Goal: Task Accomplishment & Management: Use online tool/utility

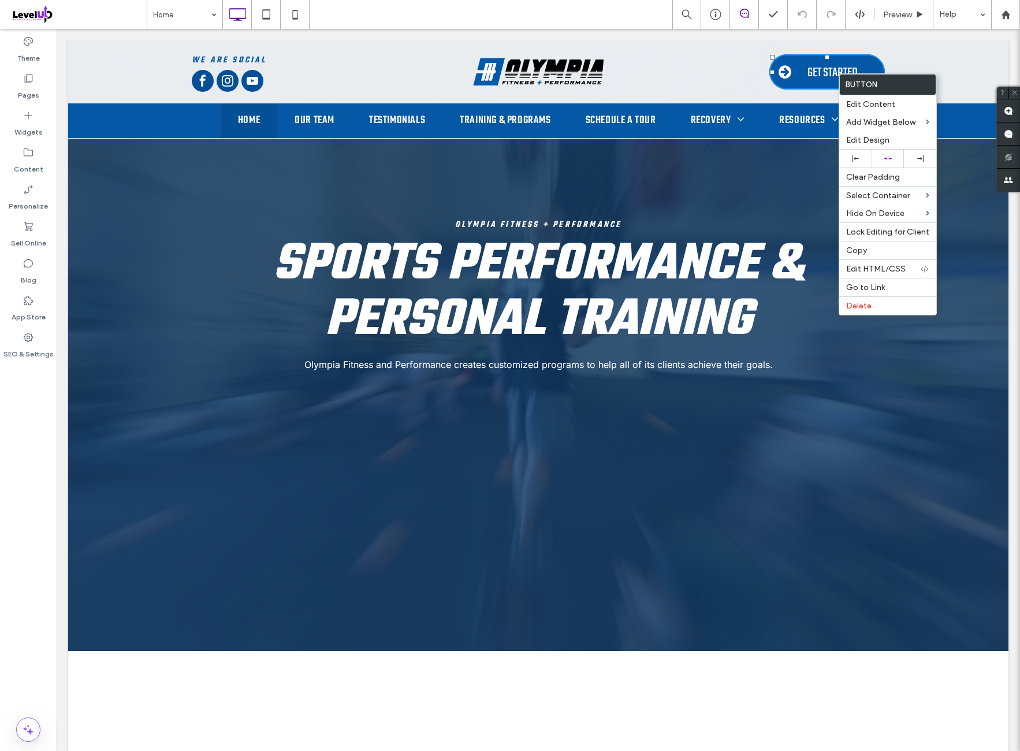
drag, startPoint x: 880, startPoint y: 243, endPoint x: 753, endPoint y: 298, distance: 137.9
click at [880, 243] on div "Copy" at bounding box center [888, 250] width 97 height 18
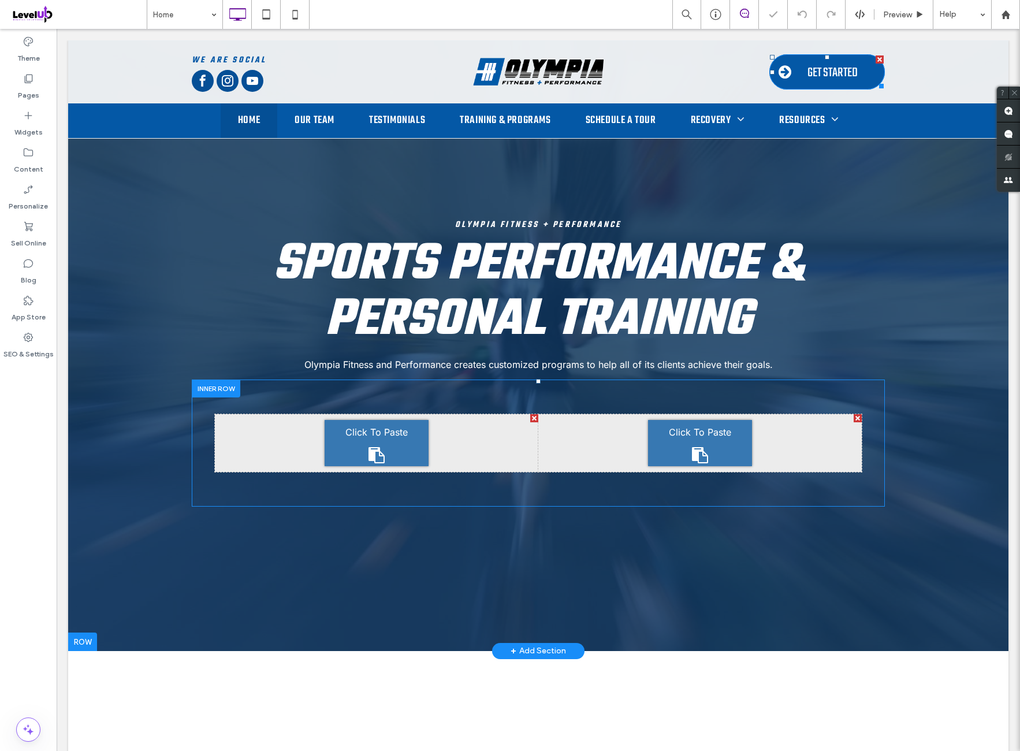
click at [404, 447] on div "Click To Paste" at bounding box center [377, 443] width 104 height 46
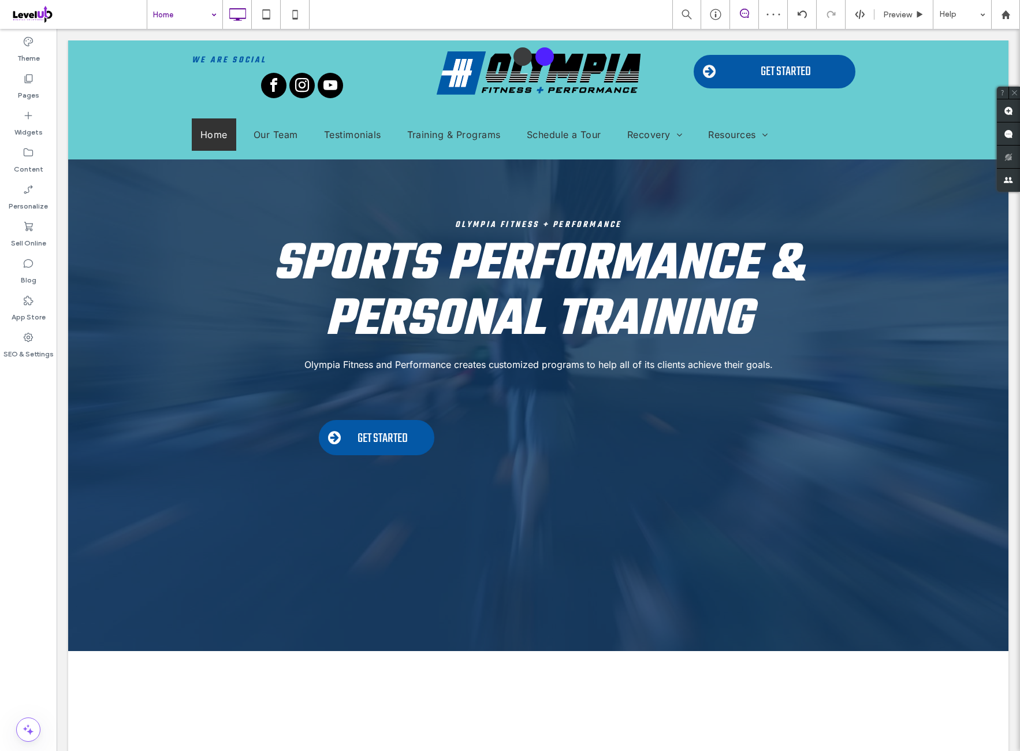
drag, startPoint x: 183, startPoint y: 40, endPoint x: 274, endPoint y: 76, distance: 98.6
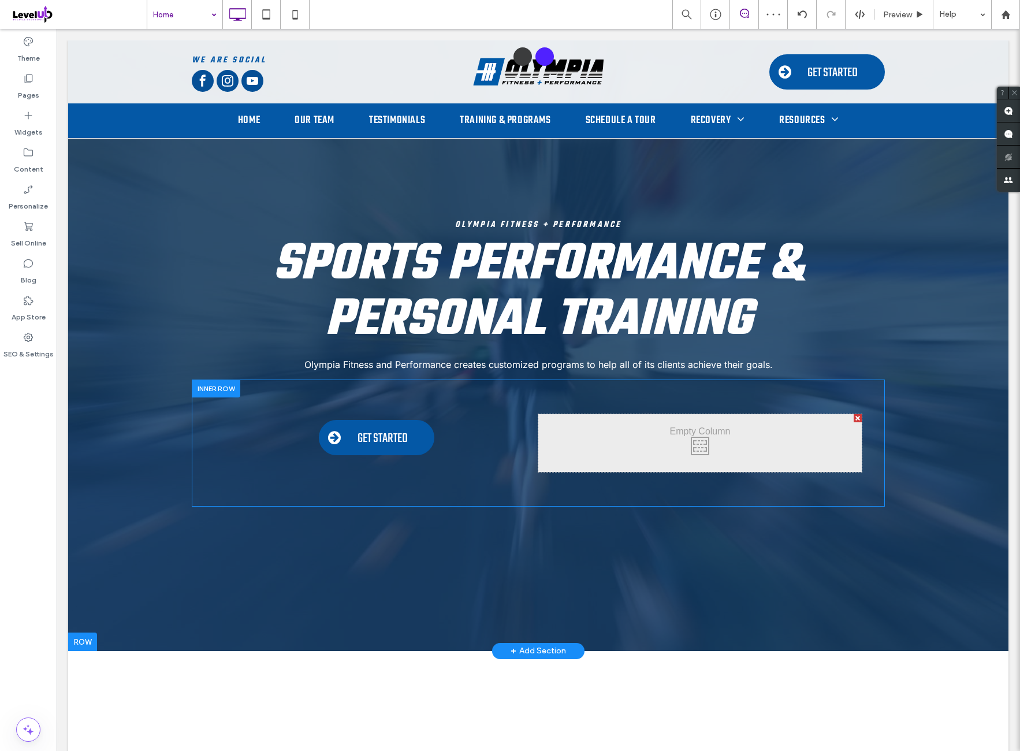
click at [715, 449] on div "Click To Paste" at bounding box center [701, 443] width 324 height 58
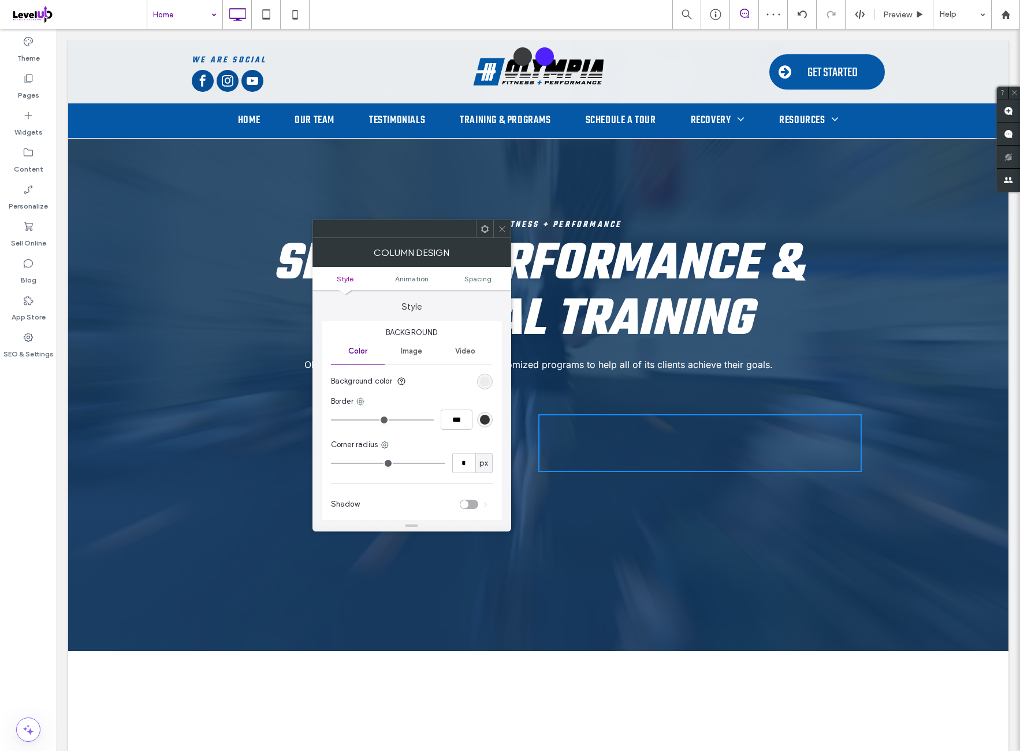
click at [503, 229] on icon at bounding box center [502, 229] width 9 height 9
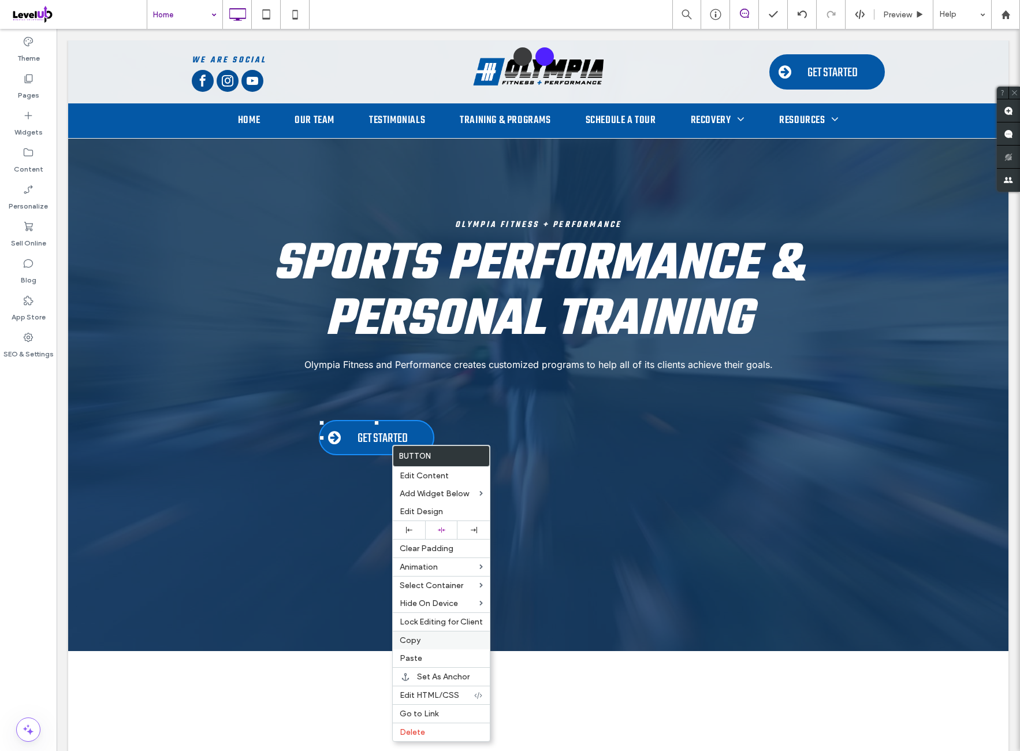
drag, startPoint x: 439, startPoint y: 638, endPoint x: 448, endPoint y: 633, distance: 10.9
click at [439, 639] on label "Copy" at bounding box center [441, 641] width 83 height 10
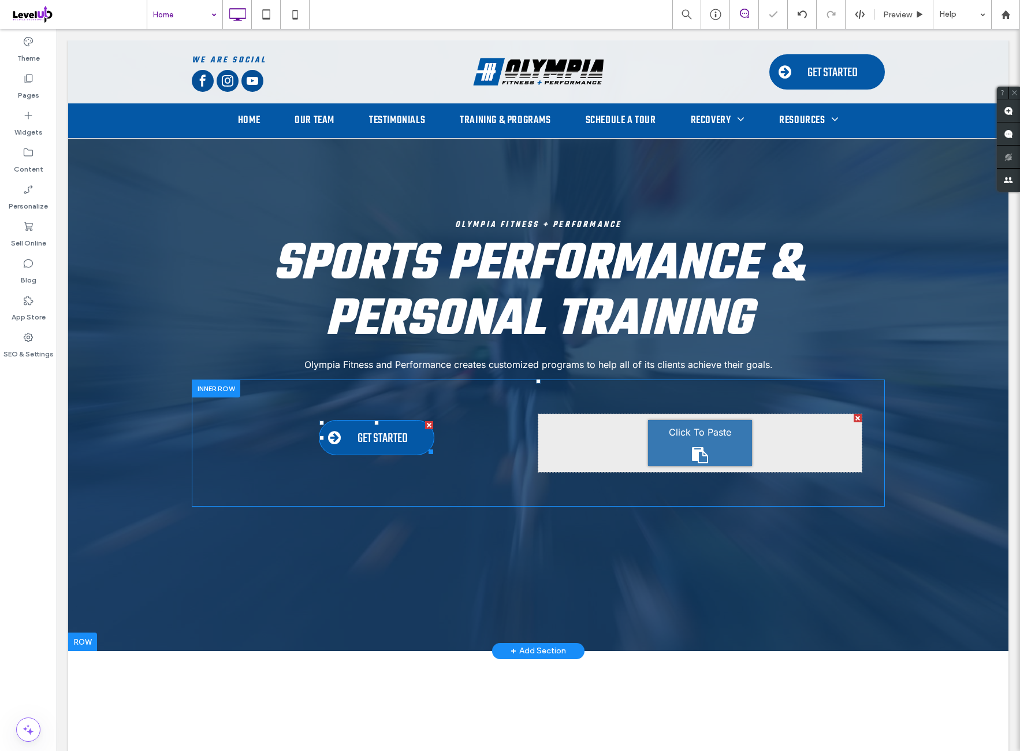
click at [721, 441] on span "Click To Paste" at bounding box center [700, 432] width 62 height 18
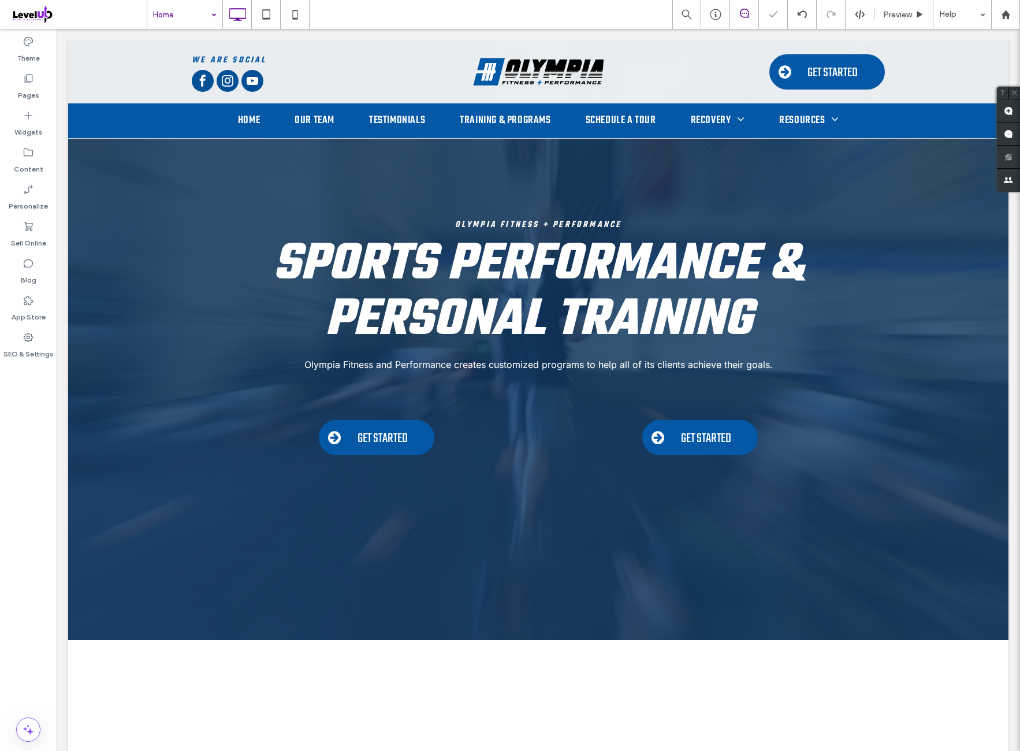
drag, startPoint x: 174, startPoint y: 32, endPoint x: 326, endPoint y: 122, distance: 176.5
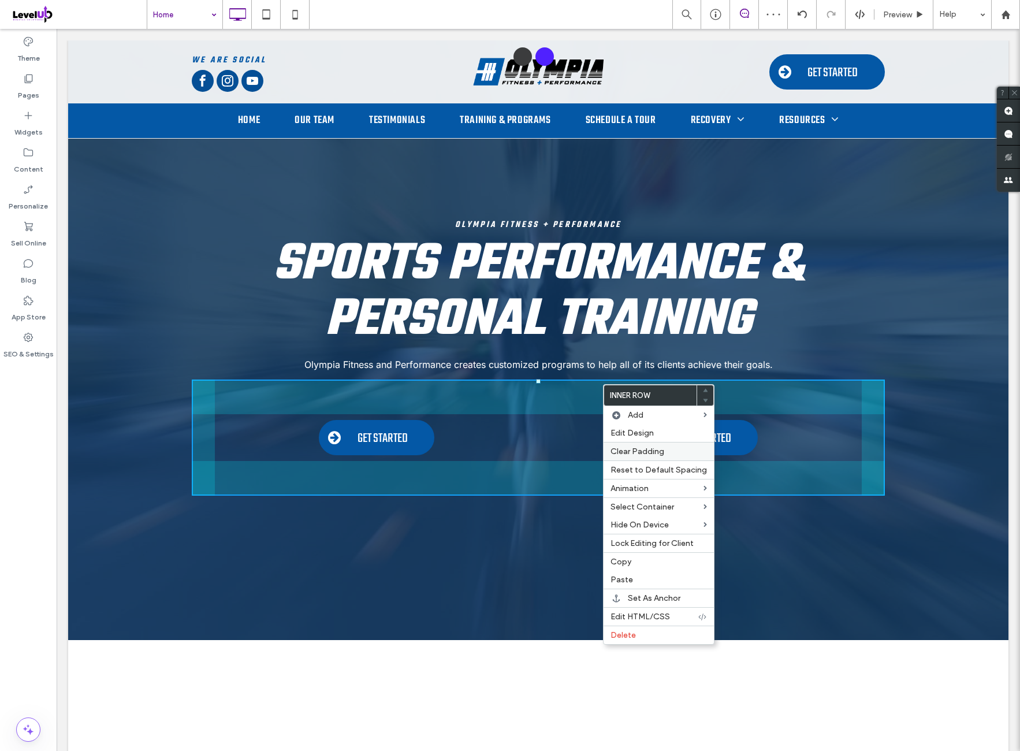
click at [647, 451] on span "Clear Padding" at bounding box center [638, 452] width 54 height 10
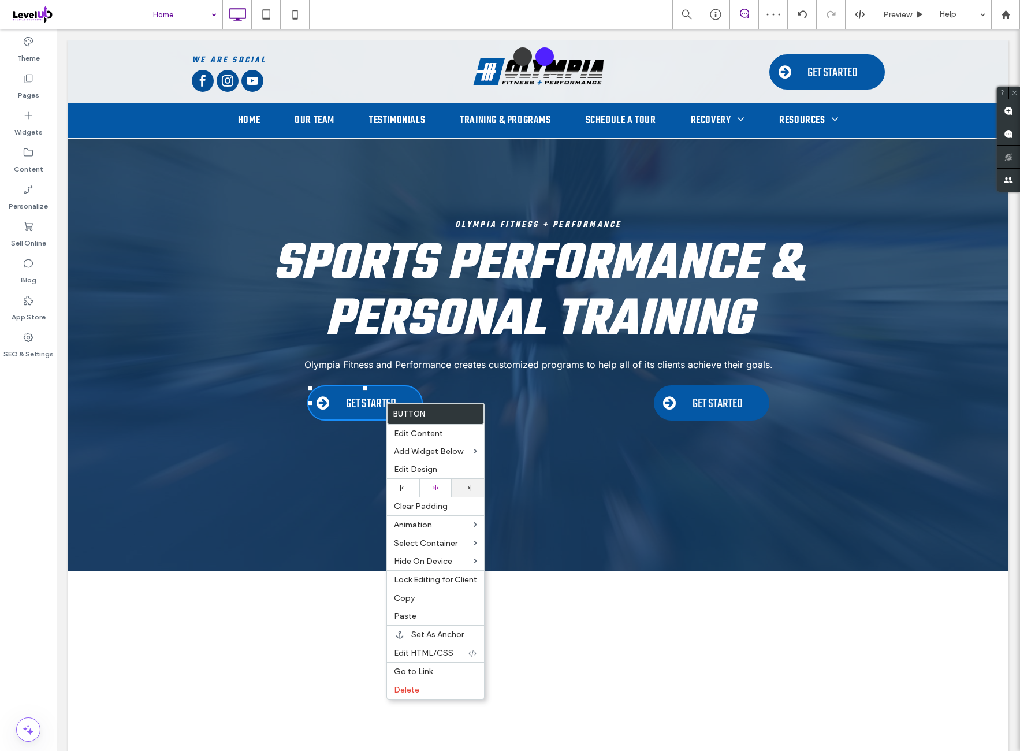
drag, startPoint x: 463, startPoint y: 491, endPoint x: 469, endPoint y: 489, distance: 5.9
click at [465, 490] on div at bounding box center [468, 488] width 32 height 18
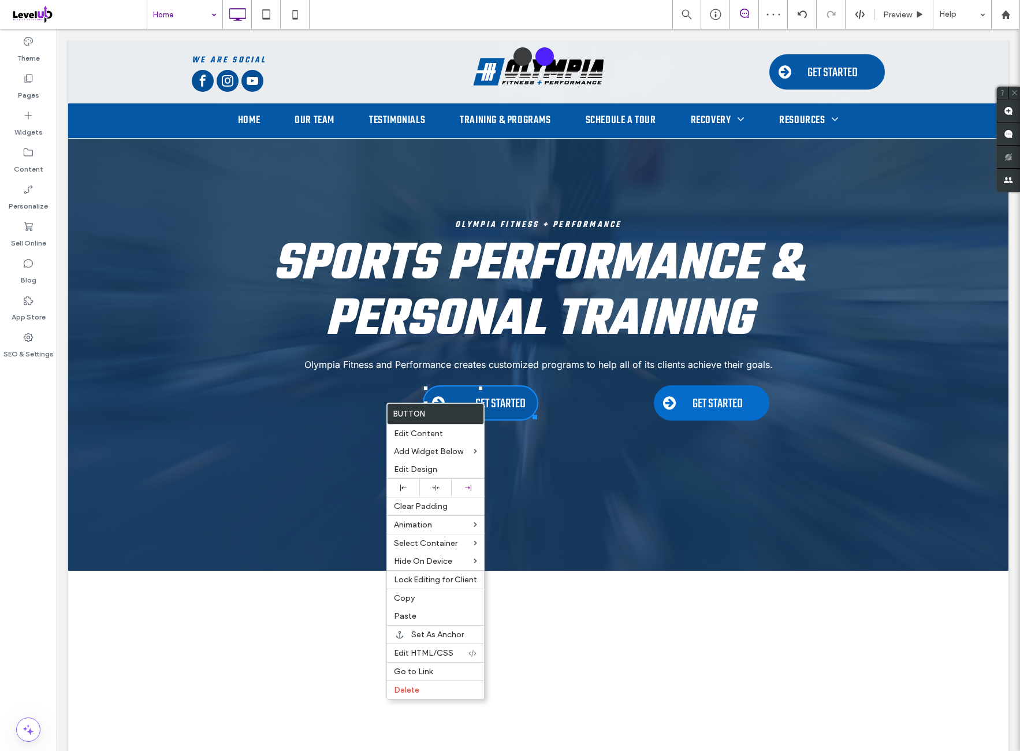
click at [712, 409] on span "GET STARTED" at bounding box center [718, 404] width 50 height 20
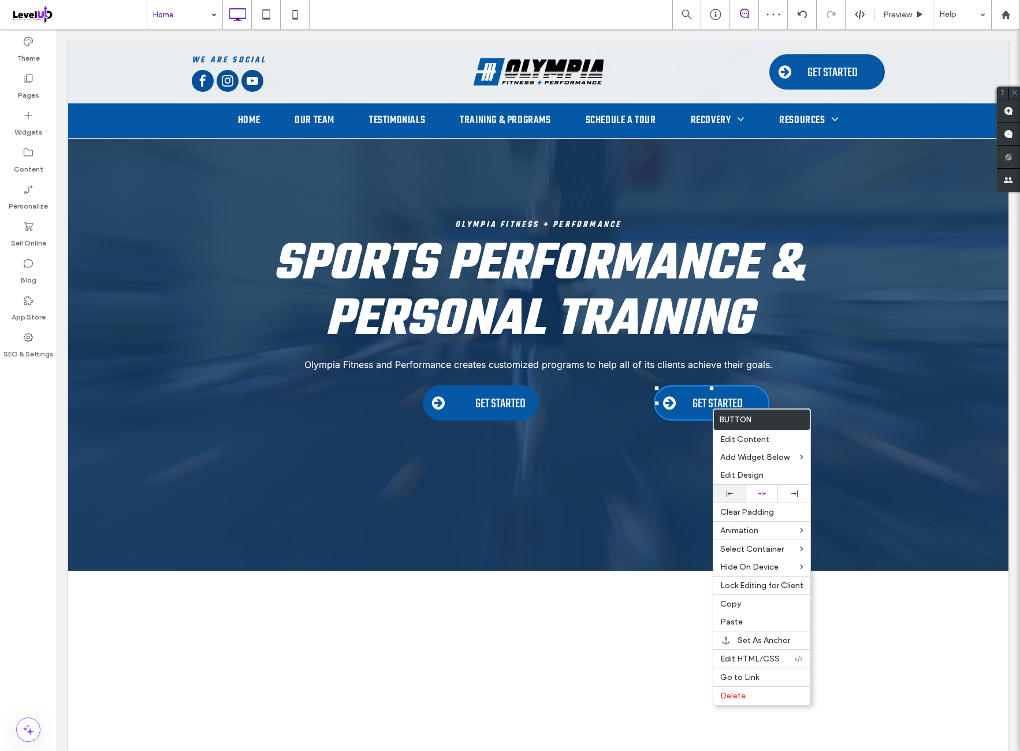
click at [734, 495] on div at bounding box center [729, 494] width 21 height 6
click at [612, 404] on link "GET STARTED" at bounding box center [597, 402] width 116 height 35
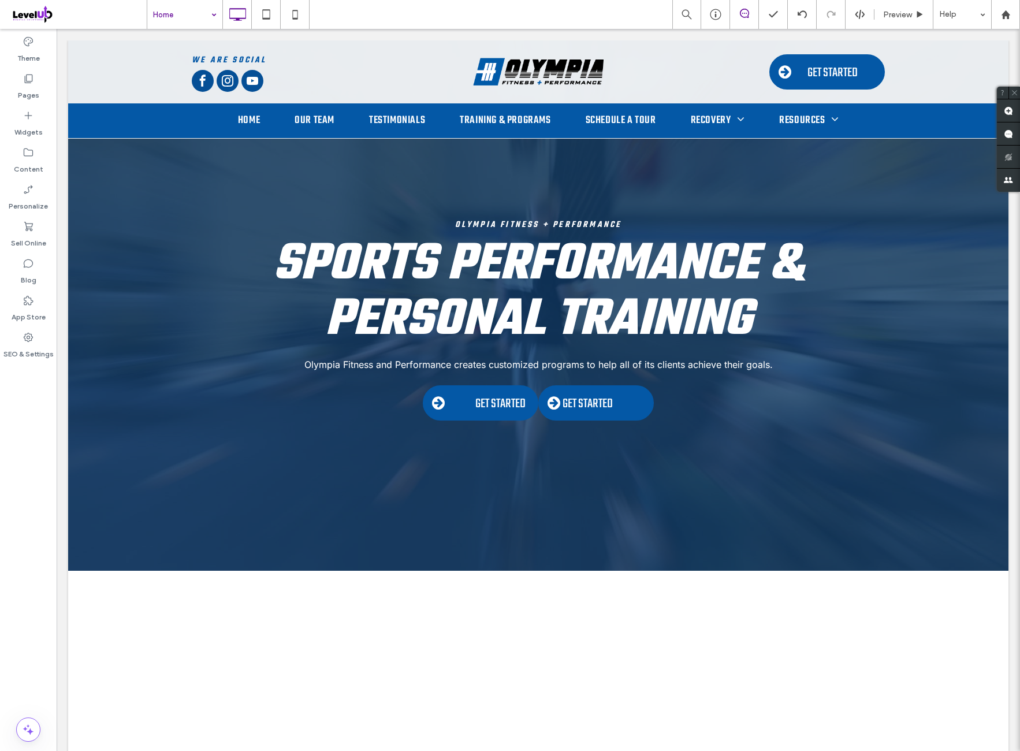
drag, startPoint x: 181, startPoint y: 13, endPoint x: 182, endPoint y: 25, distance: 11.6
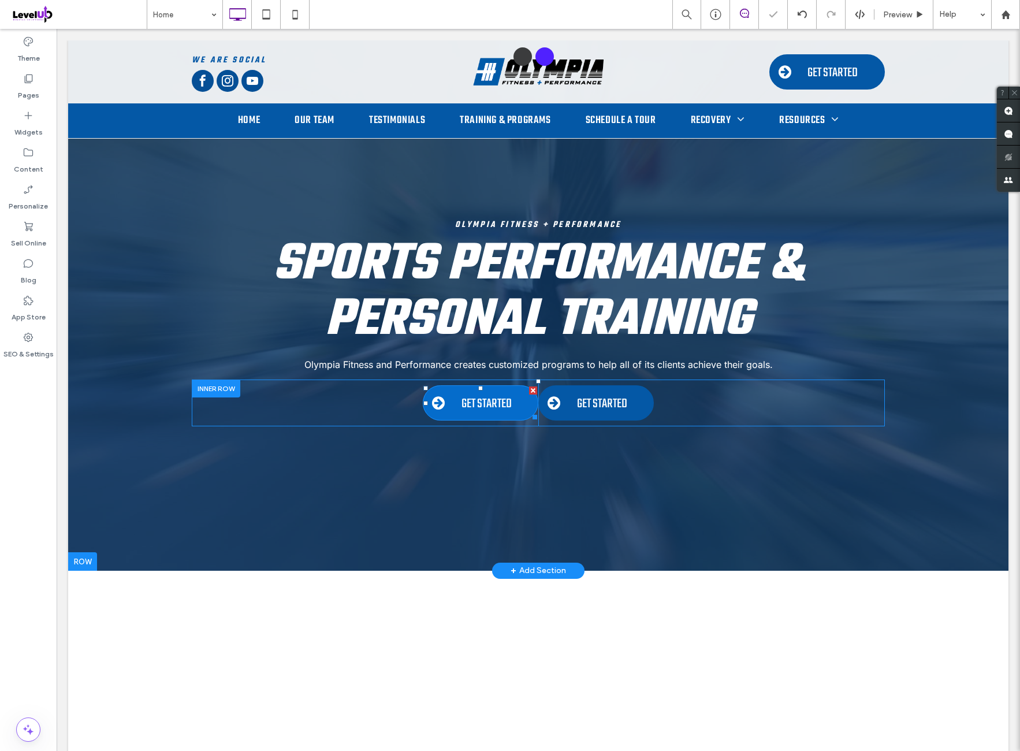
click at [485, 404] on span "GET STARTED" at bounding box center [487, 404] width 50 height 20
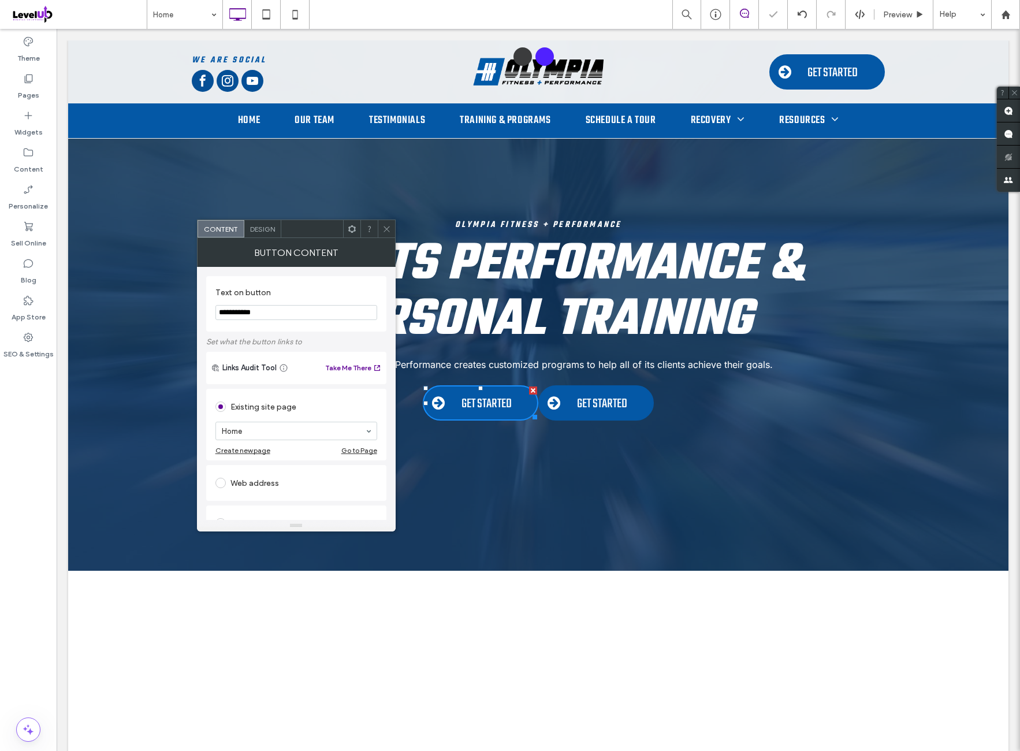
click at [320, 316] on input "**********" at bounding box center [297, 312] width 162 height 15
type input "**********"
click at [354, 341] on label "Set what the button links to" at bounding box center [296, 342] width 180 height 20
click at [388, 224] on span at bounding box center [387, 228] width 9 height 17
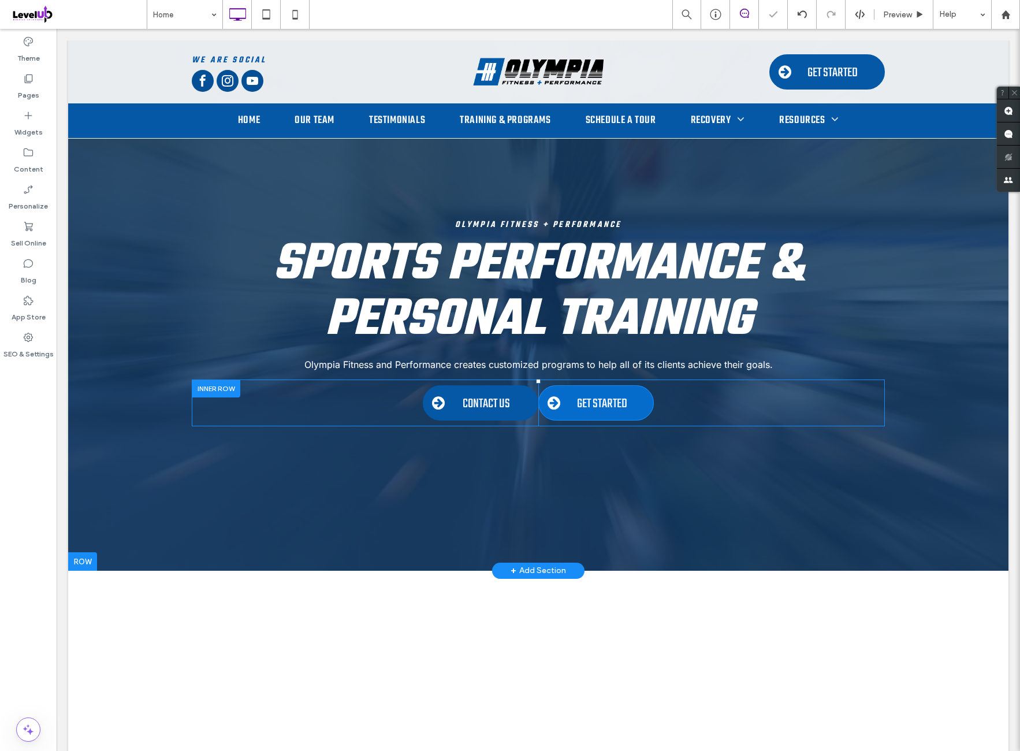
click at [609, 406] on span "GET STARTED" at bounding box center [602, 404] width 50 height 20
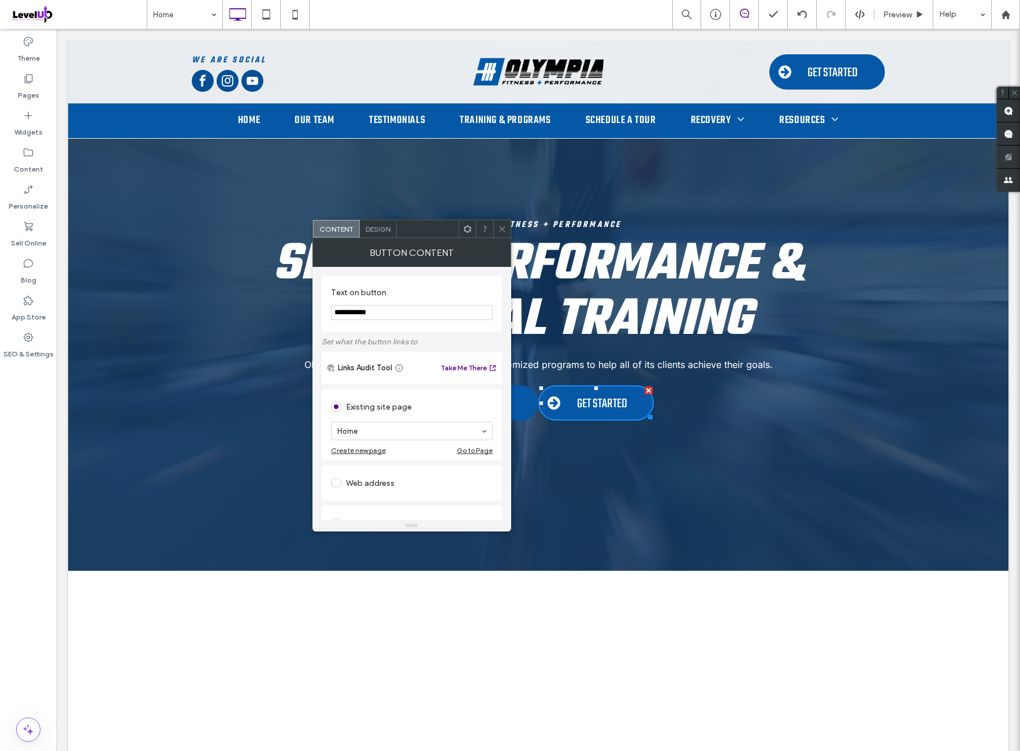
click at [428, 318] on input "**********" at bounding box center [412, 312] width 162 height 15
drag, startPoint x: 462, startPoint y: 339, endPoint x: 461, endPoint y: 329, distance: 9.8
click at [462, 338] on label "Set what the button links to" at bounding box center [412, 342] width 180 height 20
drag, startPoint x: 473, startPoint y: 347, endPoint x: 250, endPoint y: 314, distance: 225.4
type input "**********"
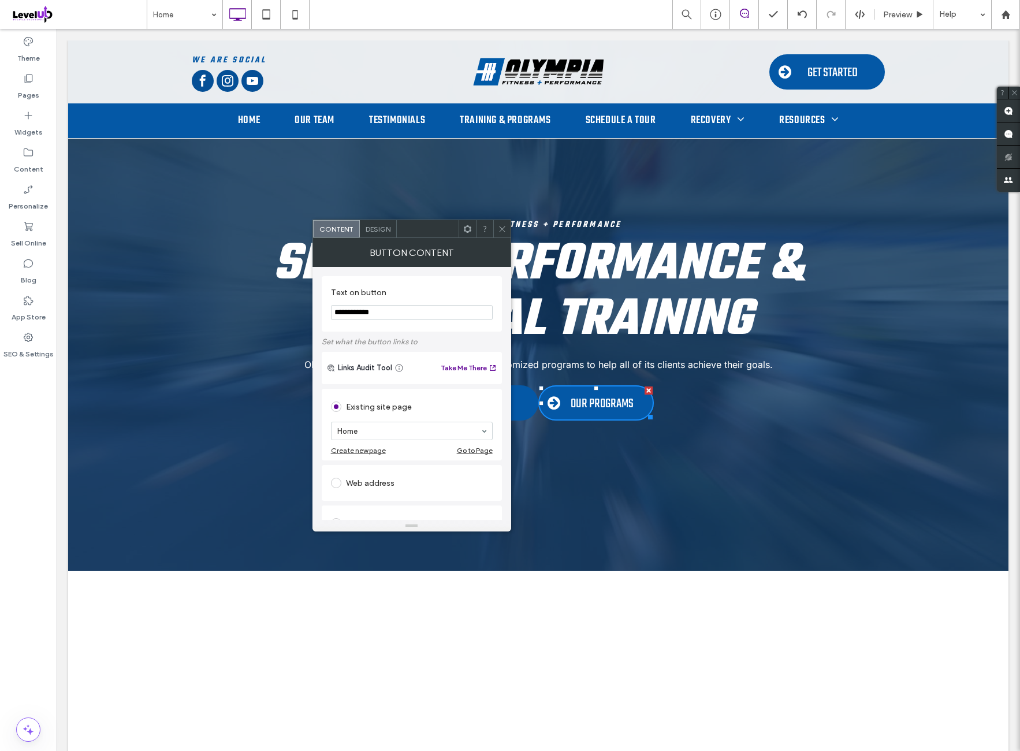
click at [459, 344] on label "Set what the button links to" at bounding box center [412, 342] width 180 height 20
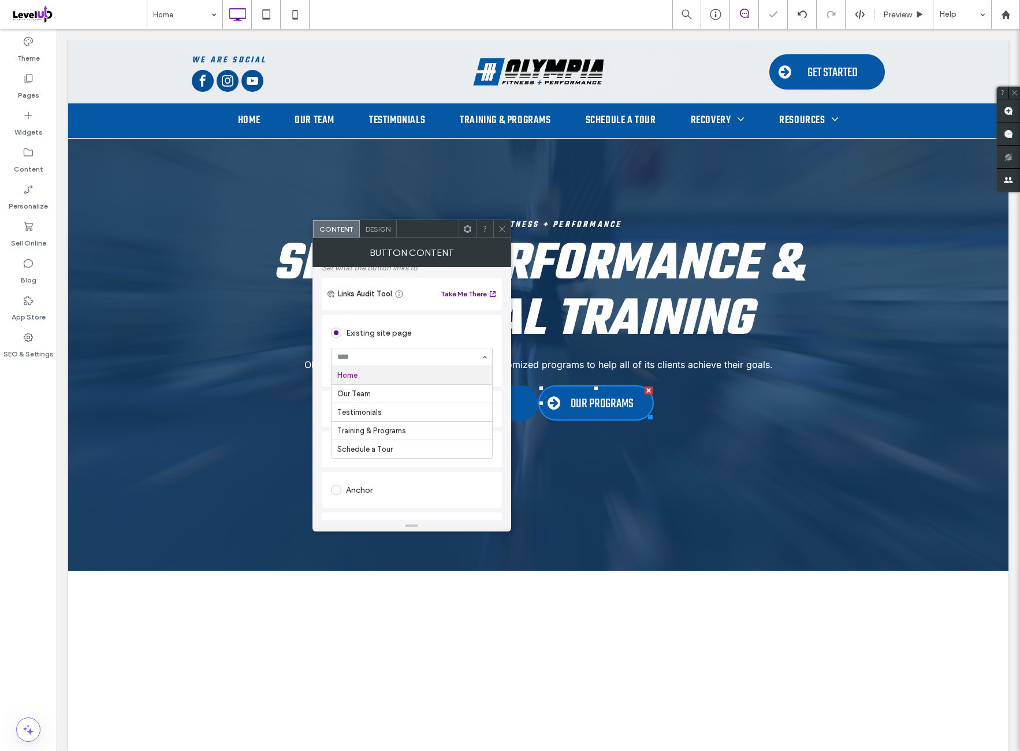
scroll to position [96, 0]
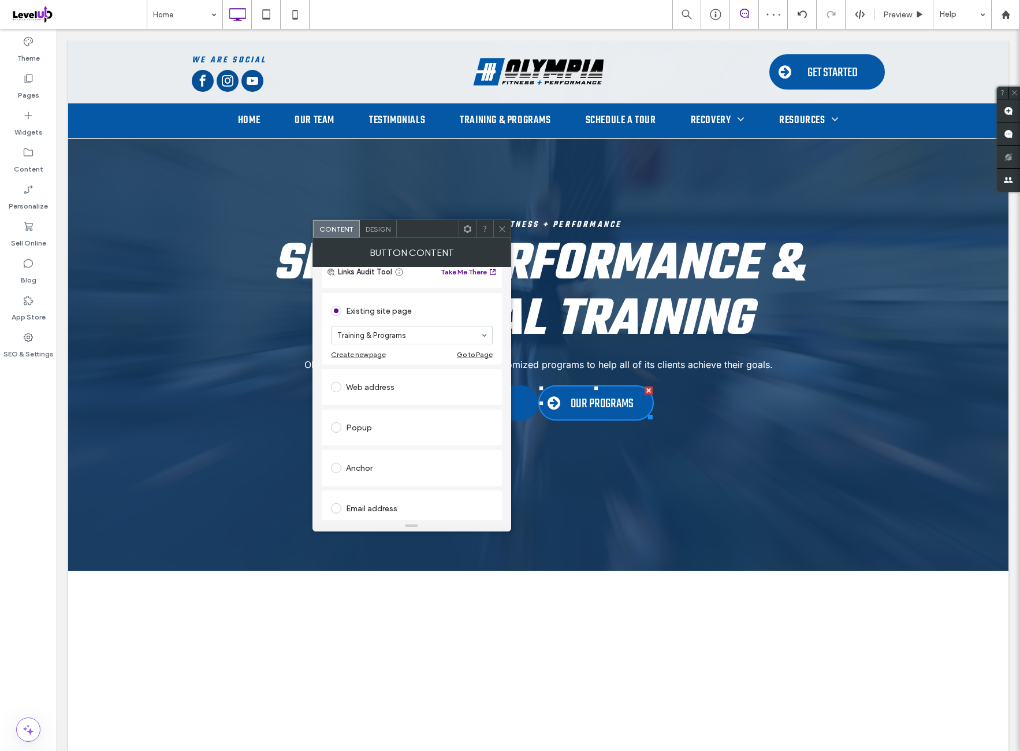
drag, startPoint x: 499, startPoint y: 235, endPoint x: 503, endPoint y: 254, distance: 19.5
click at [500, 235] on span at bounding box center [502, 228] width 9 height 17
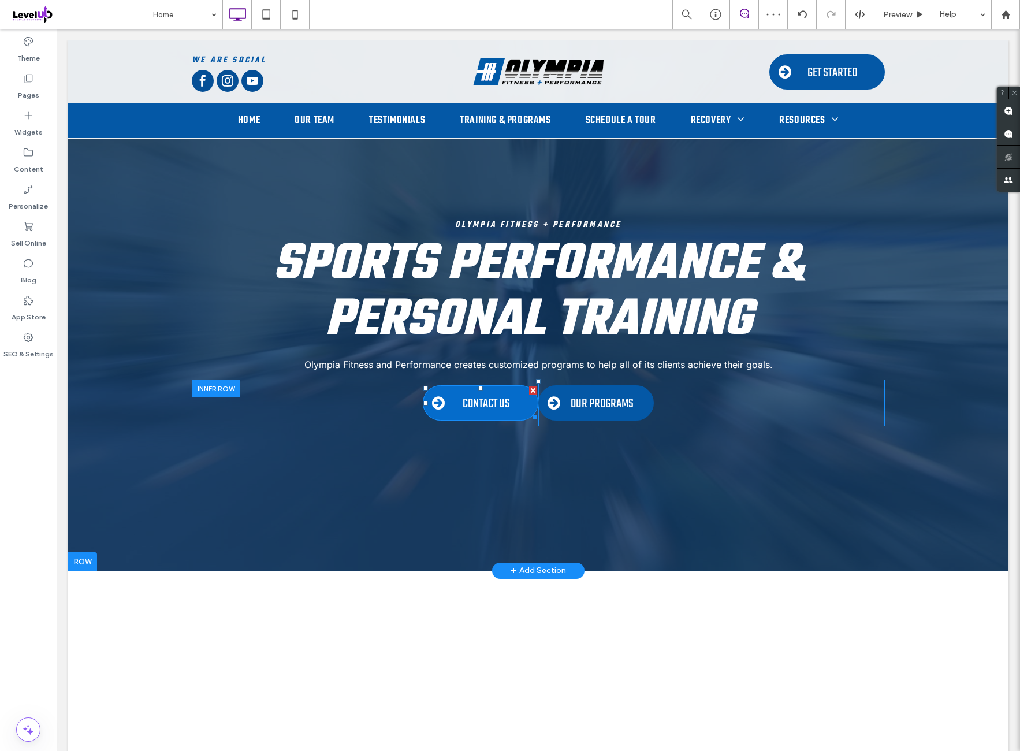
click at [488, 395] on span "CONTACT US" at bounding box center [486, 404] width 47 height 20
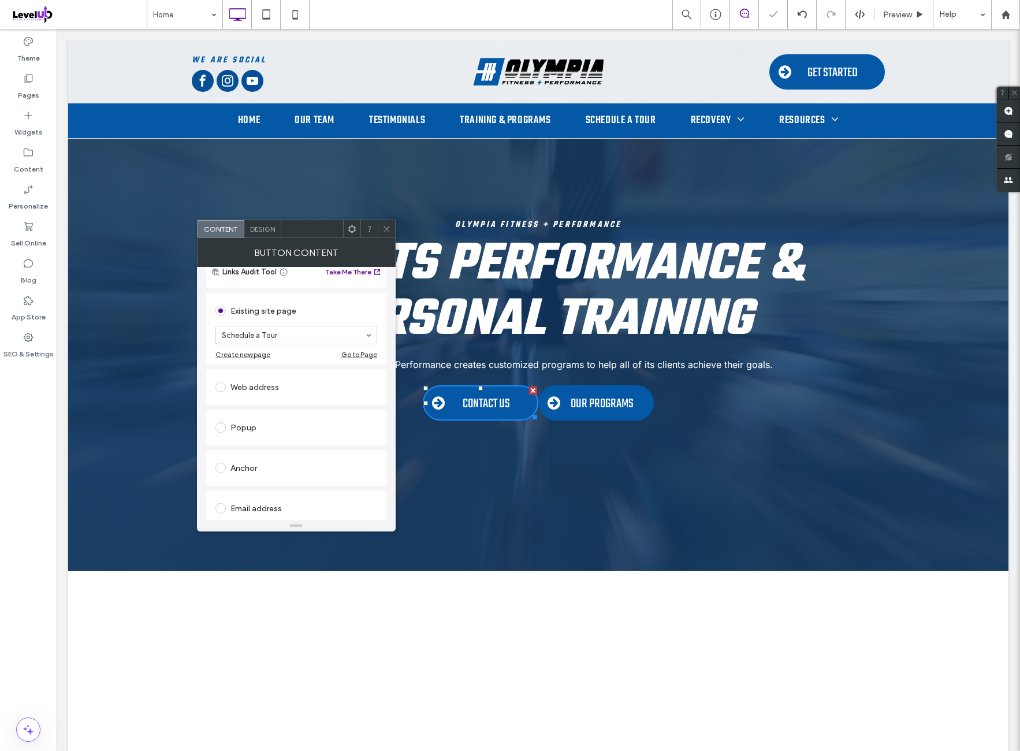
click at [385, 231] on icon at bounding box center [387, 229] width 9 height 9
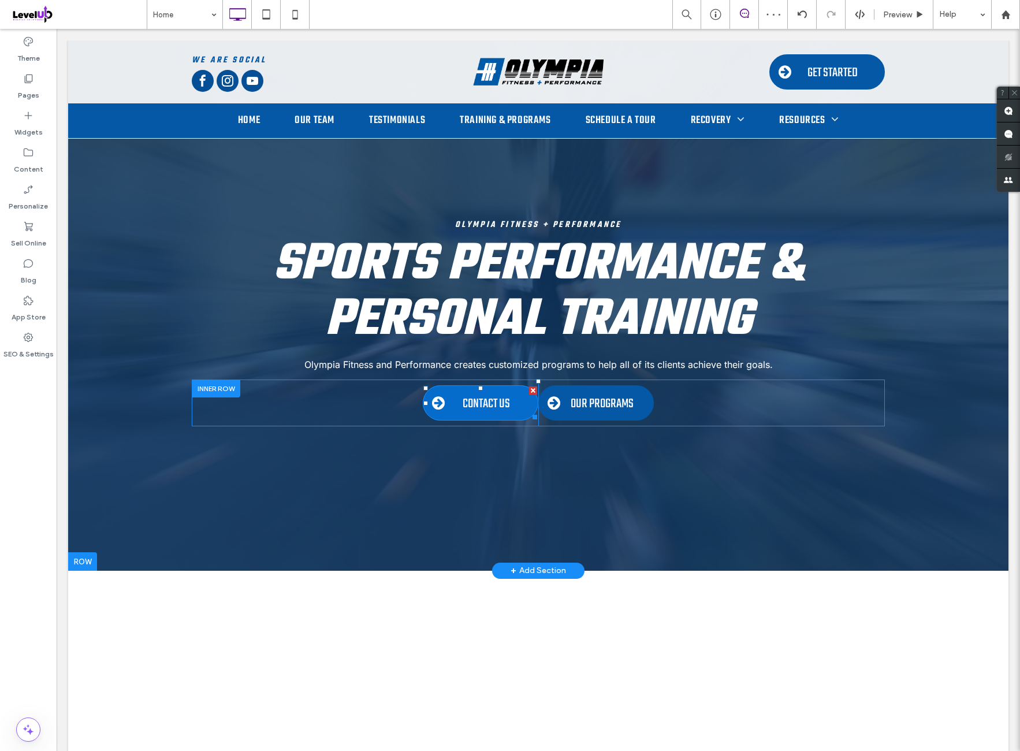
click at [487, 405] on span "CONTACT US" at bounding box center [486, 404] width 47 height 20
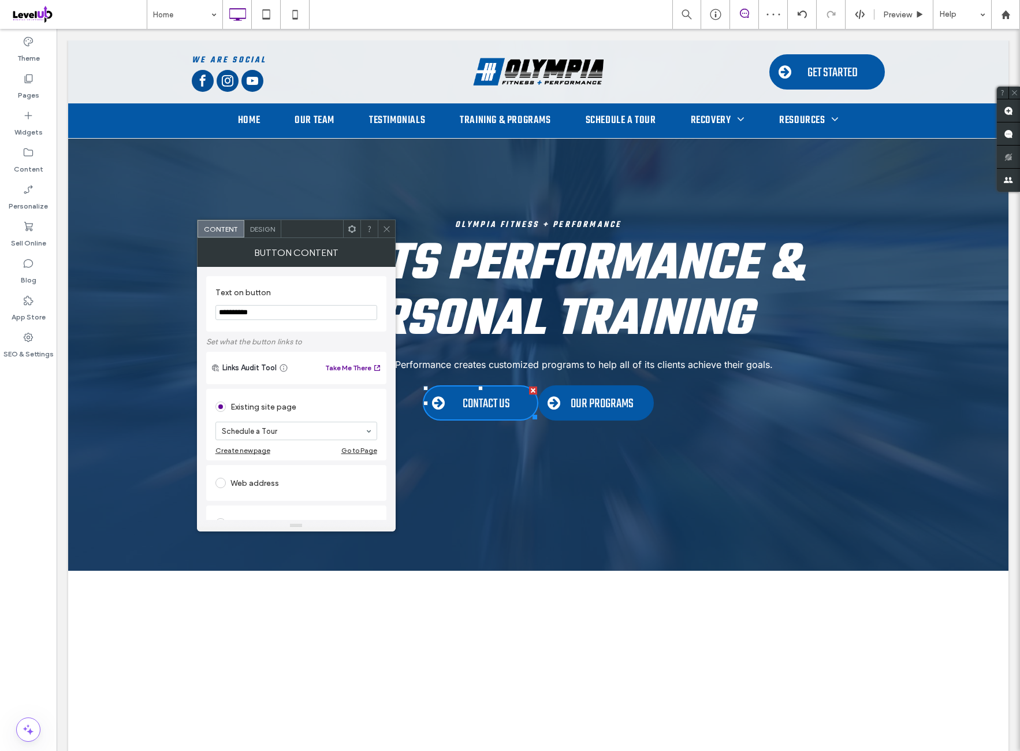
click at [383, 231] on icon at bounding box center [387, 229] width 9 height 9
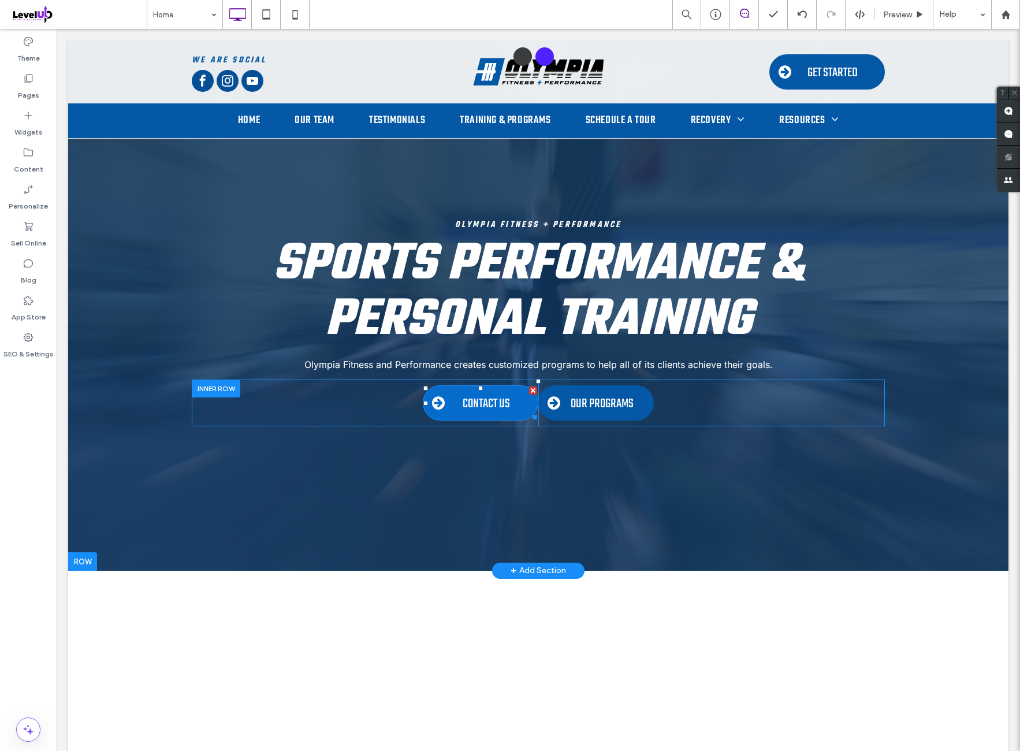
click at [491, 409] on span "CONTACT US" at bounding box center [486, 404] width 47 height 20
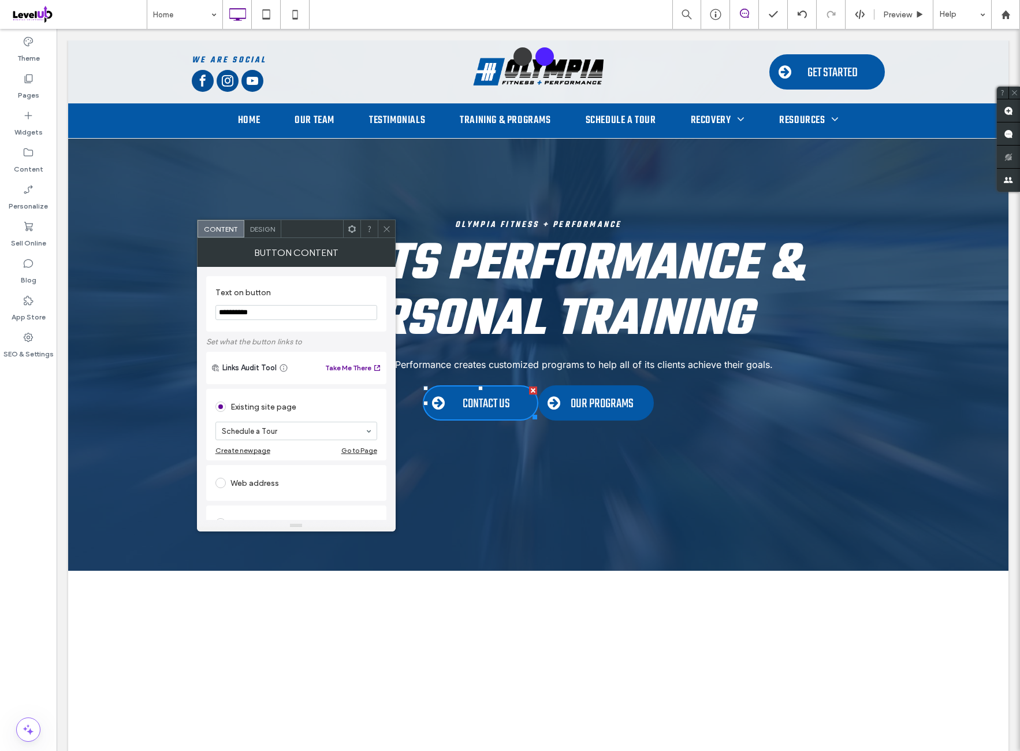
drag, startPoint x: 332, startPoint y: 344, endPoint x: 154, endPoint y: 318, distance: 179.8
click at [295, 308] on input "**********" at bounding box center [297, 312] width 162 height 15
paste input "*****"
click at [321, 335] on label "Set what the button links to" at bounding box center [296, 342] width 180 height 20
click at [292, 311] on input "**********" at bounding box center [297, 312] width 162 height 15
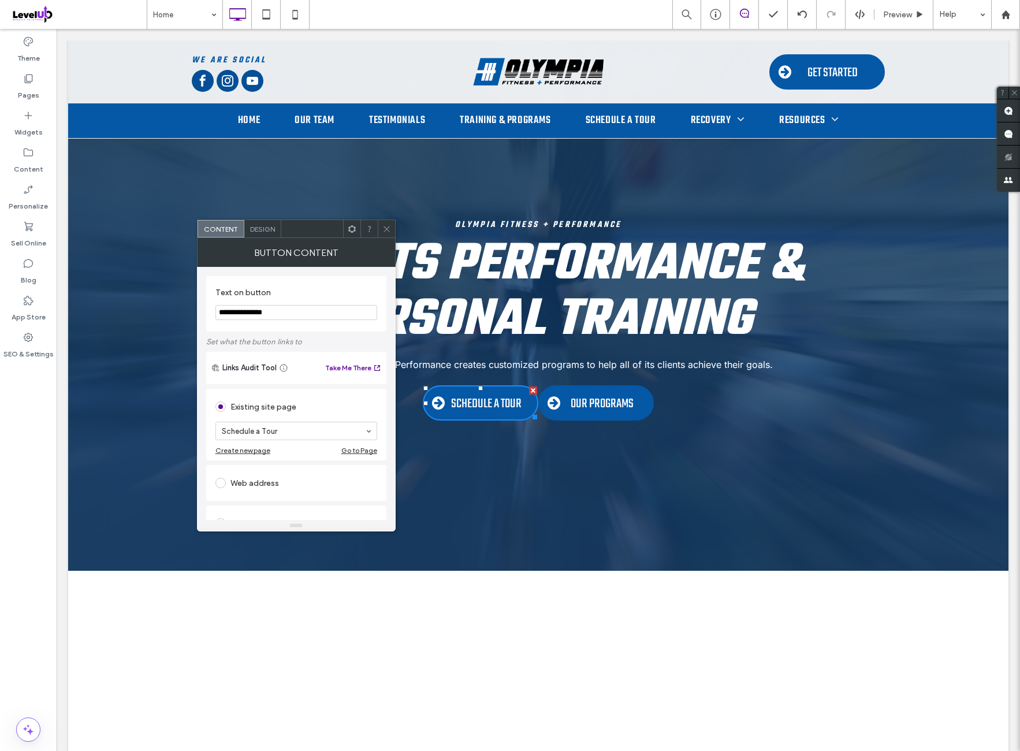
type input "**********"
click at [335, 332] on label "Set what the button links to" at bounding box center [296, 342] width 180 height 20
click at [395, 232] on span "Sports Performance & Personal Training" at bounding box center [538, 292] width 531 height 135
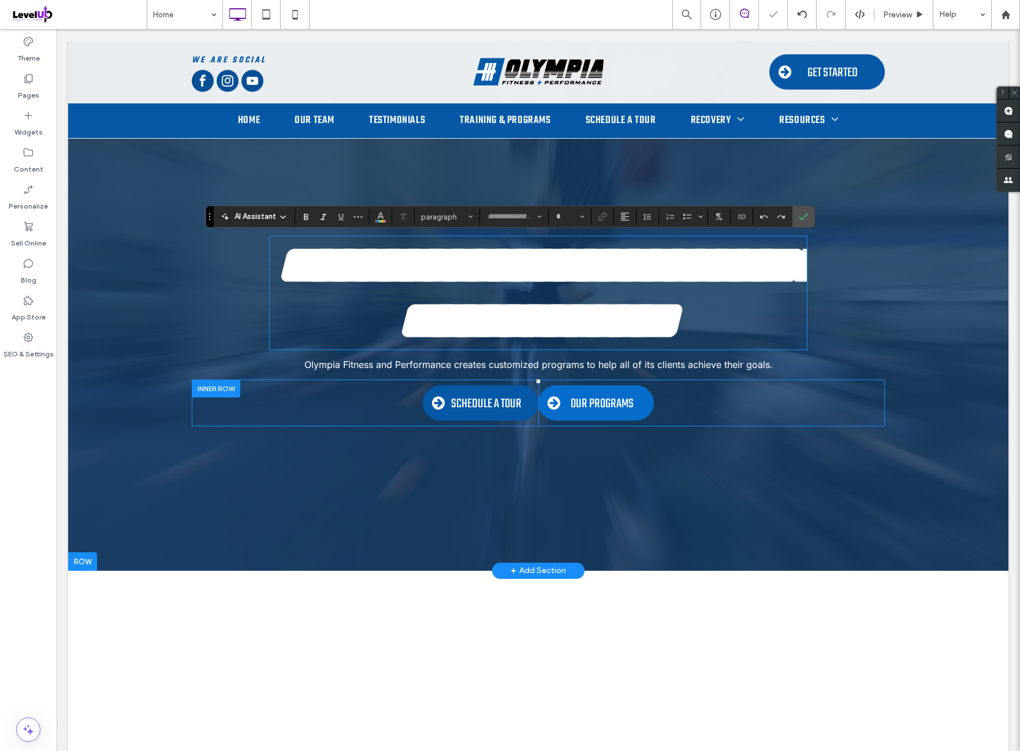
type input "****"
type input "**"
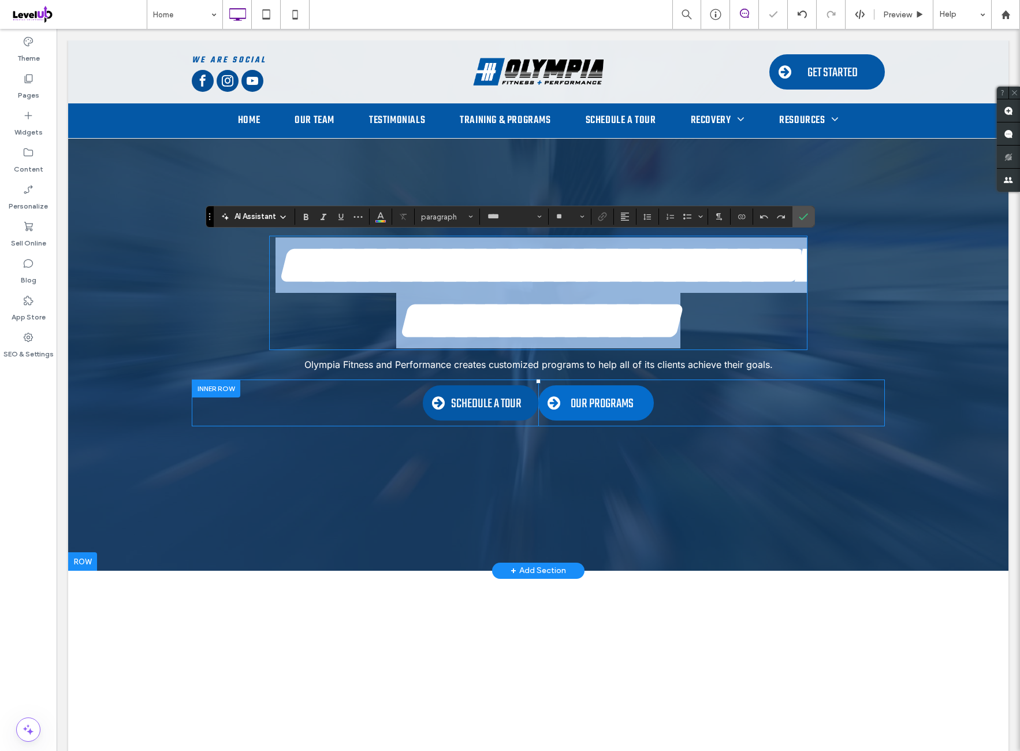
click at [608, 409] on span "OUR PROGRAMS" at bounding box center [602, 404] width 63 height 20
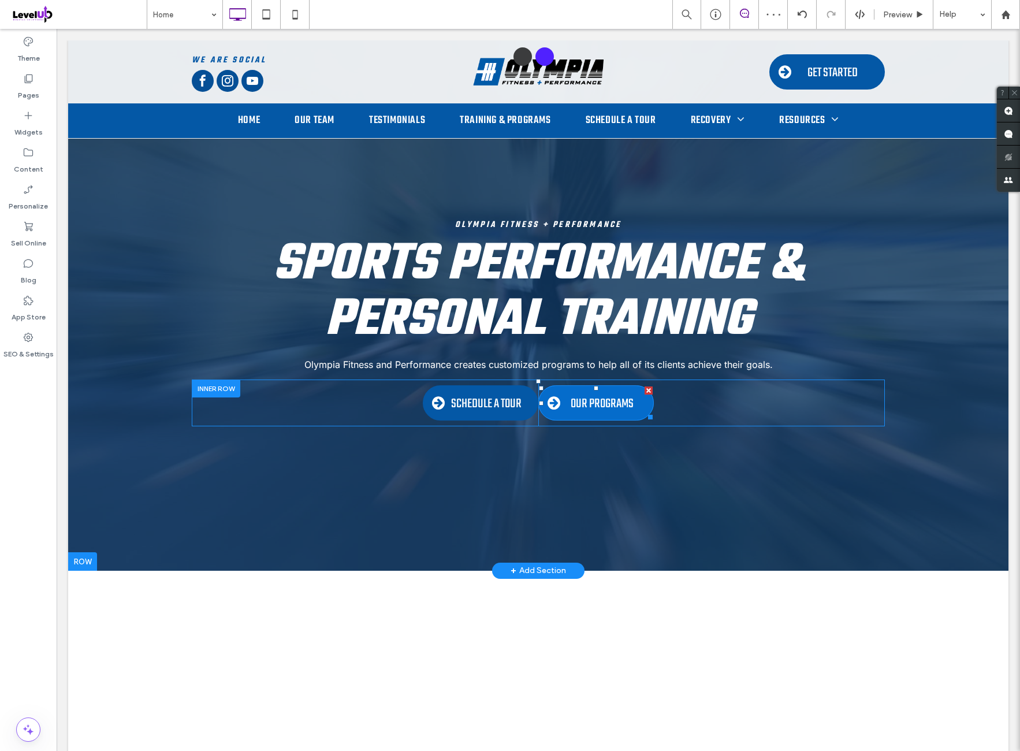
click at [606, 403] on span "OUR PROGRAMS" at bounding box center [602, 404] width 63 height 20
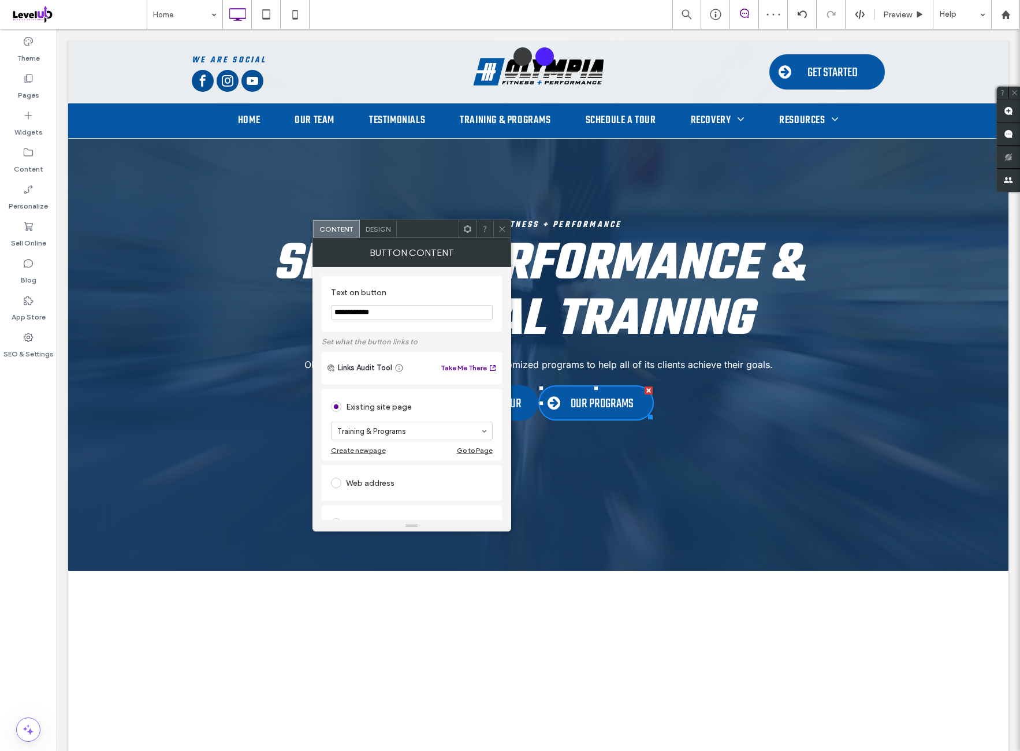
click at [391, 228] on div "Design" at bounding box center [378, 228] width 37 height 17
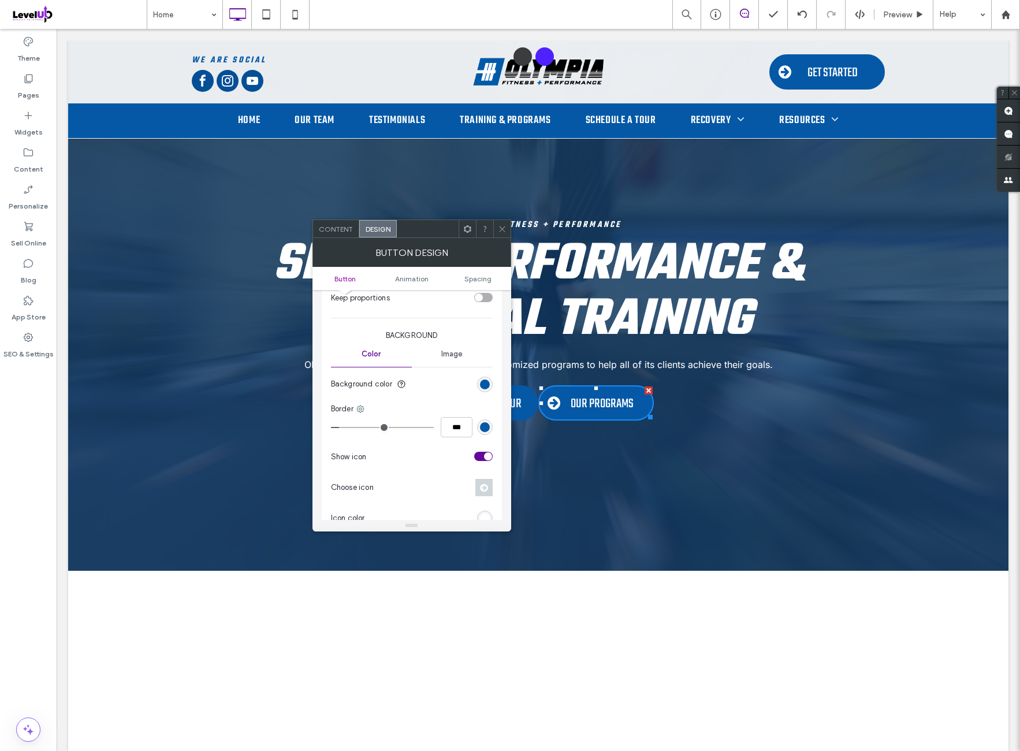
scroll to position [289, 0]
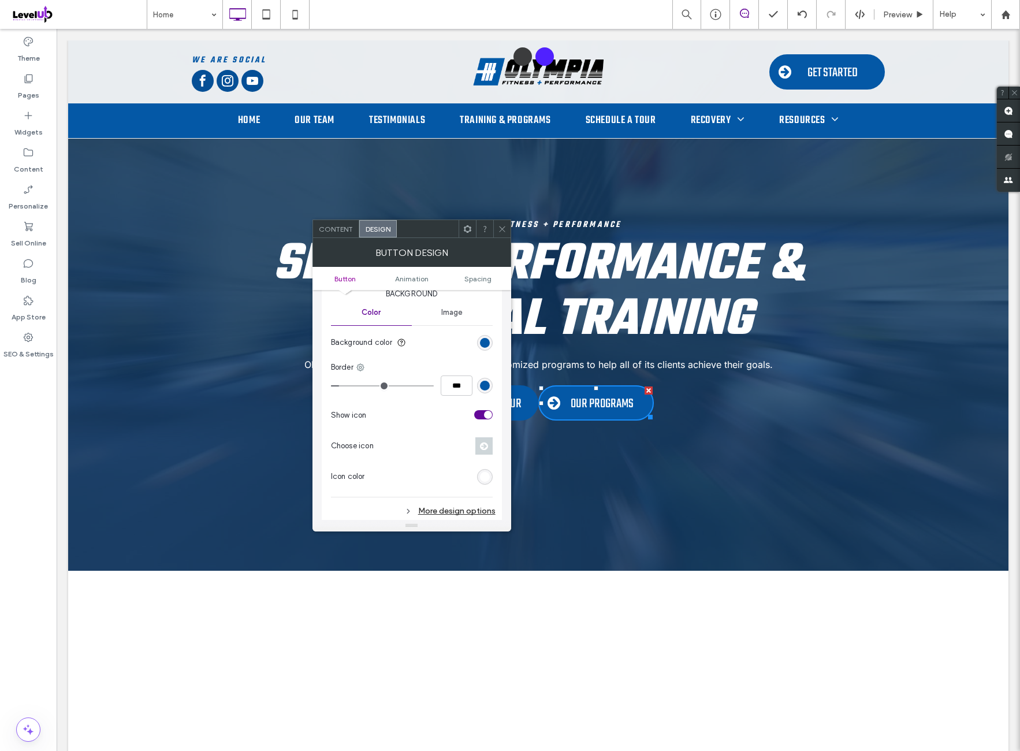
drag, startPoint x: 487, startPoint y: 342, endPoint x: 500, endPoint y: 360, distance: 22.3
click at [487, 343] on div "rgb(4, 88, 166)" at bounding box center [485, 343] width 10 height 10
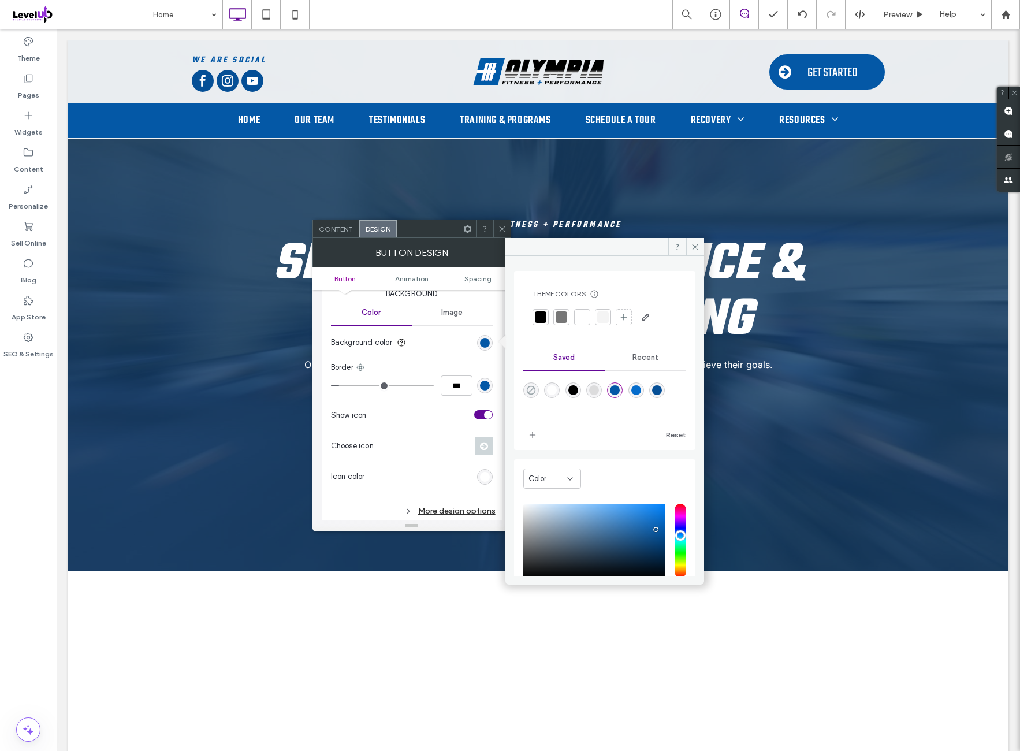
click at [539, 390] on div at bounding box center [604, 398] width 163 height 43
drag, startPoint x: 535, startPoint y: 391, endPoint x: 526, endPoint y: 389, distance: 9.4
click at [535, 391] on icon "rgba(0,0,0,0)" at bounding box center [531, 390] width 10 height 10
type input "*******"
type input "*"
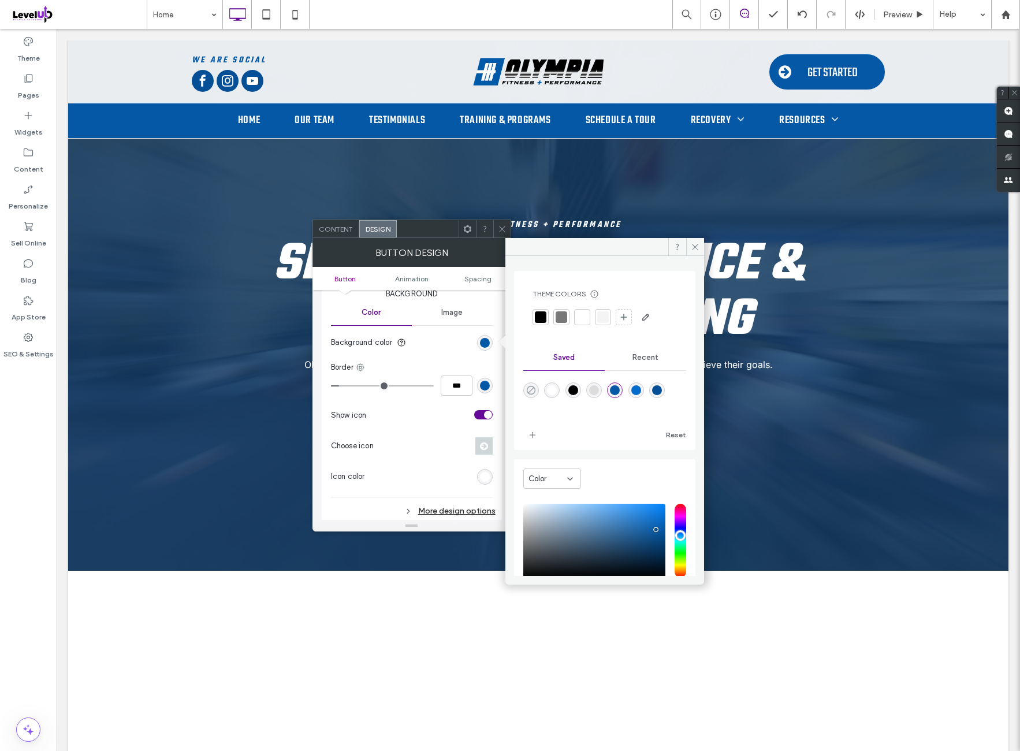
type input "**"
click at [488, 383] on div "rgb(4, 88, 166)" at bounding box center [485, 386] width 10 height 10
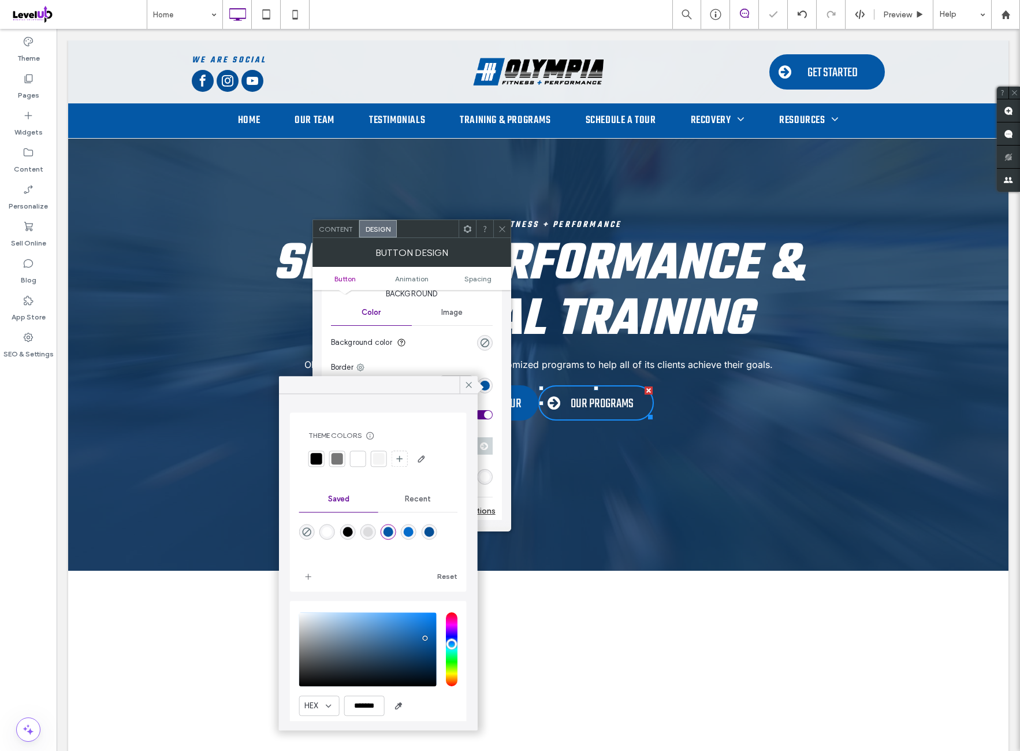
click at [326, 534] on div "rgba(255,255,255,1)" at bounding box center [327, 532] width 10 height 10
type input "*******"
drag, startPoint x: 476, startPoint y: 385, endPoint x: 471, endPoint y: 465, distance: 80.4
click at [476, 387] on div at bounding box center [469, 384] width 18 height 17
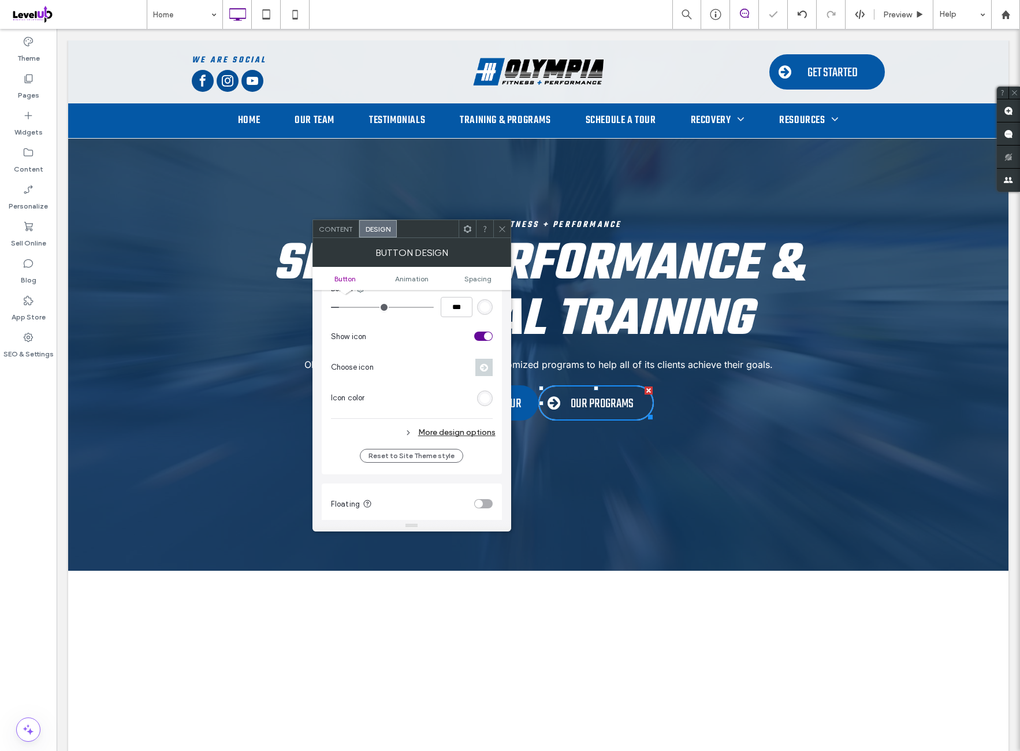
scroll to position [385, 0]
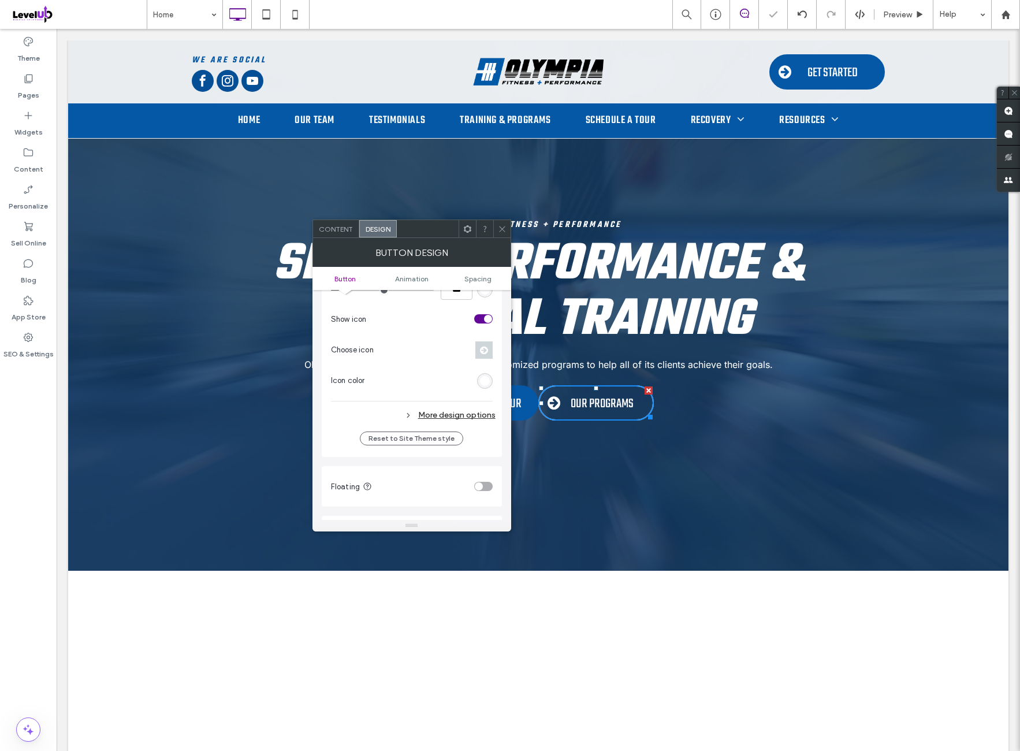
click at [475, 416] on div "More design options" at bounding box center [413, 415] width 165 height 16
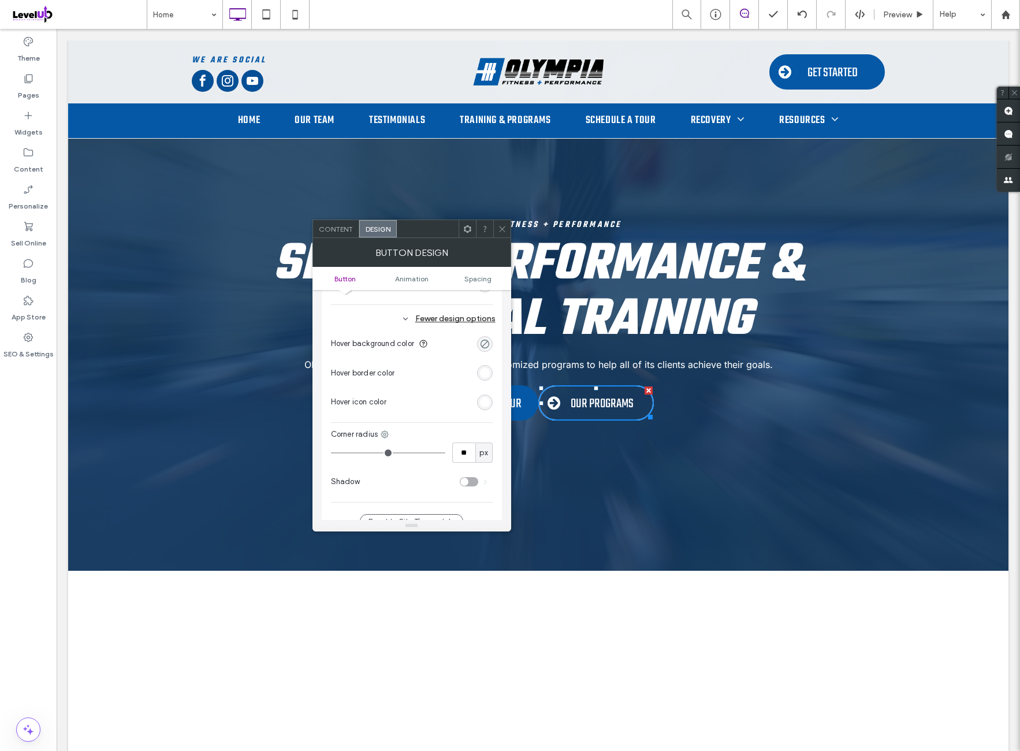
click at [487, 343] on div "rgba(0, 0, 0, 0)" at bounding box center [485, 344] width 10 height 10
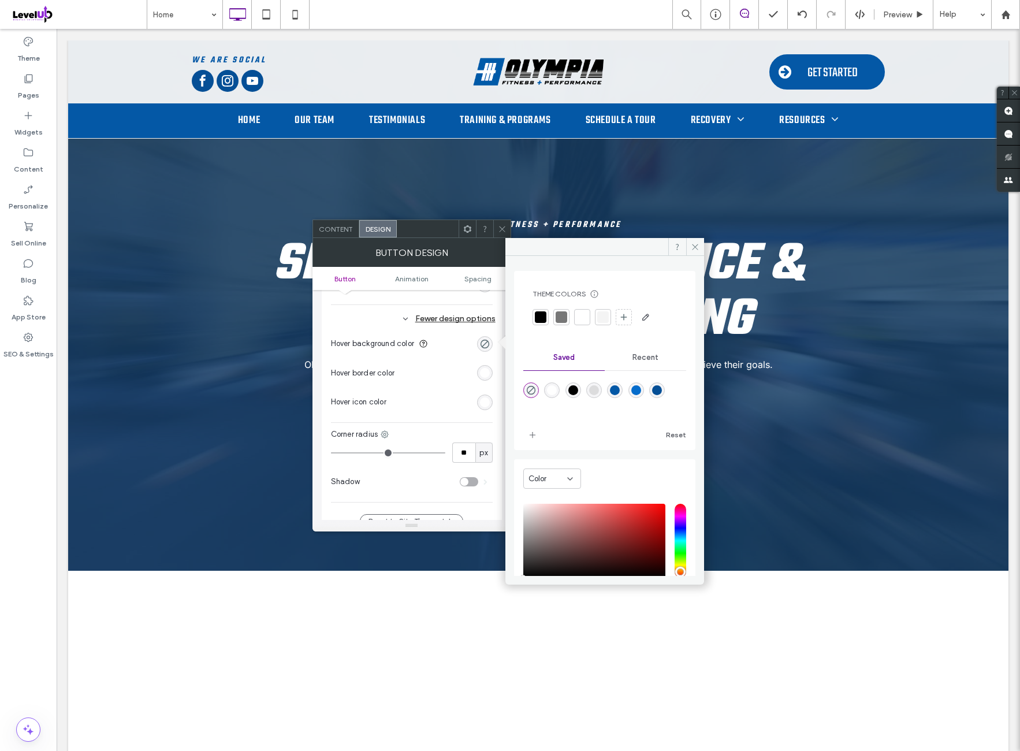
click at [446, 378] on div at bounding box center [445, 373] width 93 height 20
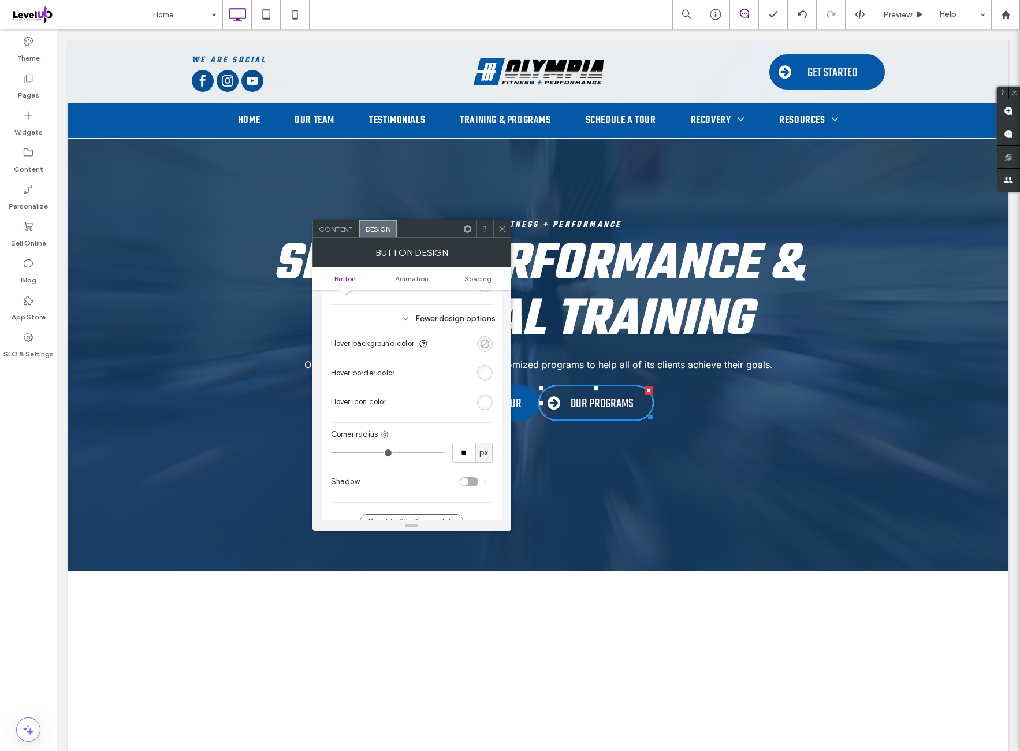
click at [487, 339] on div "rgba(0, 0, 0, 0)" at bounding box center [485, 344] width 10 height 10
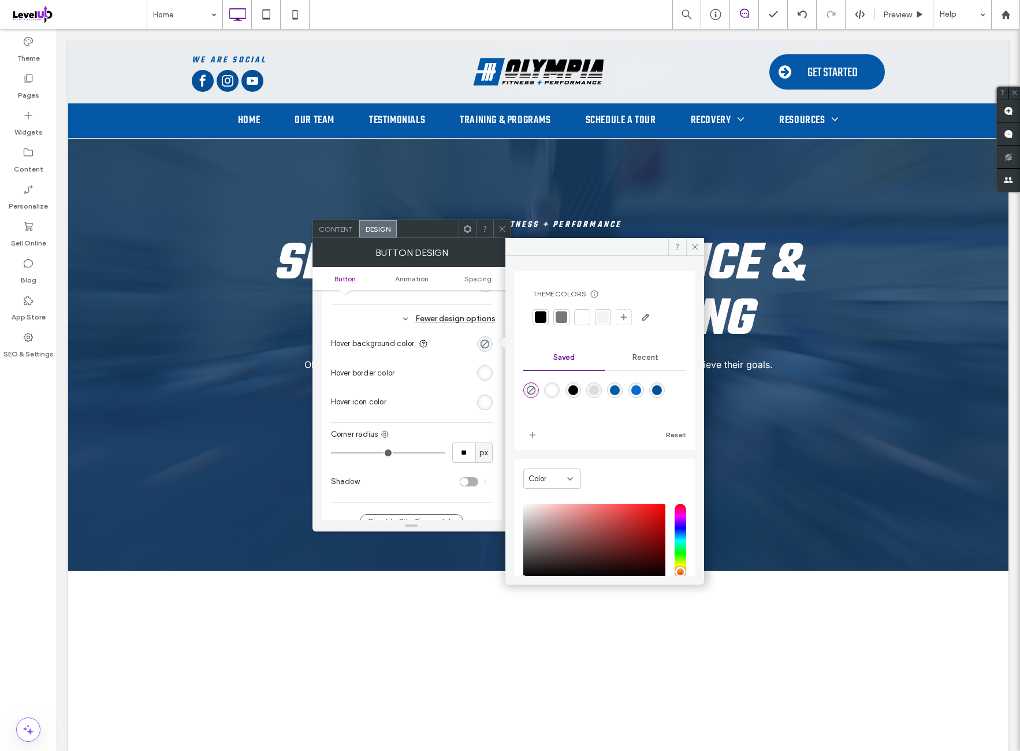
click at [620, 389] on div "rgba(4,88,166,1)" at bounding box center [615, 390] width 10 height 10
type input "*******"
type input "***"
type input "****"
click at [487, 369] on div "rgb(255, 255, 255)" at bounding box center [485, 373] width 10 height 10
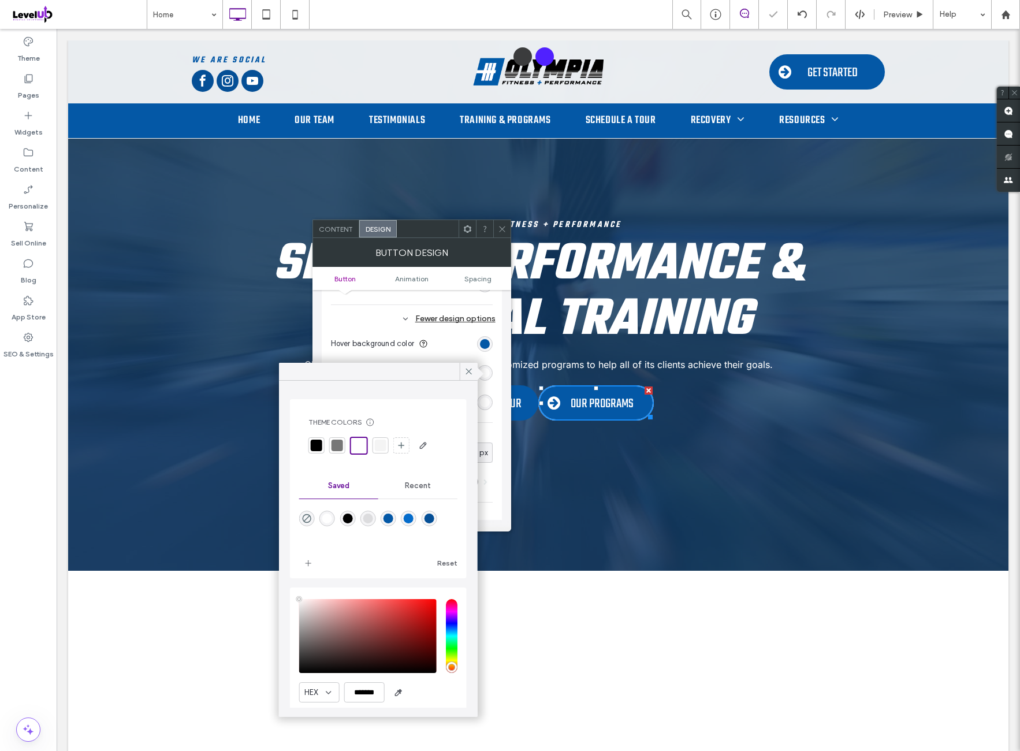
click at [393, 521] on div "rgba(4,88,166,1)" at bounding box center [389, 519] width 10 height 10
type input "*******"
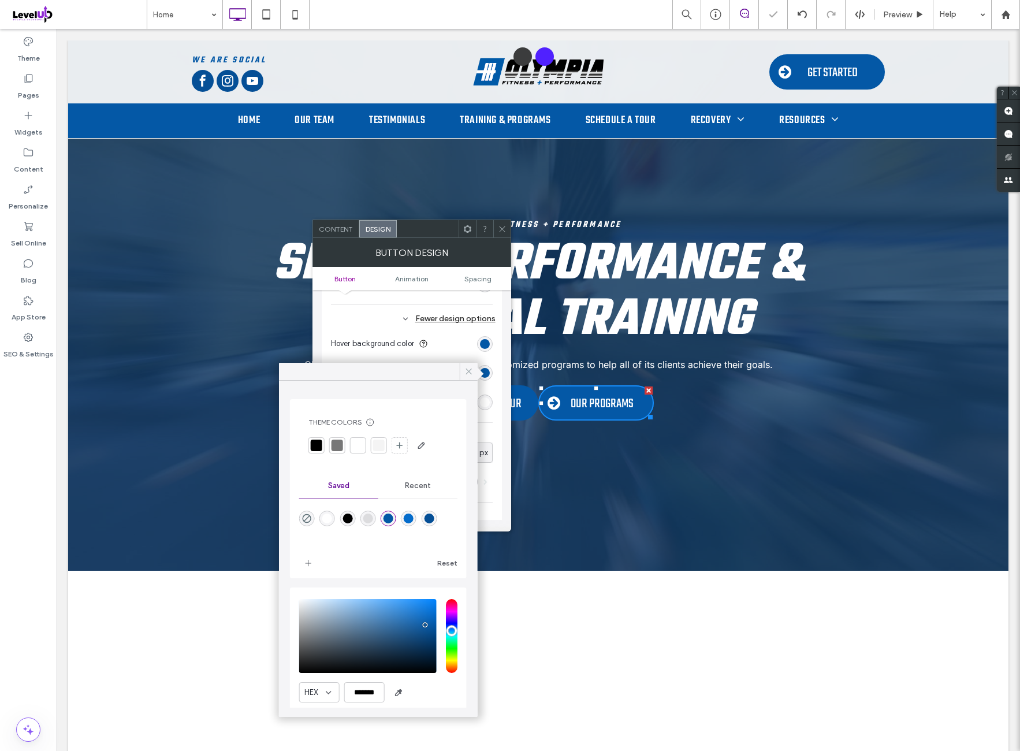
click at [476, 374] on div at bounding box center [469, 371] width 18 height 17
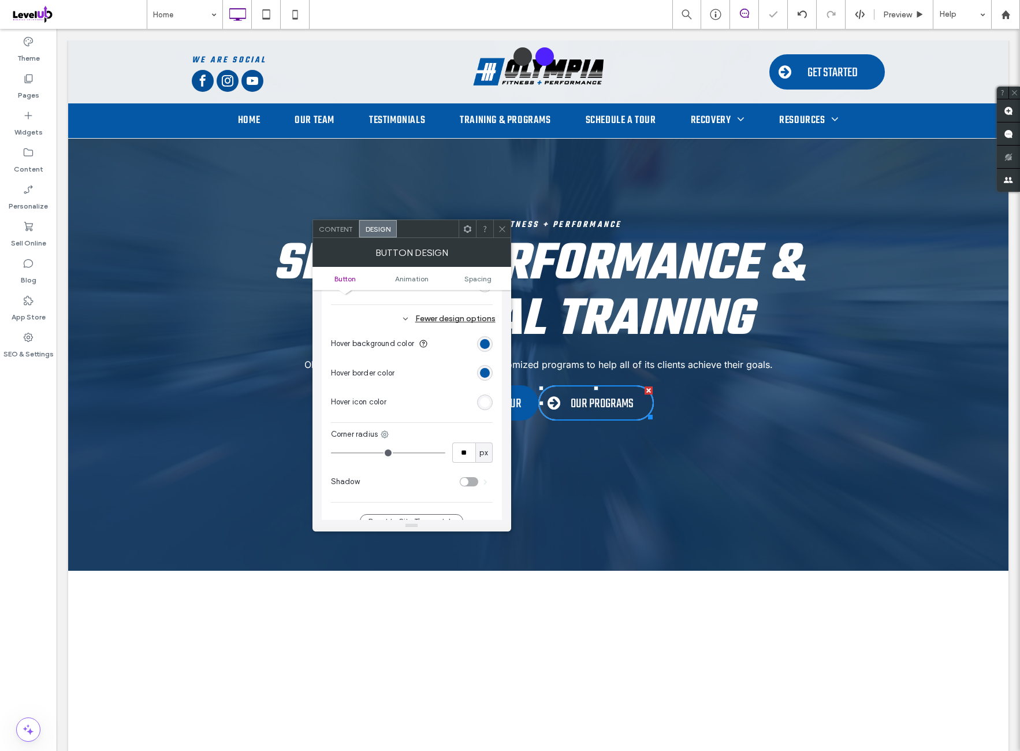
drag, startPoint x: 509, startPoint y: 231, endPoint x: 482, endPoint y: 256, distance: 37.2
click at [506, 232] on div at bounding box center [501, 228] width 17 height 17
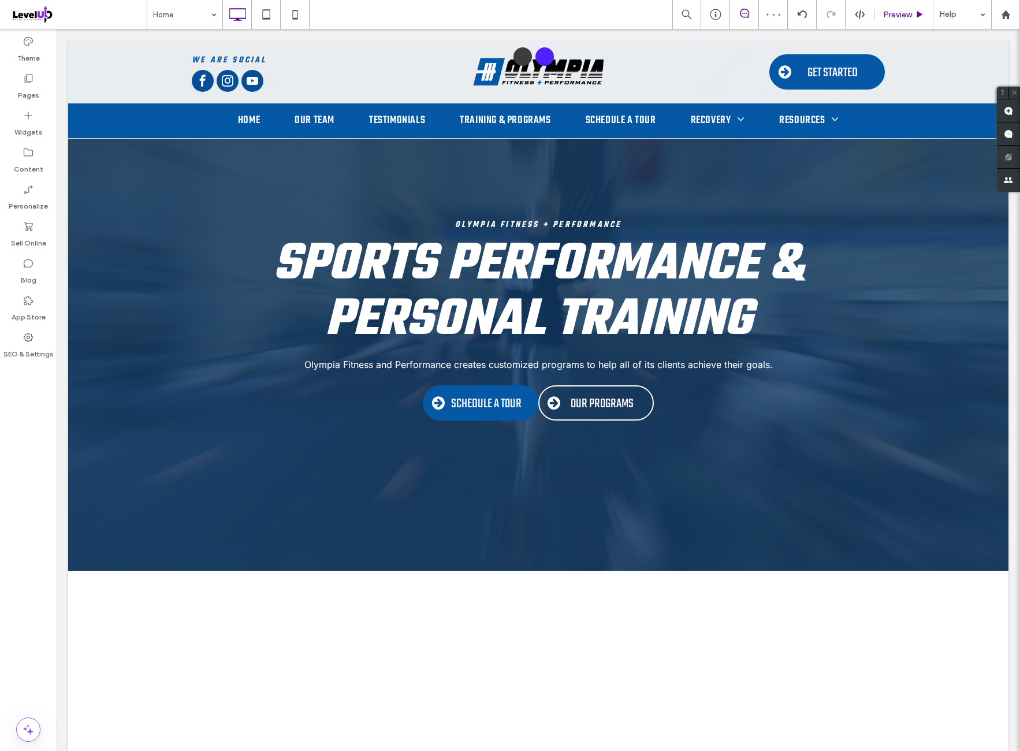
click at [897, 18] on span "Preview" at bounding box center [897, 15] width 29 height 10
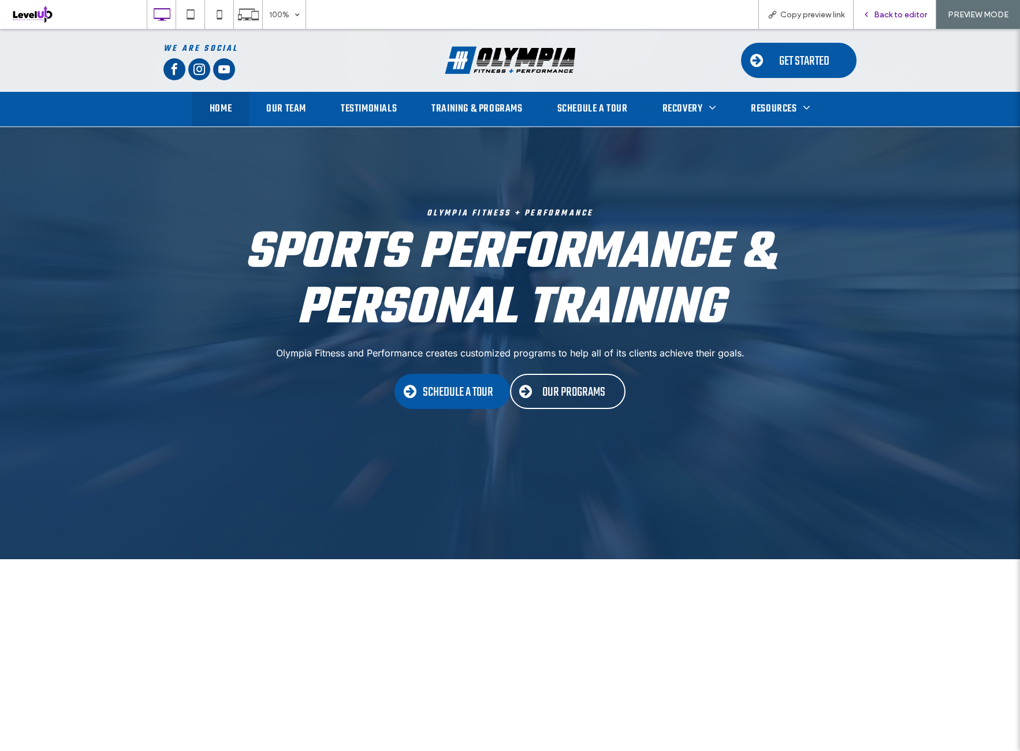
click at [896, 16] on span "Back to editor" at bounding box center [900, 15] width 53 height 10
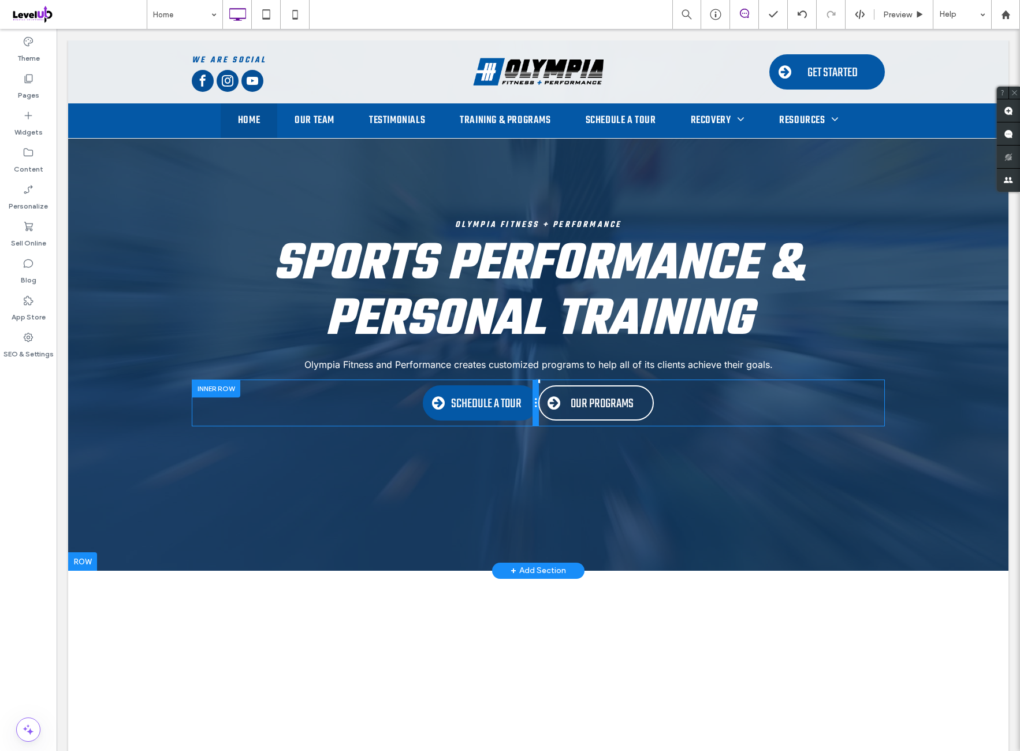
click at [533, 402] on div at bounding box center [536, 403] width 6 height 47
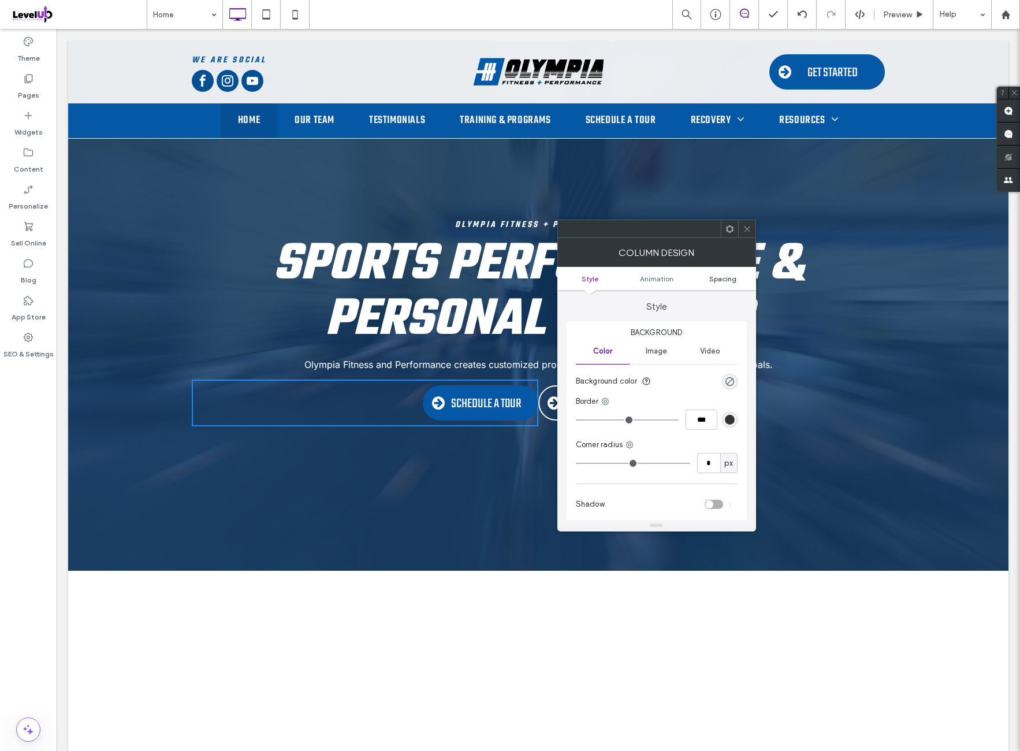
drag, startPoint x: 727, startPoint y: 271, endPoint x: 727, endPoint y: 280, distance: 9.2
click at [727, 273] on ul "Style Animation Spacing" at bounding box center [657, 278] width 199 height 23
drag, startPoint x: 727, startPoint y: 280, endPoint x: 728, endPoint y: 289, distance: 8.7
click at [727, 280] on span "Spacing" at bounding box center [723, 278] width 27 height 9
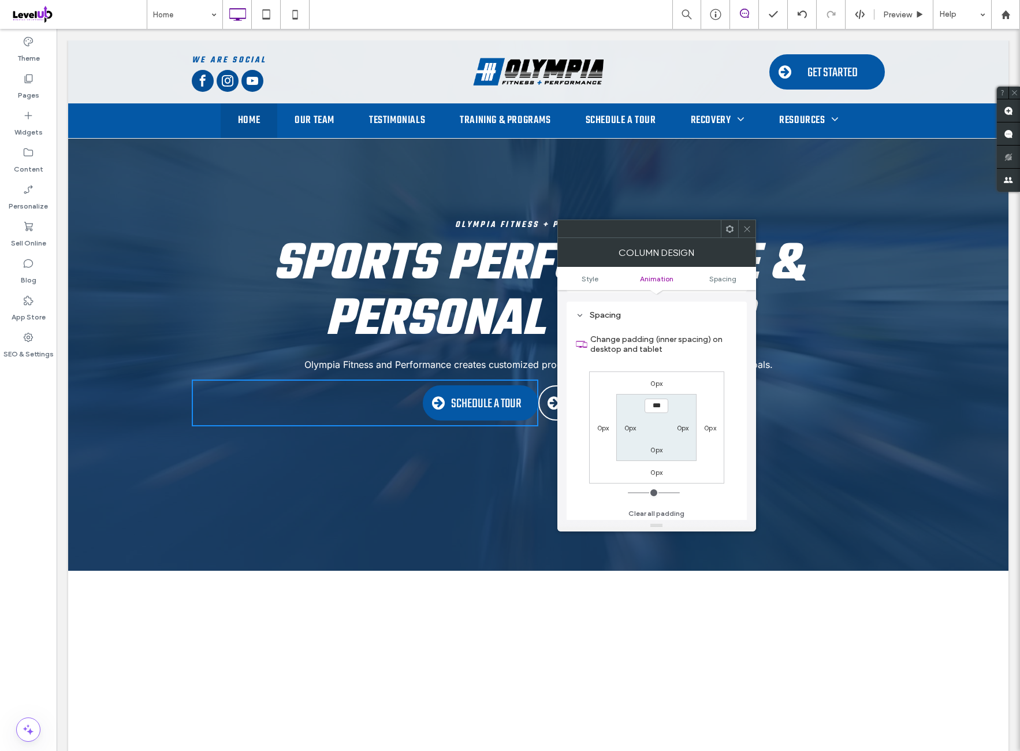
scroll to position [271, 0]
click at [707, 424] on label "0px" at bounding box center [710, 425] width 12 height 9
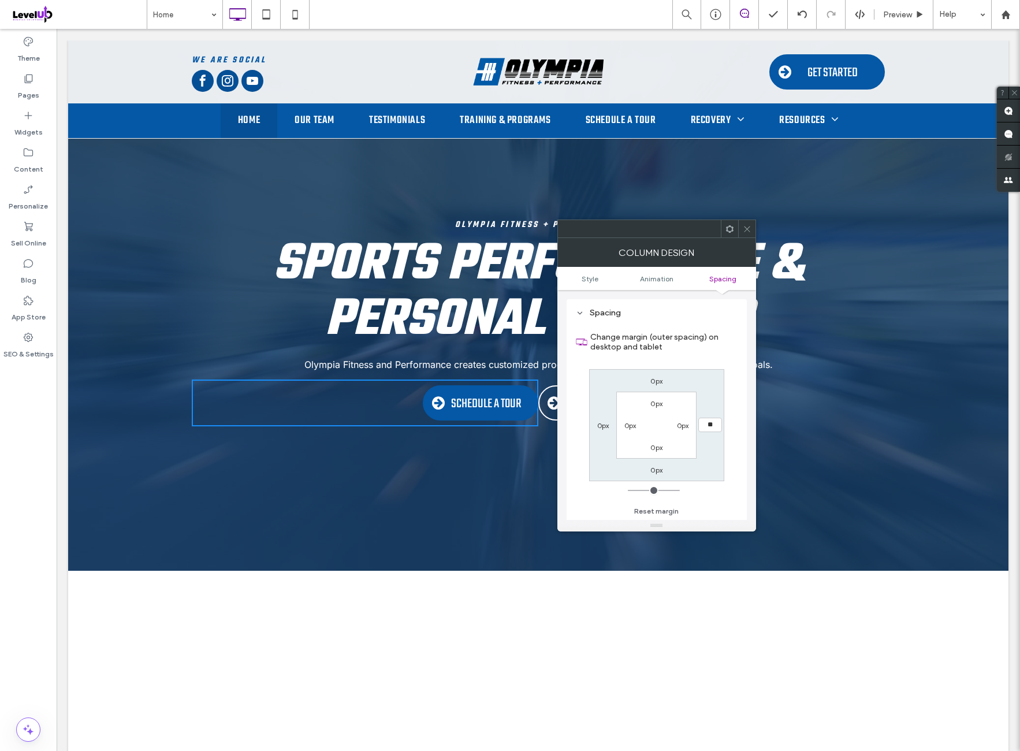
type input "**"
type input "****"
click at [707, 383] on div "0px **** 0px 0px 0px 0px 0px 0px" at bounding box center [656, 425] width 135 height 112
drag, startPoint x: 744, startPoint y: 227, endPoint x: 729, endPoint y: 259, distance: 35.4
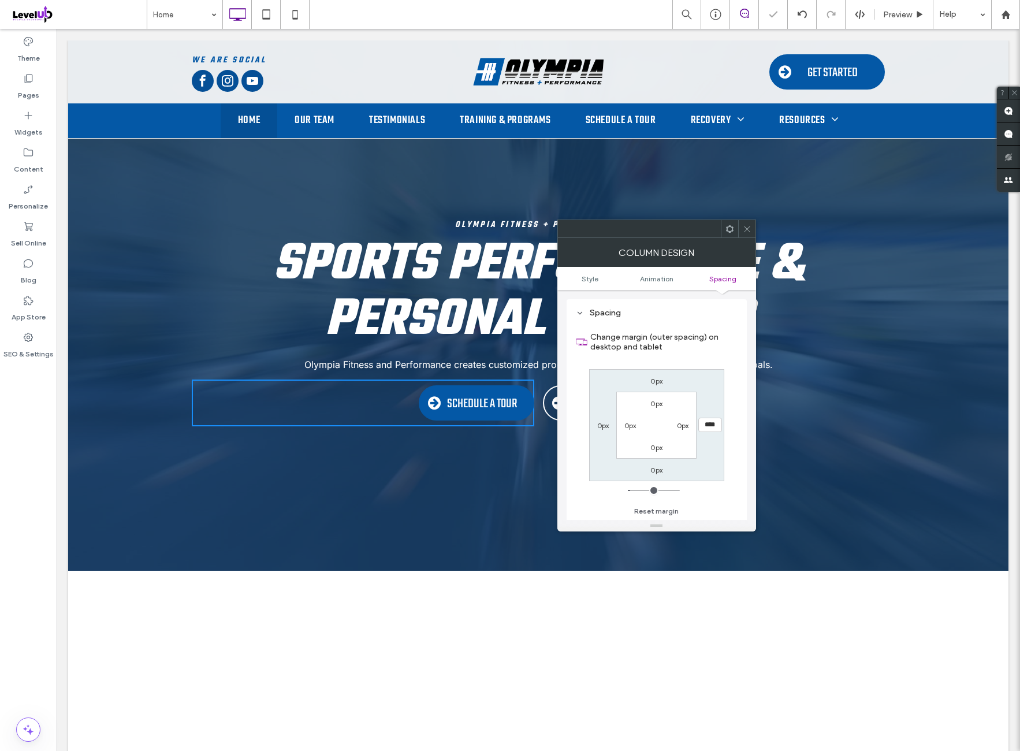
click at [744, 227] on icon at bounding box center [747, 229] width 9 height 9
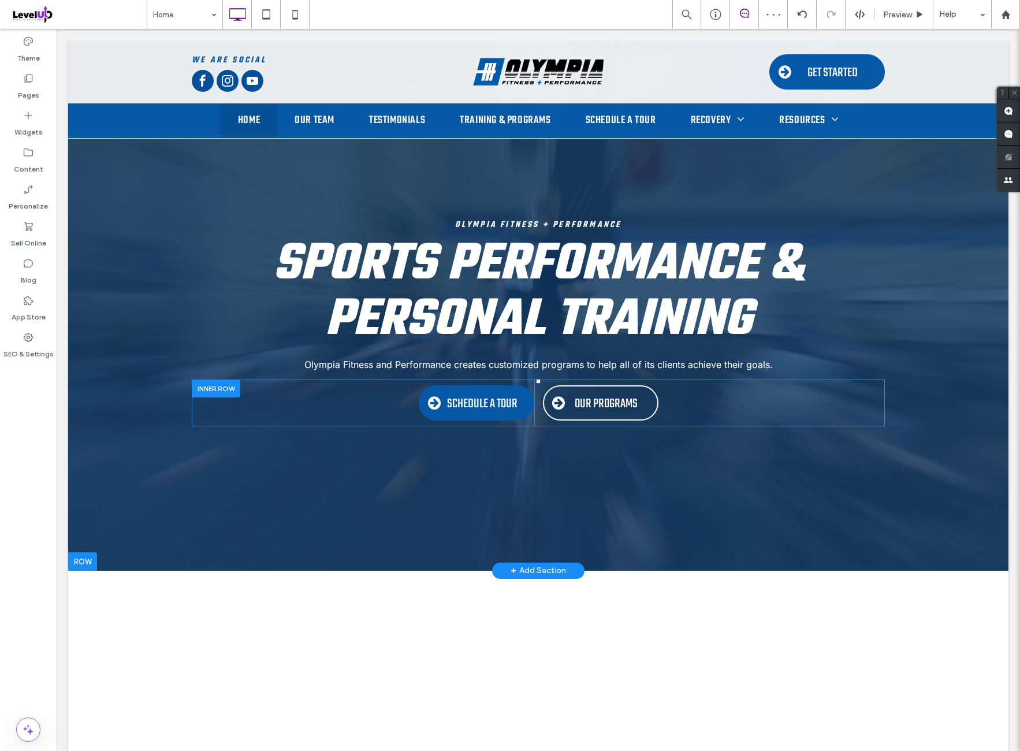
drag, startPoint x: 223, startPoint y: 393, endPoint x: 292, endPoint y: 472, distance: 104.8
click at [223, 393] on div at bounding box center [216, 389] width 49 height 18
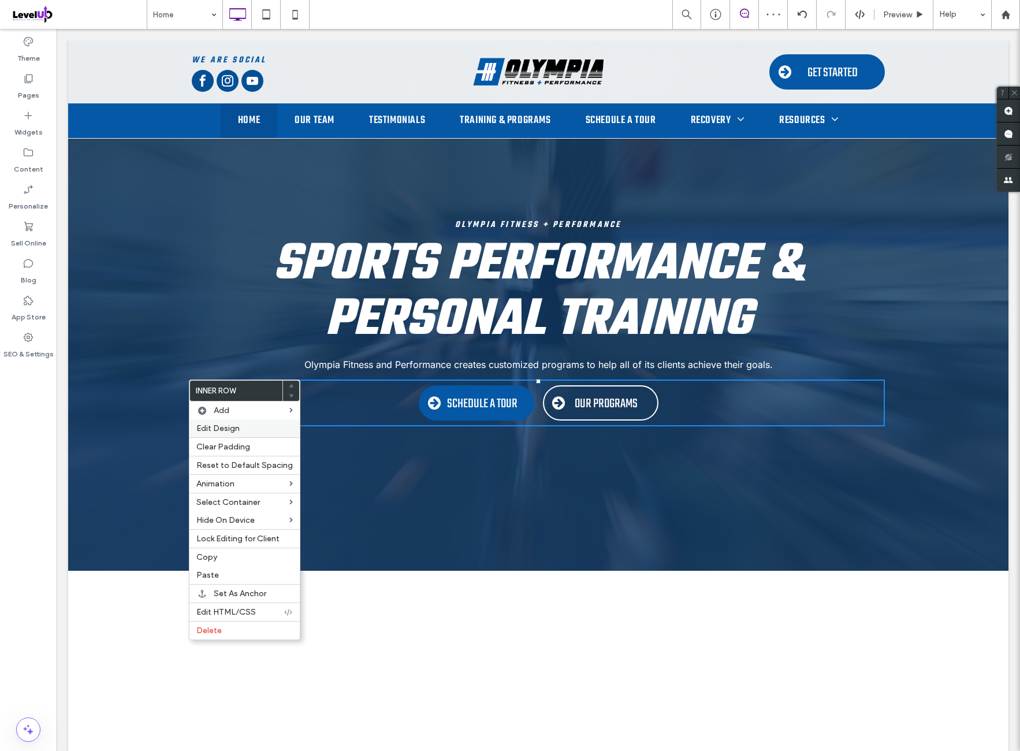
click at [254, 430] on label "Edit Design" at bounding box center [244, 429] width 96 height 10
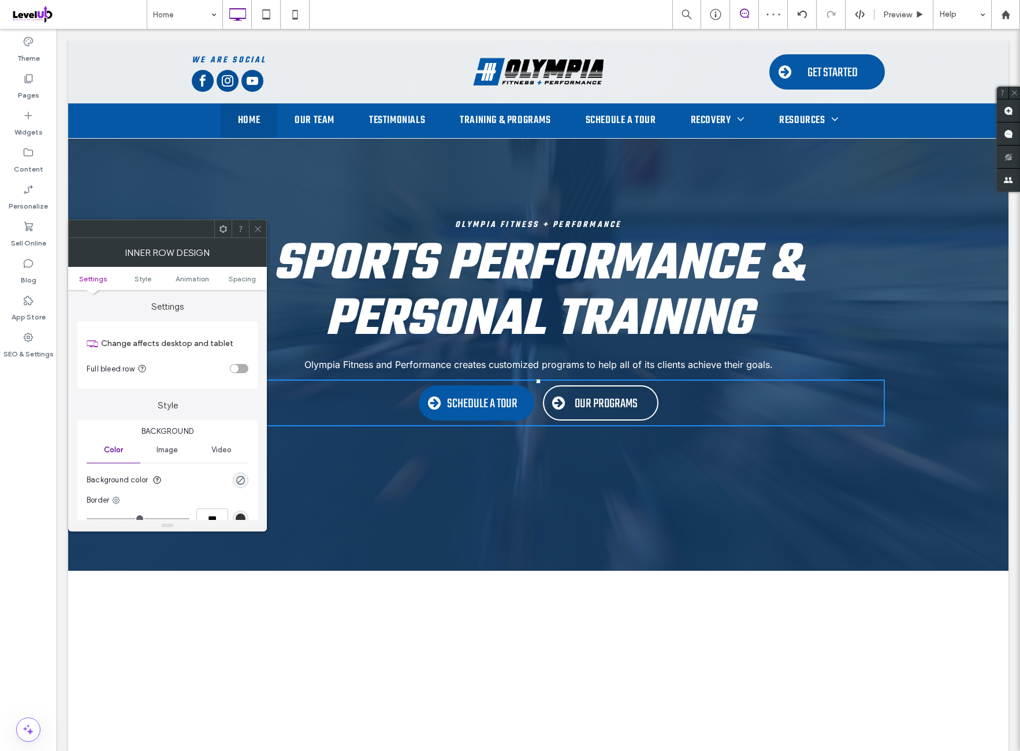
drag, startPoint x: 247, startPoint y: 279, endPoint x: 240, endPoint y: 298, distance: 20.1
click at [246, 280] on span "Spacing" at bounding box center [242, 278] width 27 height 9
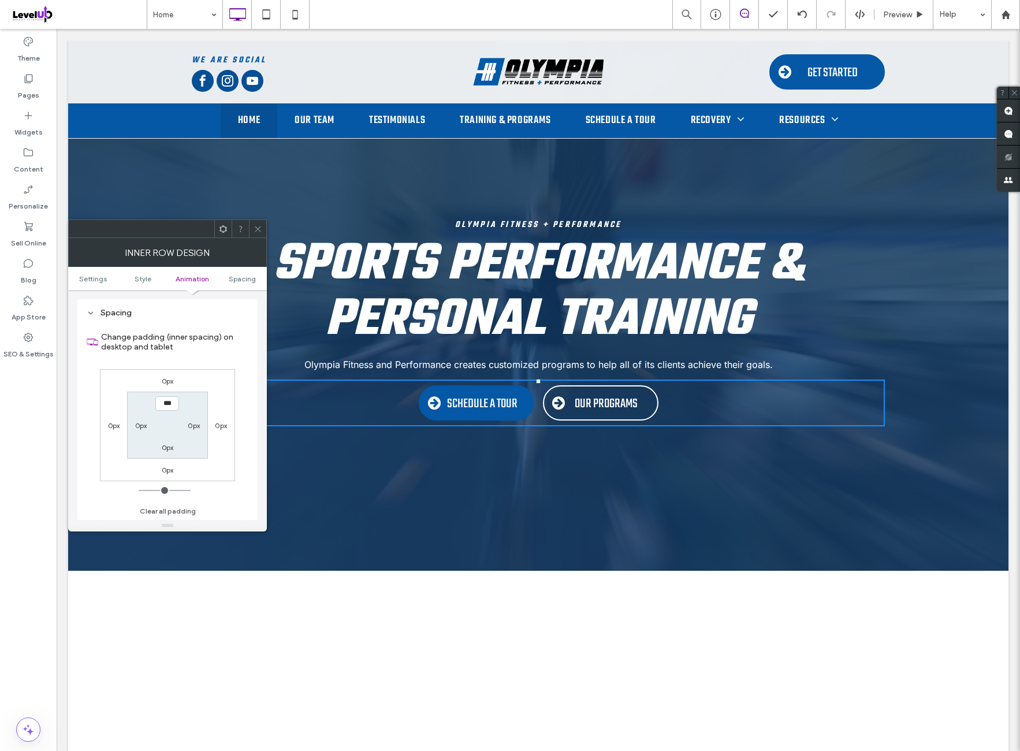
scroll to position [370, 0]
click at [168, 380] on label "0px" at bounding box center [168, 381] width 12 height 9
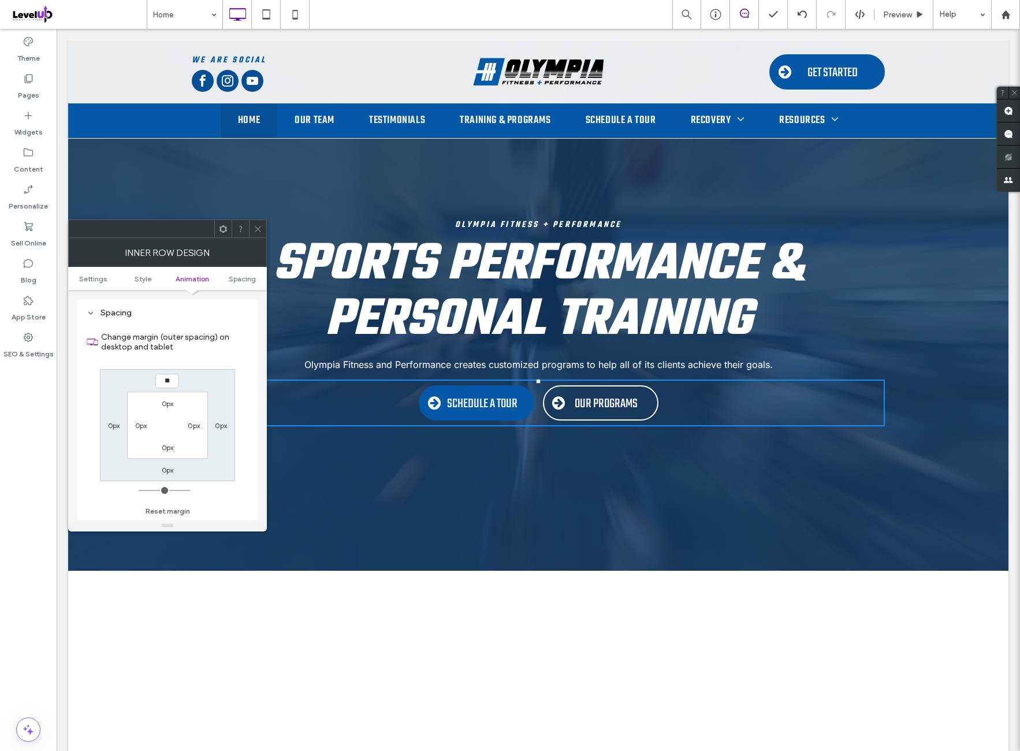
type input "**"
type input "****"
click at [205, 377] on div "**** 0px 0px 0px 0px 0px 0px 0px" at bounding box center [167, 425] width 135 height 112
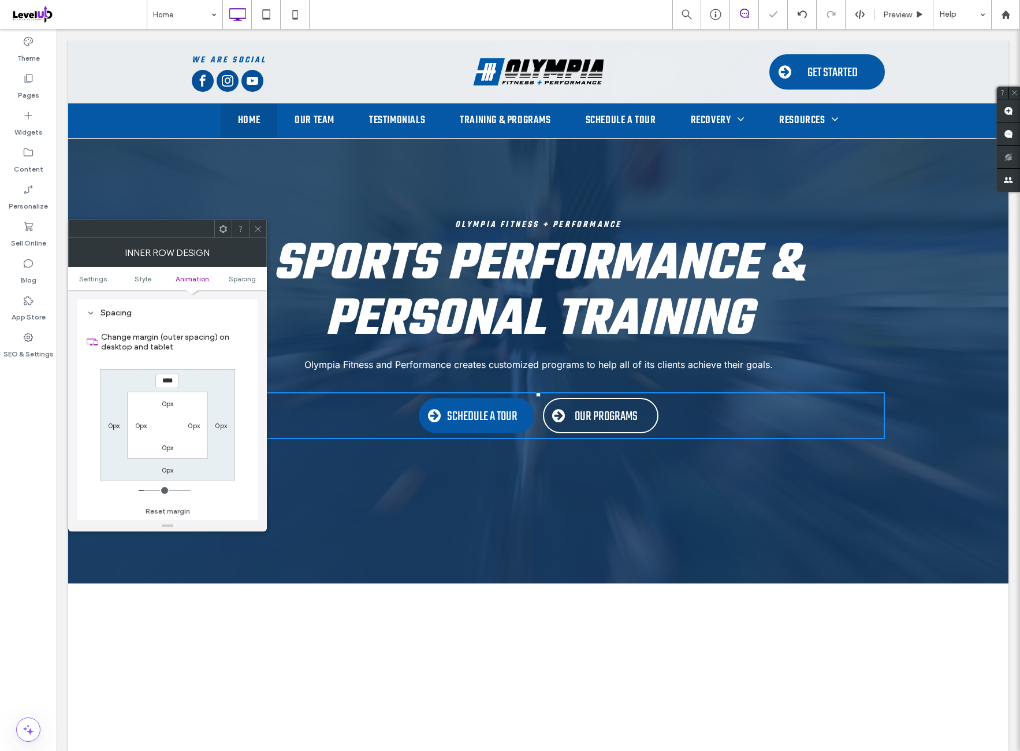
click at [254, 231] on icon at bounding box center [258, 229] width 9 height 9
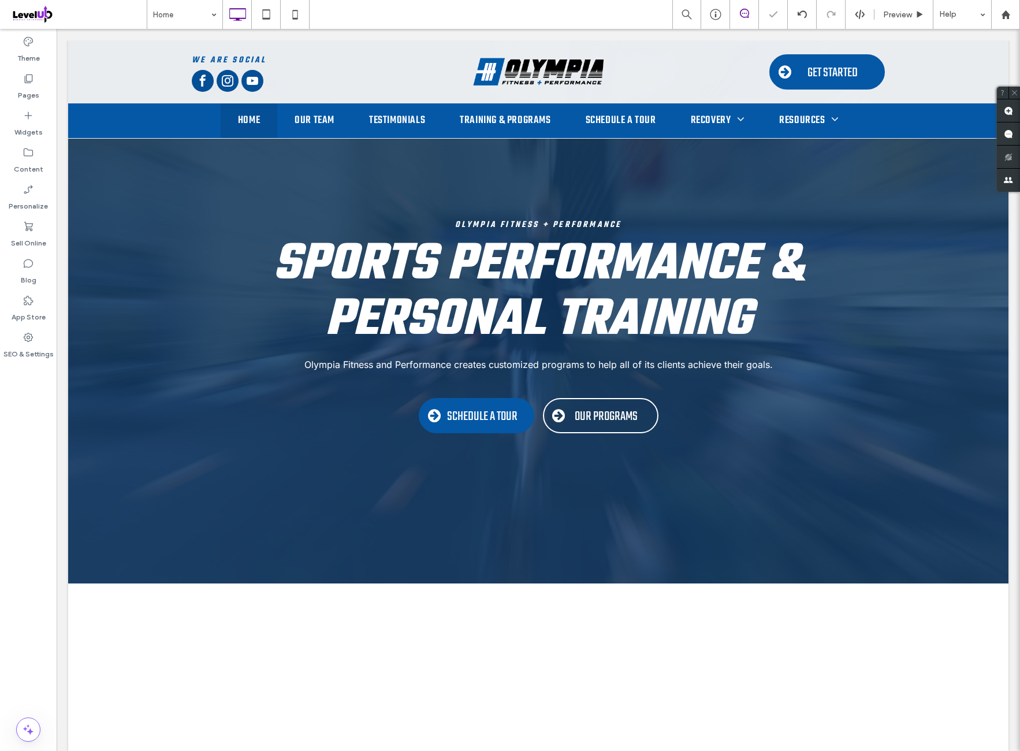
drag, startPoint x: 27, startPoint y: 471, endPoint x: 44, endPoint y: 473, distance: 16.8
click at [31, 472] on div "Theme Pages Widgets Content Personalize Sell Online Blog App Store SEO & Settin…" at bounding box center [28, 390] width 57 height 722
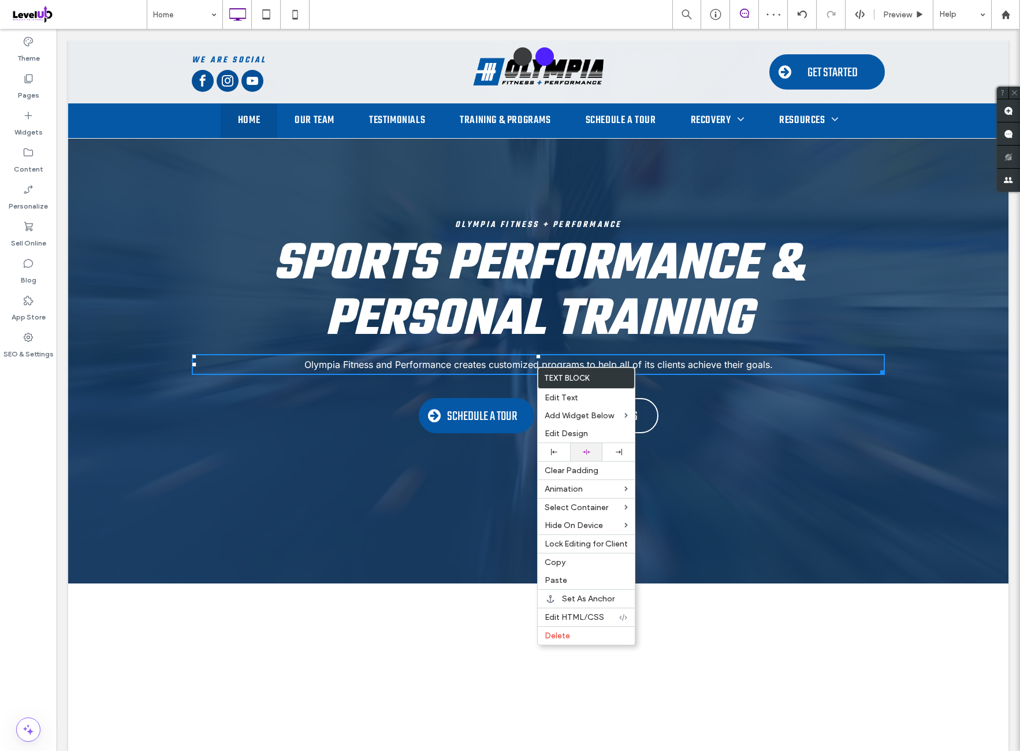
click at [596, 445] on div at bounding box center [586, 452] width 32 height 18
click at [783, 361] on p "Olympia Fitness and Performance creates customized programs to help all of its …" at bounding box center [538, 364] width 693 height 18
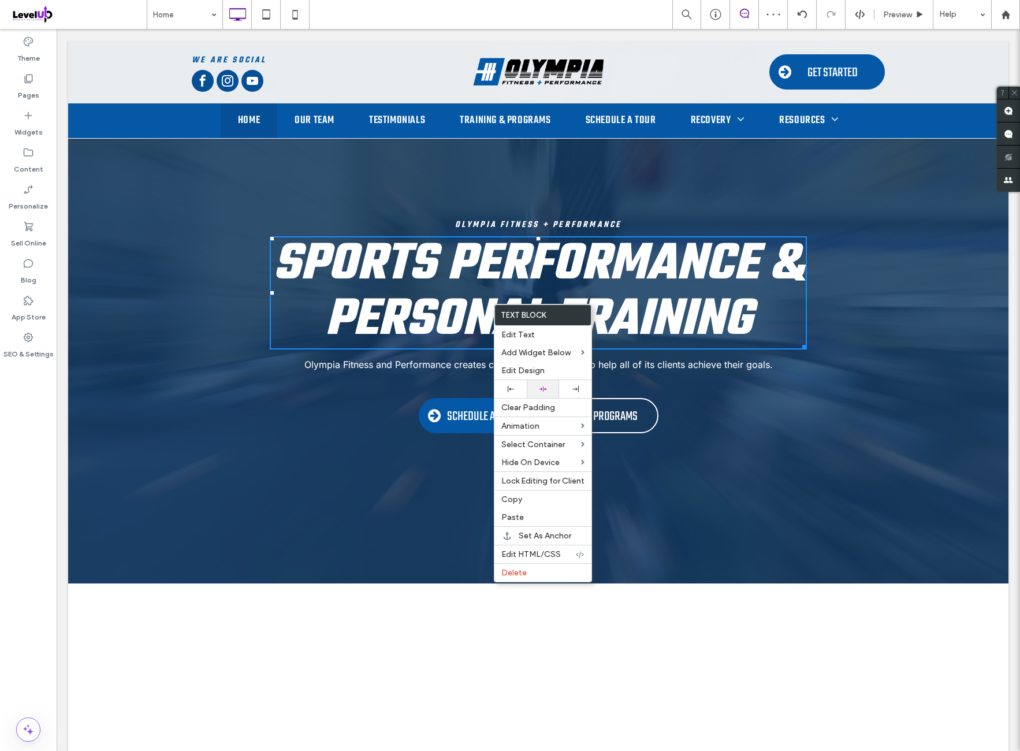
click at [552, 385] on div at bounding box center [543, 389] width 21 height 8
click at [759, 307] on h1 "Sports Performance & Personal Training" at bounding box center [538, 292] width 537 height 111
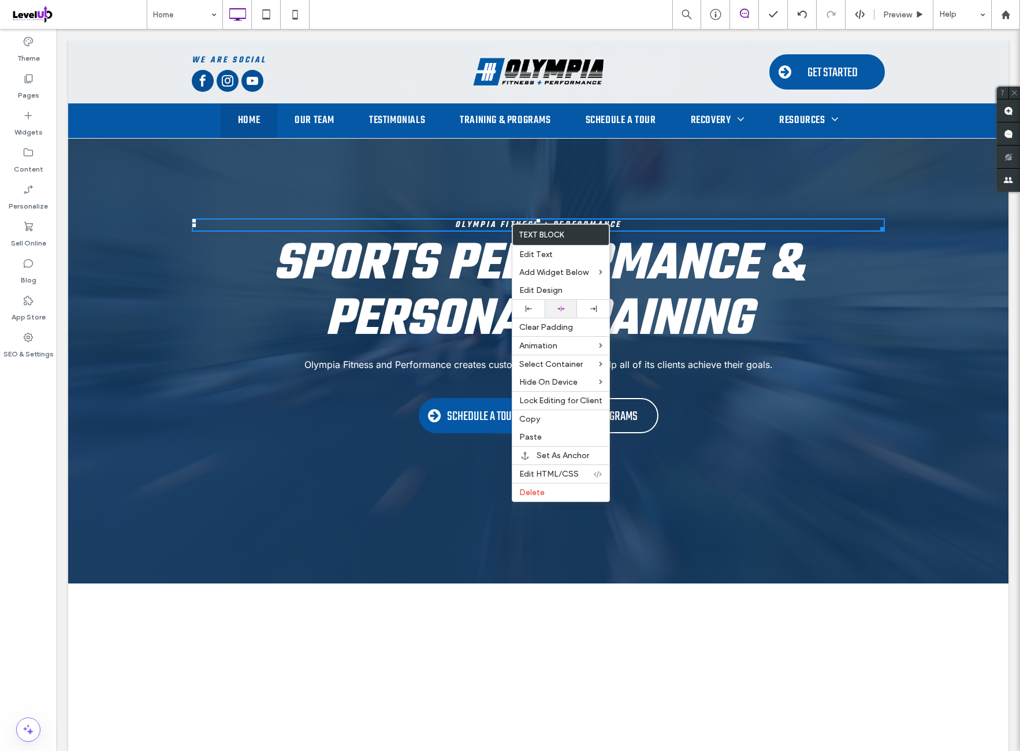
click at [567, 305] on div at bounding box center [561, 309] width 21 height 8
click at [697, 227] on span "Sports Performance & Personal Training" at bounding box center [538, 292] width 531 height 135
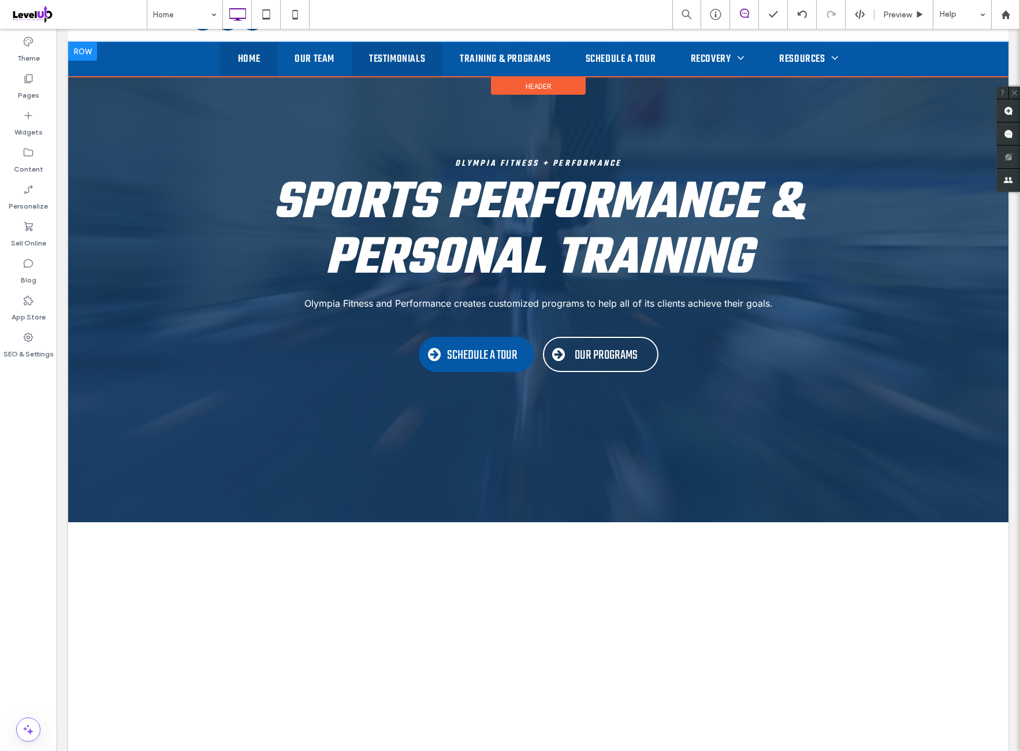
scroll to position [0, 0]
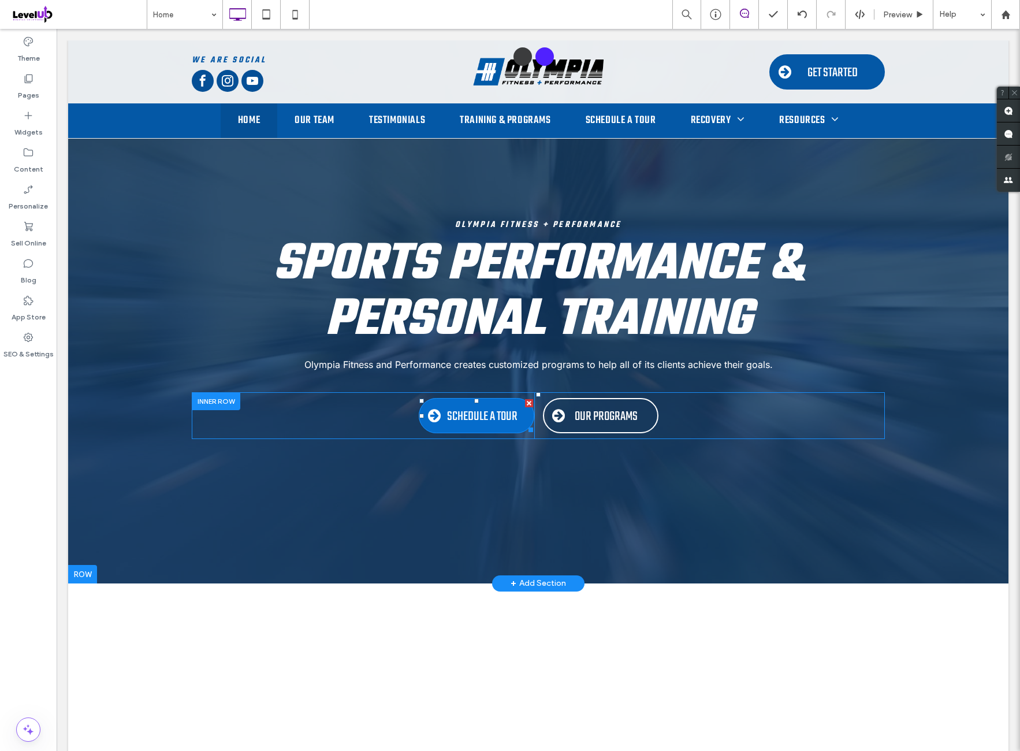
click at [459, 414] on span "SCHEDULE A TOUR" at bounding box center [482, 417] width 70 height 20
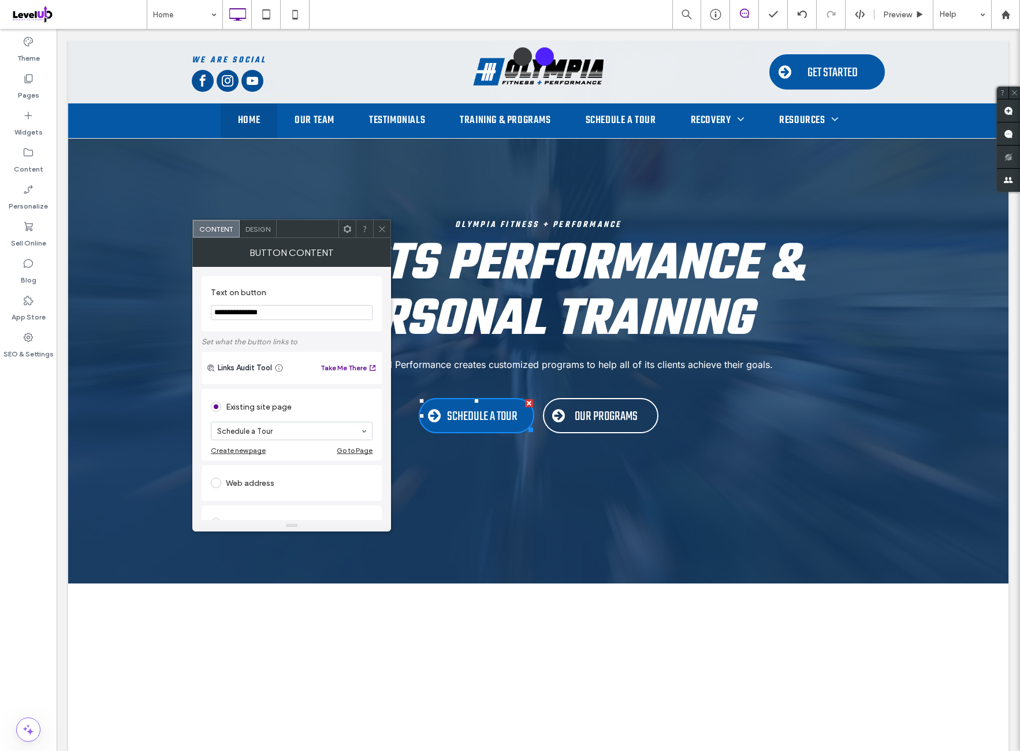
click at [304, 313] on input "**********" at bounding box center [292, 312] width 162 height 15
type input "**********"
click at [381, 225] on icon at bounding box center [382, 229] width 9 height 9
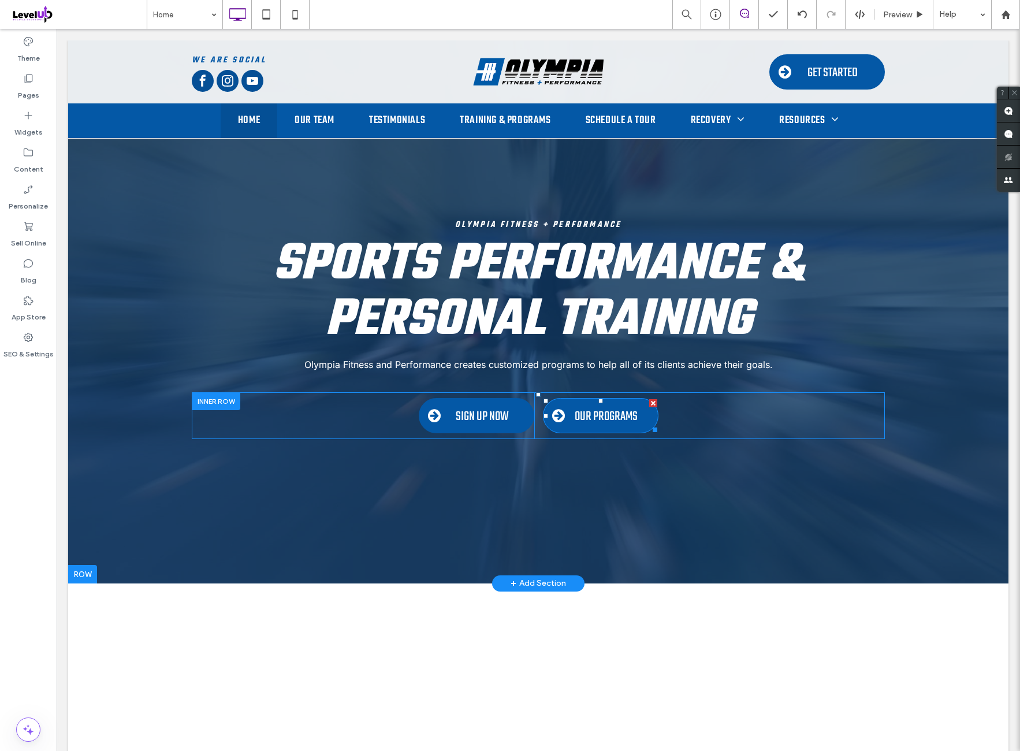
click at [603, 414] on span "OUR PROGRAMS" at bounding box center [606, 417] width 63 height 20
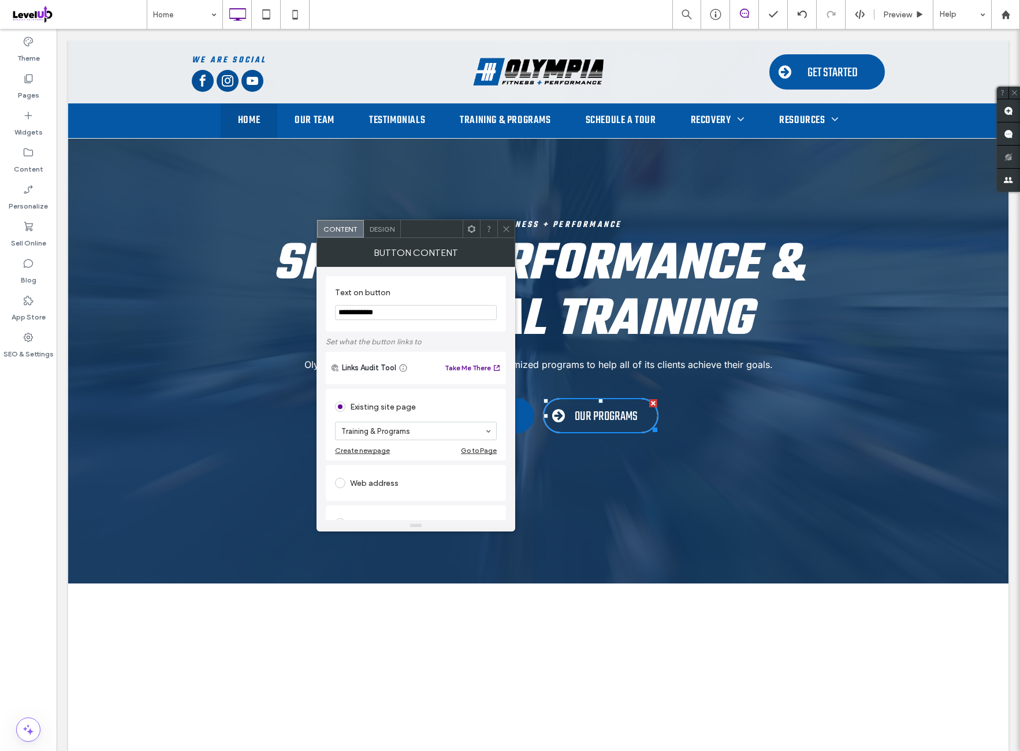
click at [504, 233] on icon at bounding box center [506, 229] width 9 height 9
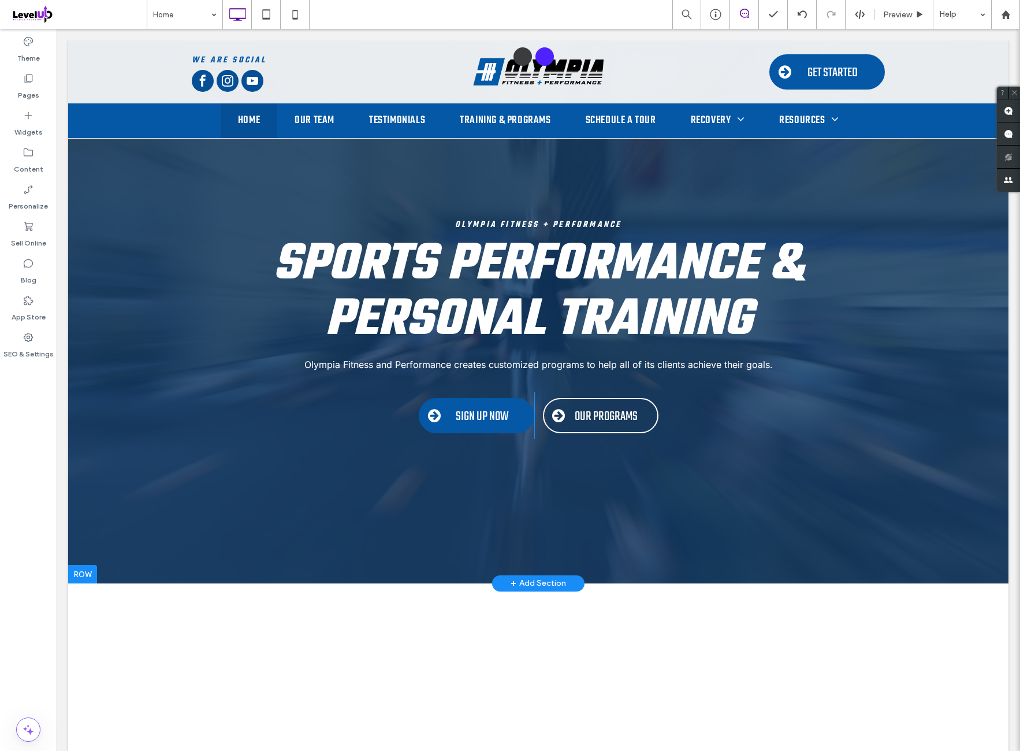
drag, startPoint x: 515, startPoint y: 161, endPoint x: 510, endPoint y: 181, distance: 20.9
click at [515, 159] on div at bounding box center [538, 311] width 941 height 543
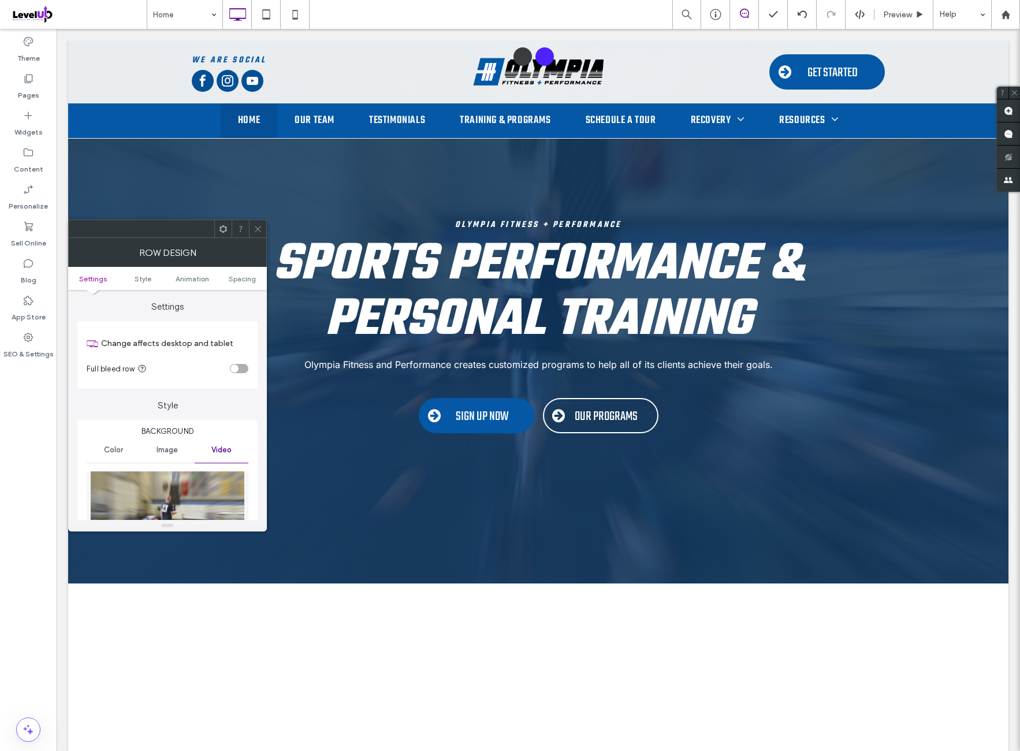
click at [243, 284] on ul "Settings Style Animation Spacing" at bounding box center [167, 278] width 199 height 23
click at [244, 281] on span "Spacing" at bounding box center [242, 278] width 27 height 9
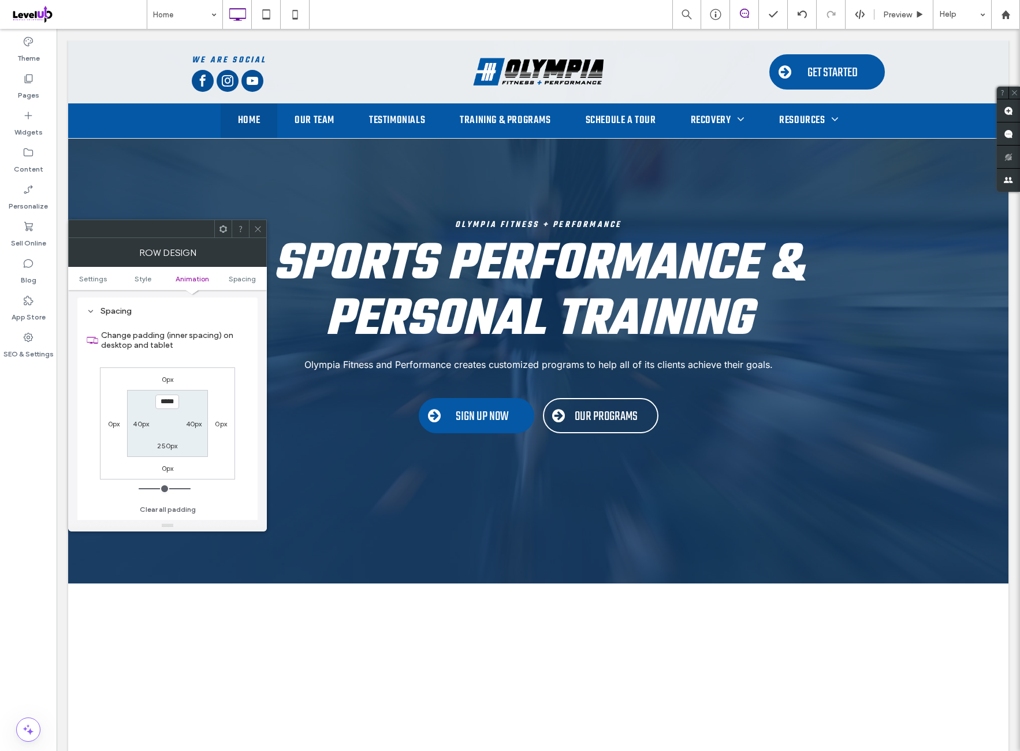
scroll to position [796, 0]
type input "***"
type input "*****"
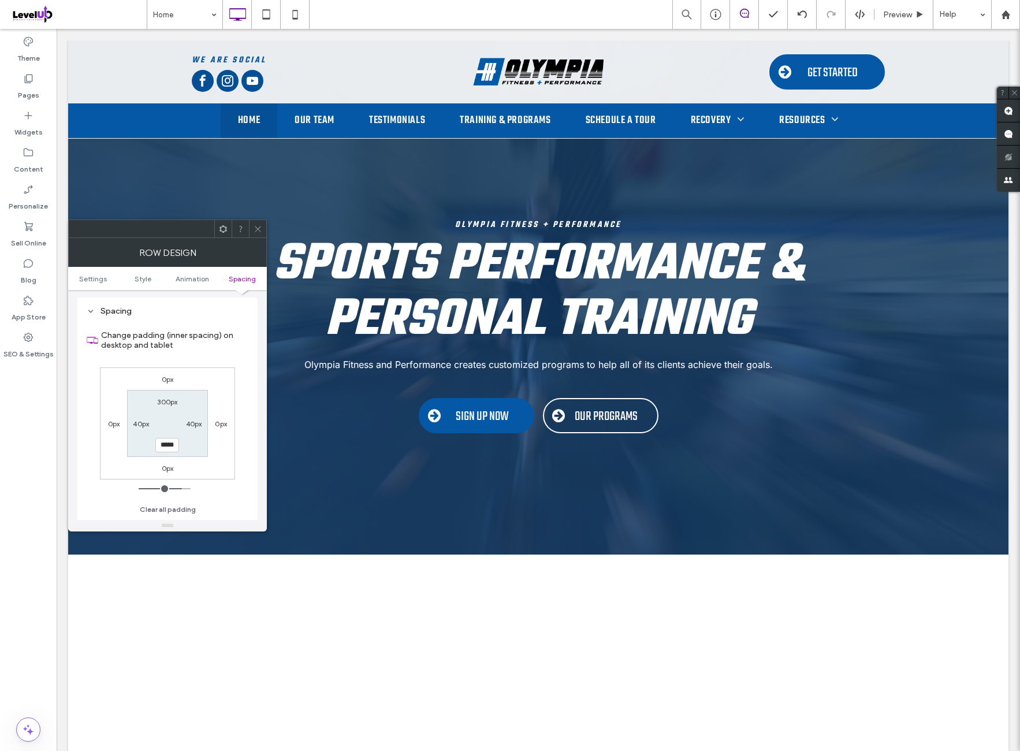
click at [225, 377] on div "0px 0px 0px 0px 300px 40px ***** 40px" at bounding box center [167, 423] width 135 height 112
click at [259, 232] on icon at bounding box center [258, 229] width 9 height 9
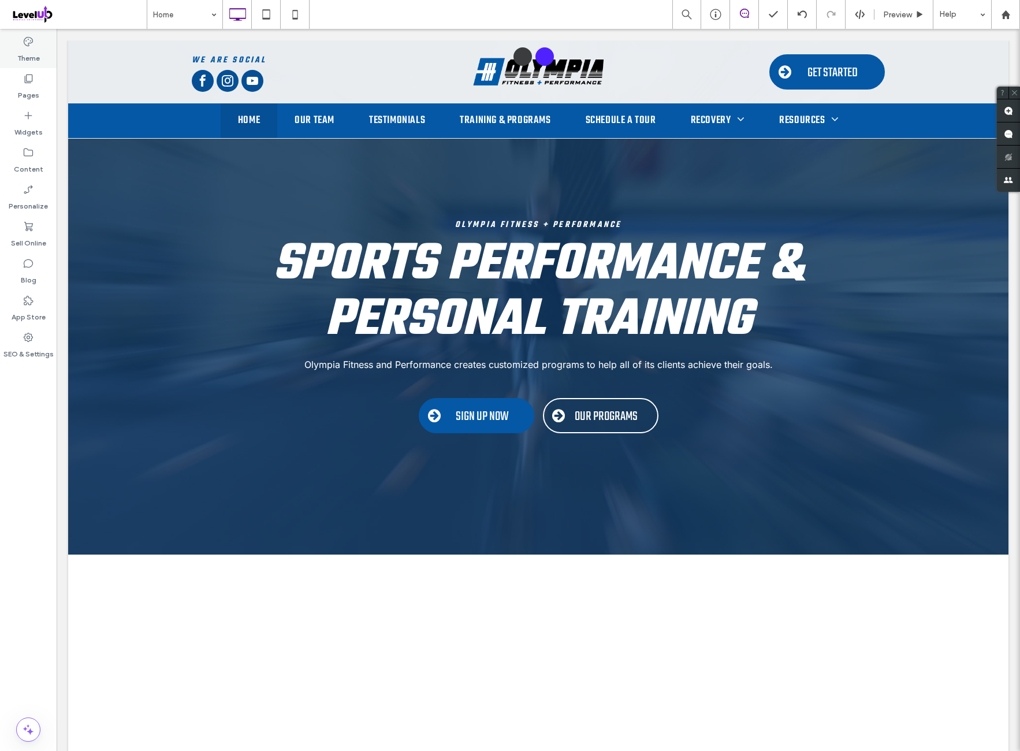
click at [43, 62] on div "Theme" at bounding box center [28, 49] width 57 height 37
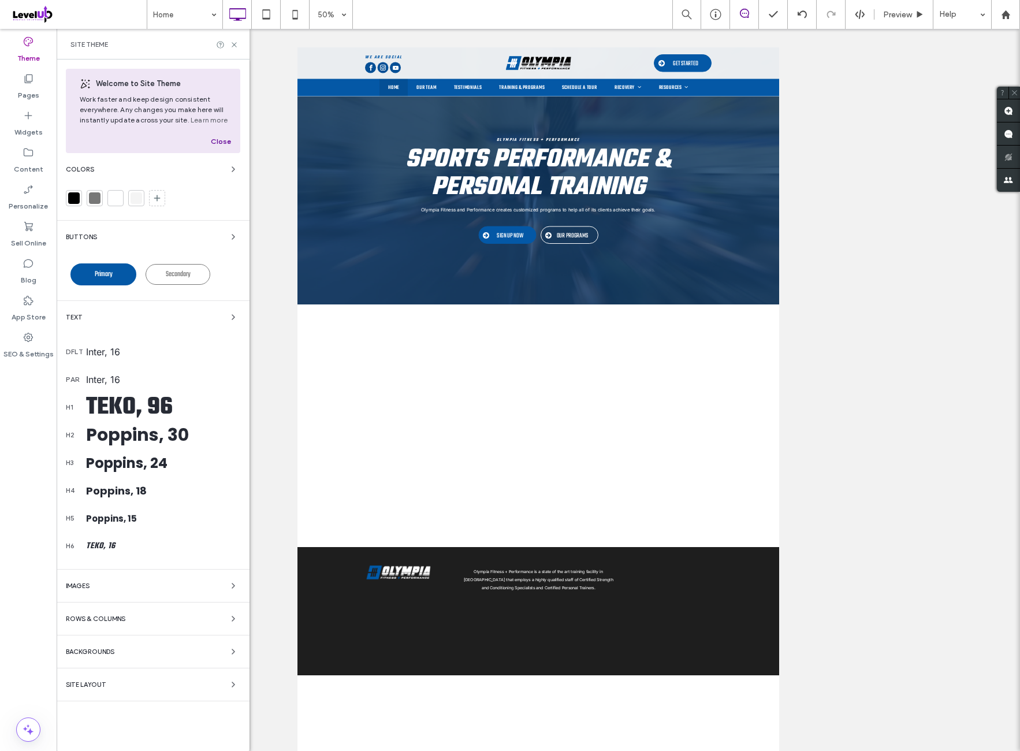
click at [142, 402] on div "Teko, 96" at bounding box center [163, 407] width 154 height 37
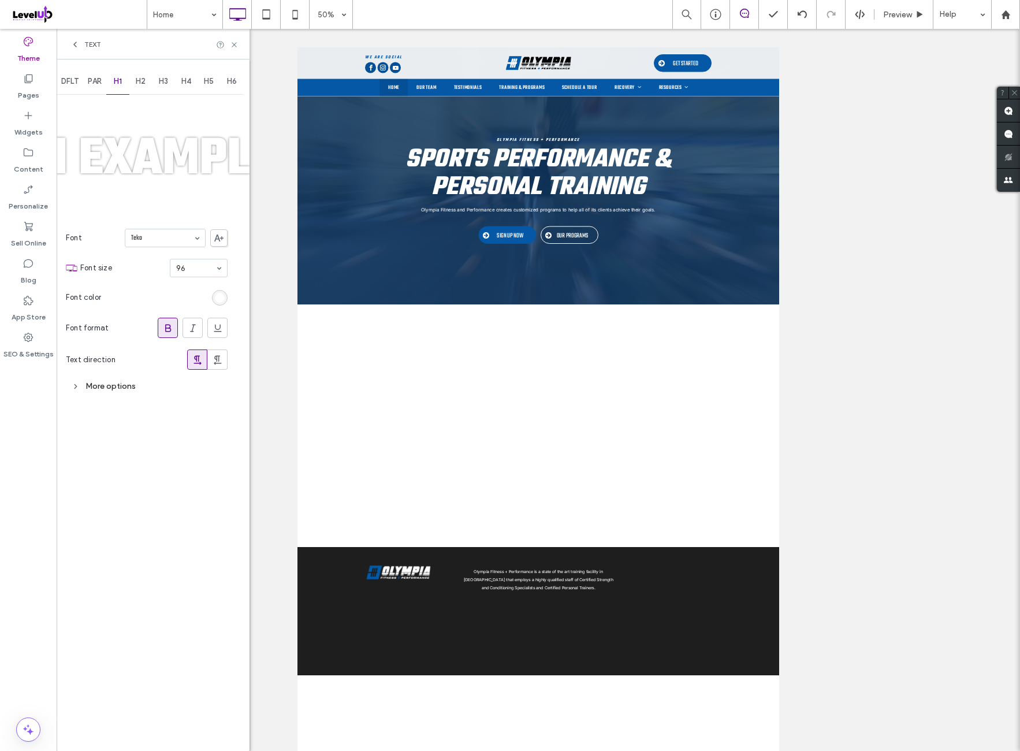
click at [168, 393] on div "More options" at bounding box center [147, 386] width 162 height 21
drag, startPoint x: 172, startPoint y: 437, endPoint x: 170, endPoint y: 445, distance: 8.4
click at [172, 439] on div "Custom" at bounding box center [170, 441] width 113 height 17
type input "***"
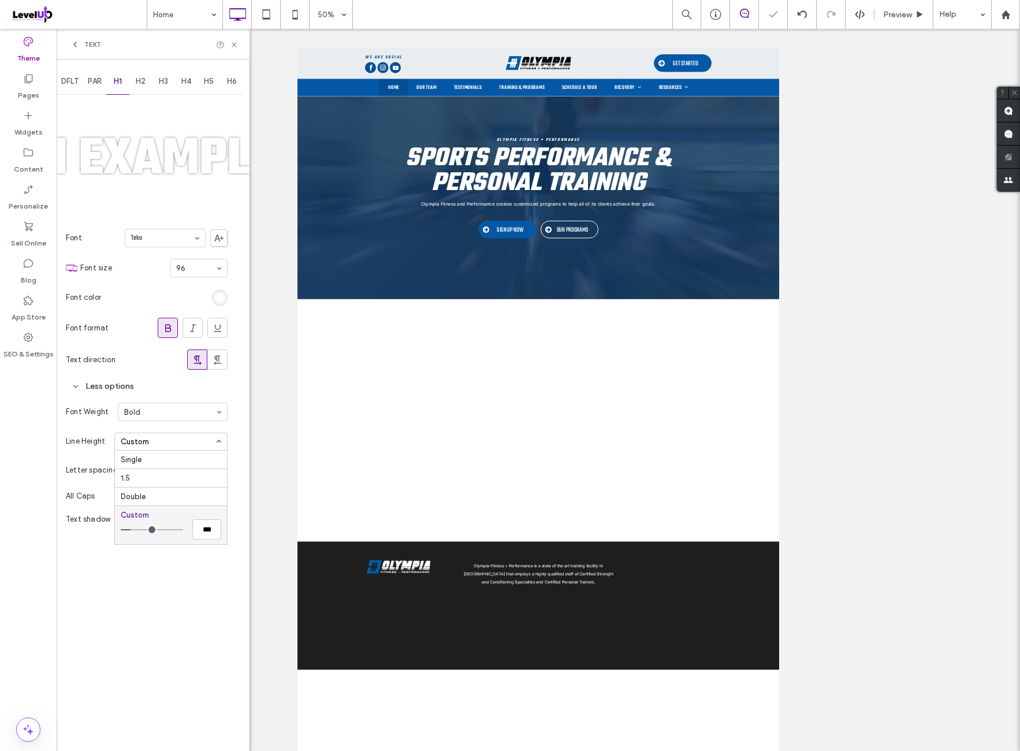
click at [134, 530] on input "range" at bounding box center [152, 529] width 62 height 1
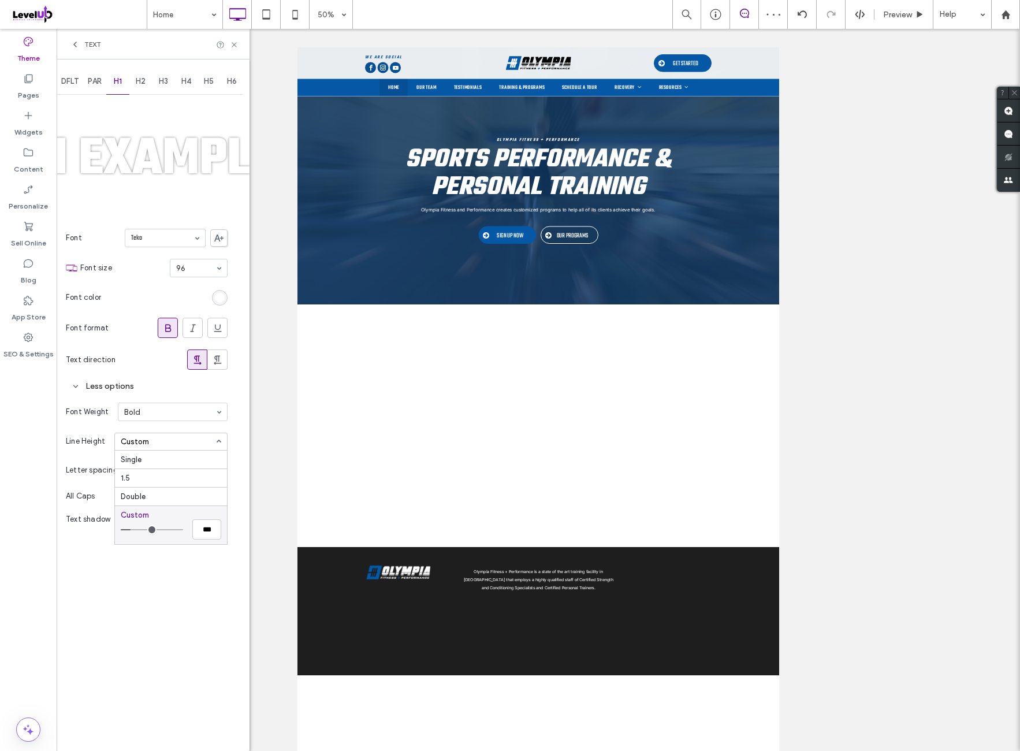
type input "*"
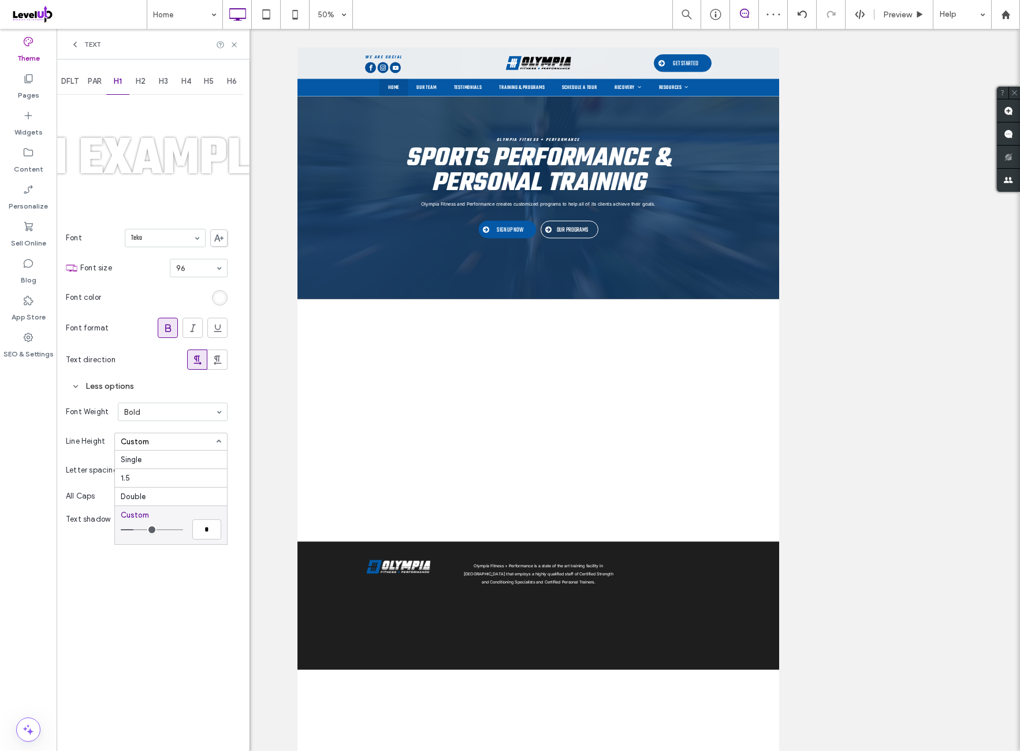
type input "***"
click at [133, 529] on input "range" at bounding box center [152, 529] width 62 height 1
click at [138, 574] on div "DFLT PAR H1 H2 H3 H4 H5 H6 H1 Example Font Teko Font size 96 Font color Font fo…" at bounding box center [153, 406] width 193 height 692
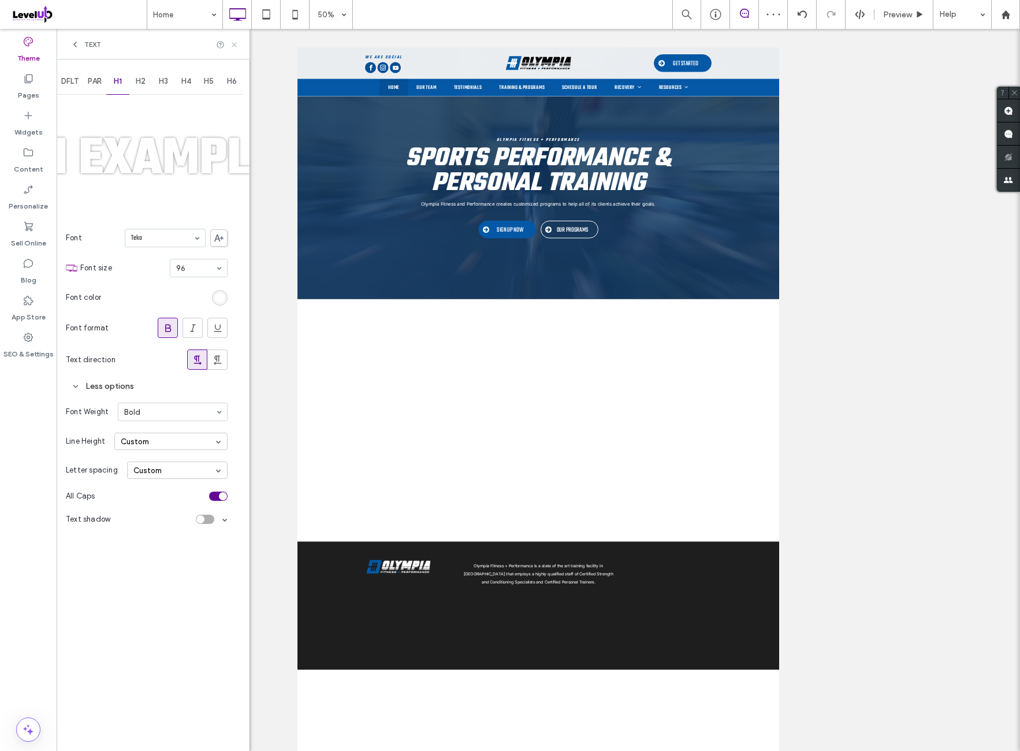
click at [232, 47] on icon at bounding box center [234, 44] width 9 height 9
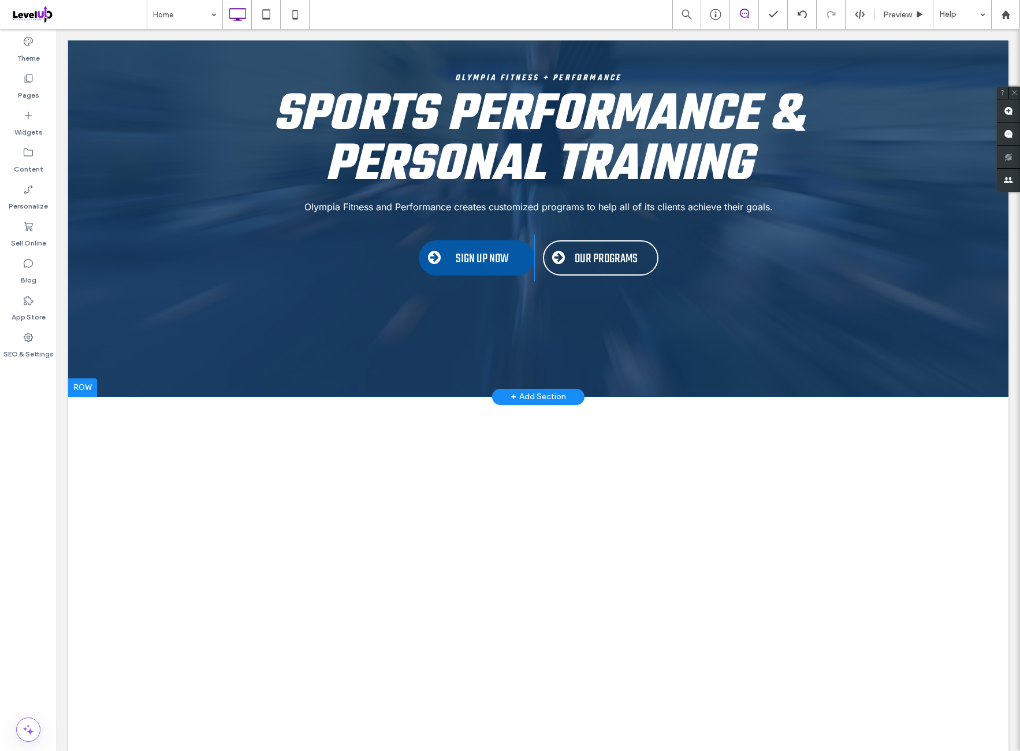
scroll to position [0, 0]
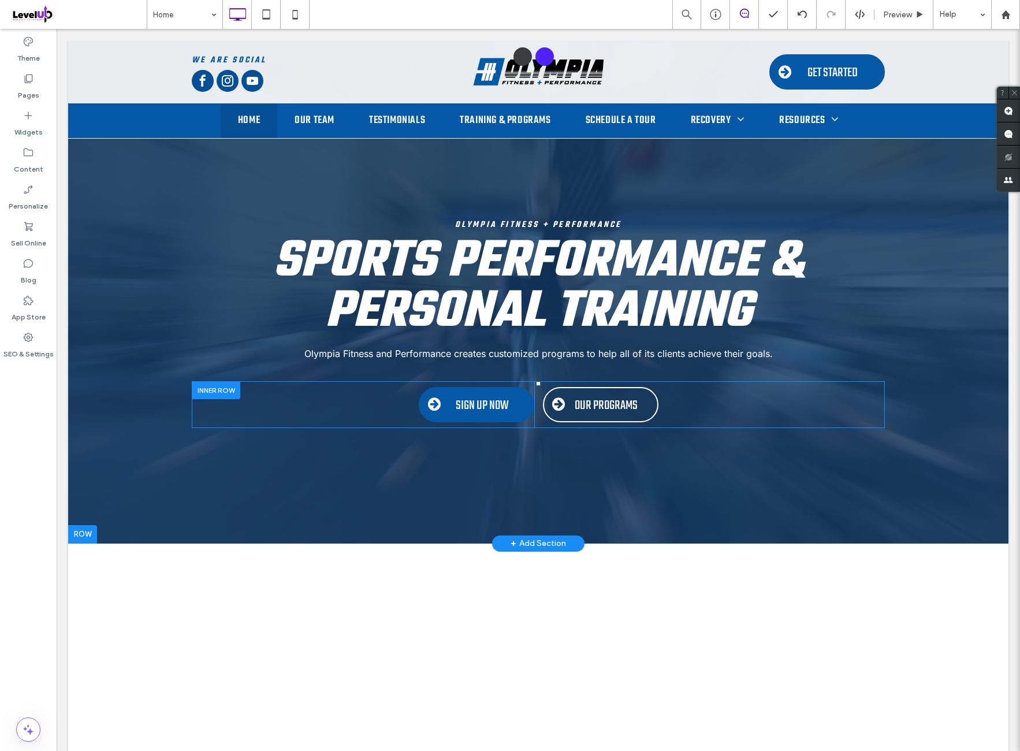
click at [203, 395] on div at bounding box center [216, 390] width 49 height 18
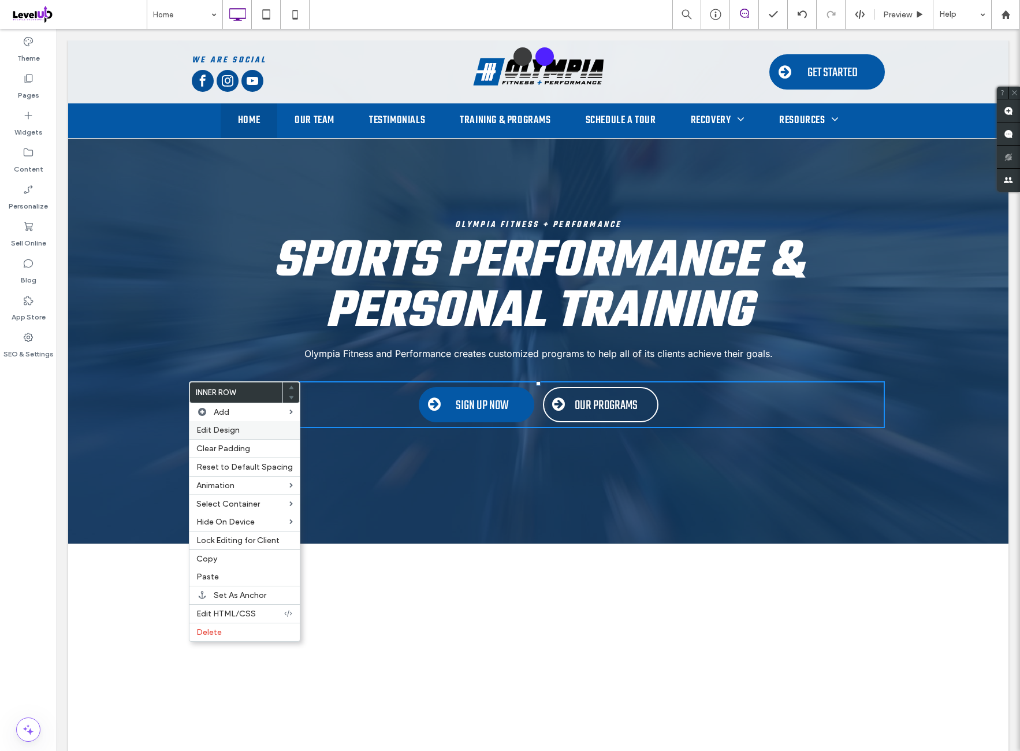
click at [246, 428] on label "Edit Design" at bounding box center [244, 430] width 96 height 10
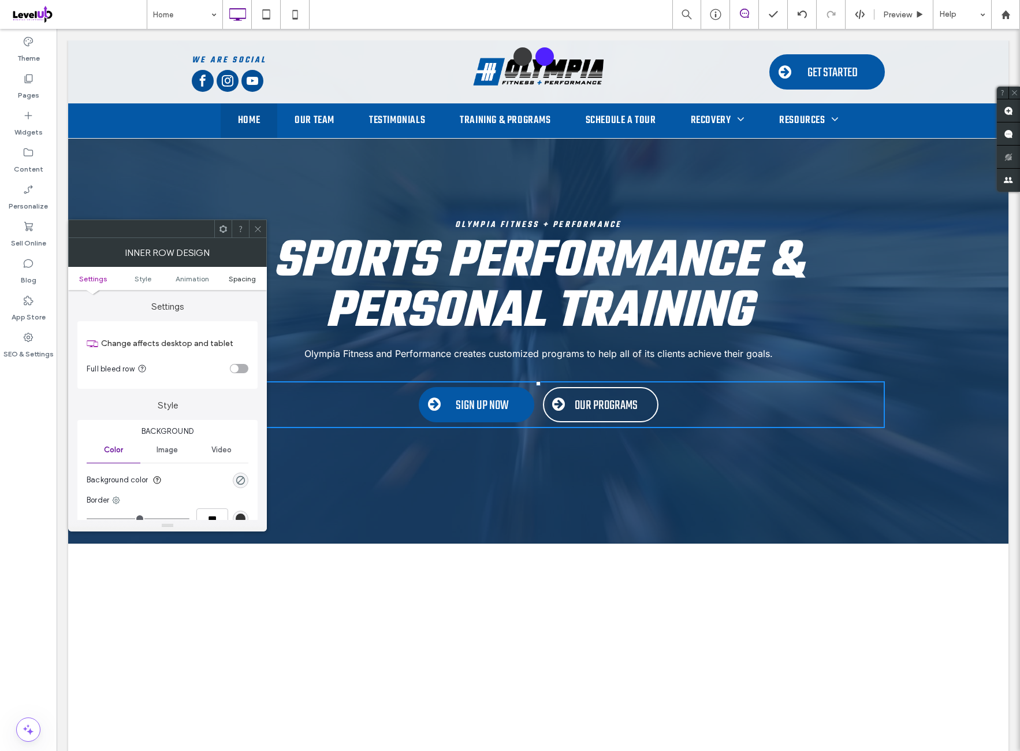
click at [239, 274] on ul "Settings Style Animation Spacing" at bounding box center [167, 278] width 199 height 23
drag, startPoint x: 246, startPoint y: 284, endPoint x: 236, endPoint y: 320, distance: 37.1
click at [245, 286] on ul "Settings Style Animation Spacing" at bounding box center [167, 278] width 199 height 23
click at [242, 281] on span "Spacing" at bounding box center [242, 278] width 27 height 9
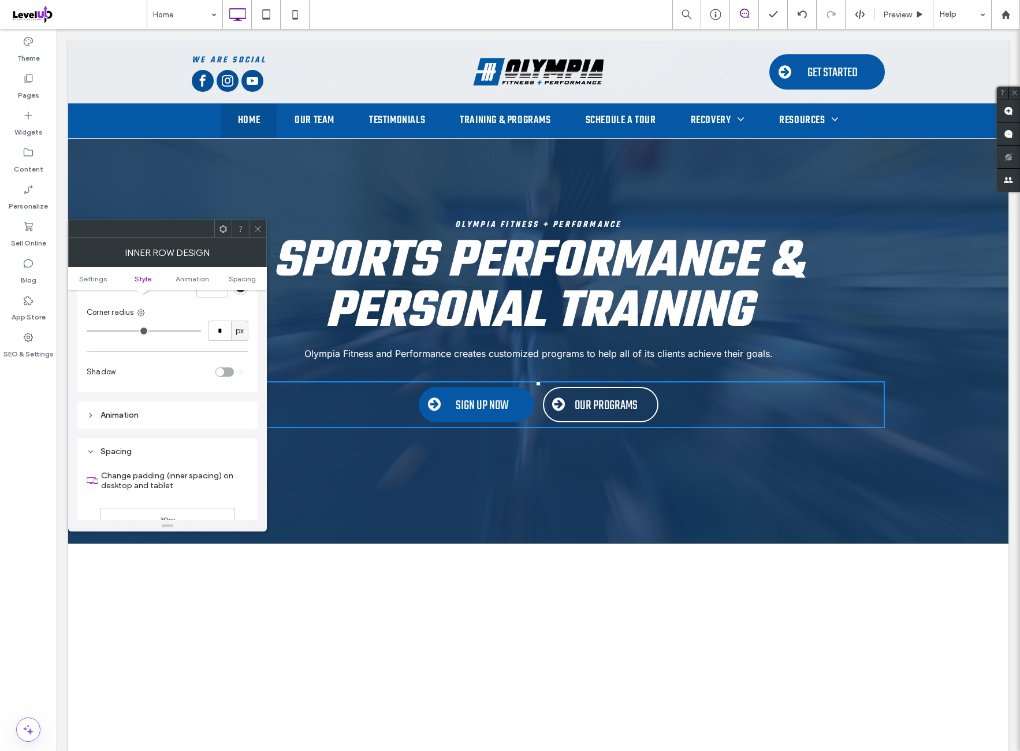
scroll to position [370, 0]
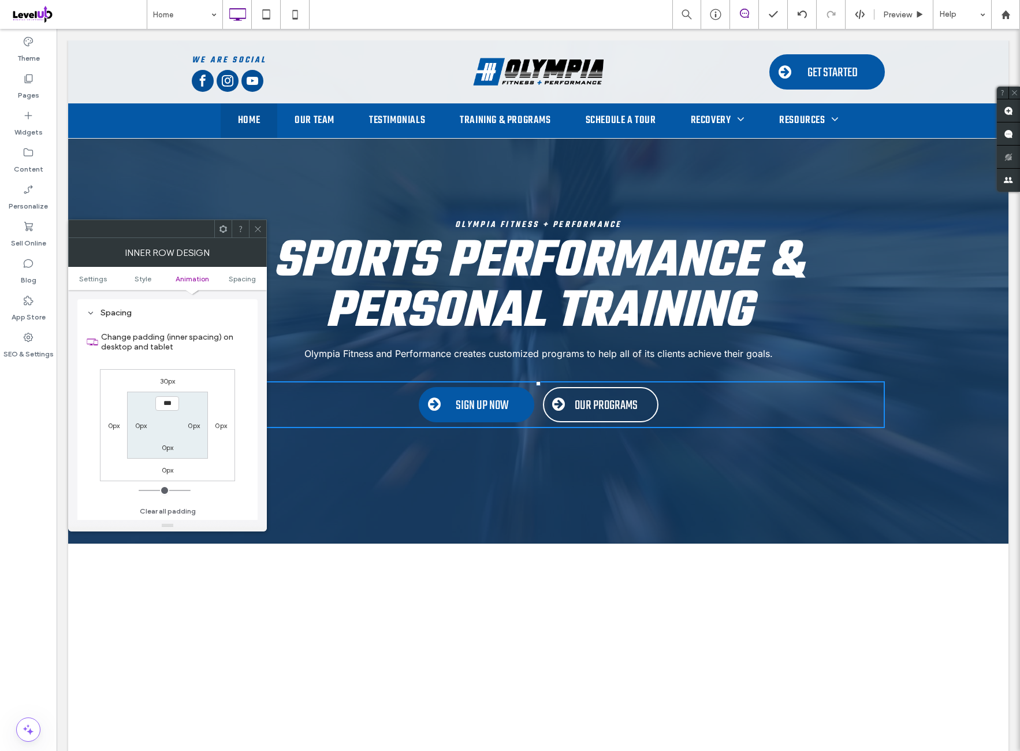
click at [169, 383] on label "30px" at bounding box center [168, 381] width 16 height 9
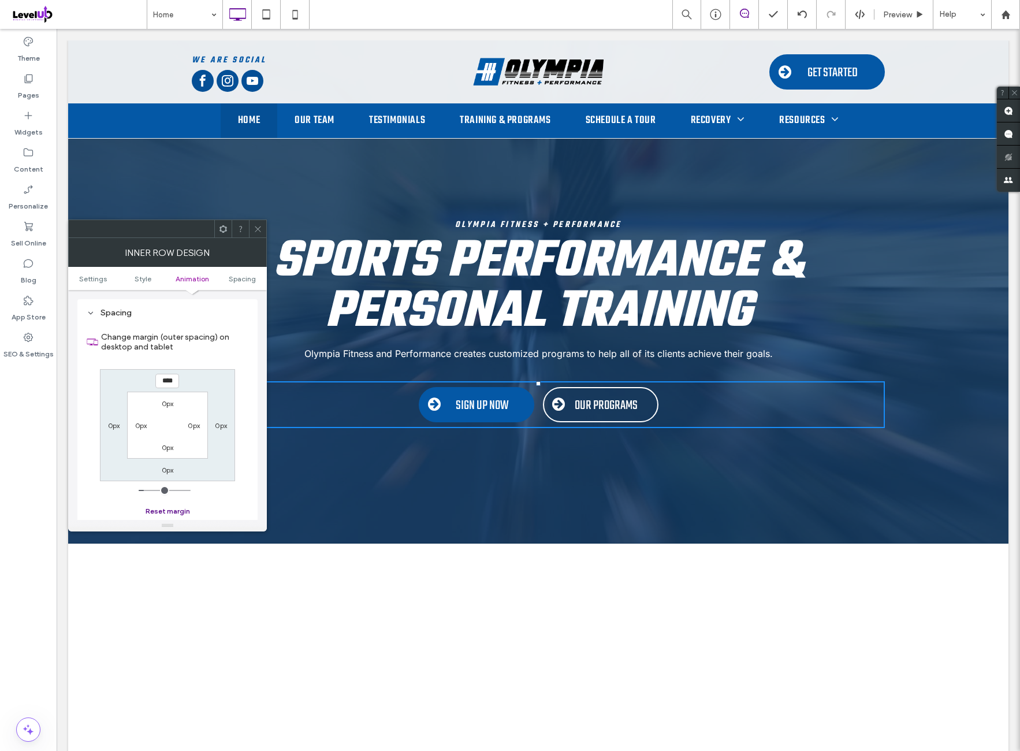
click at [162, 509] on button "Reset margin" at bounding box center [168, 511] width 44 height 14
type input "*"
type input "***"
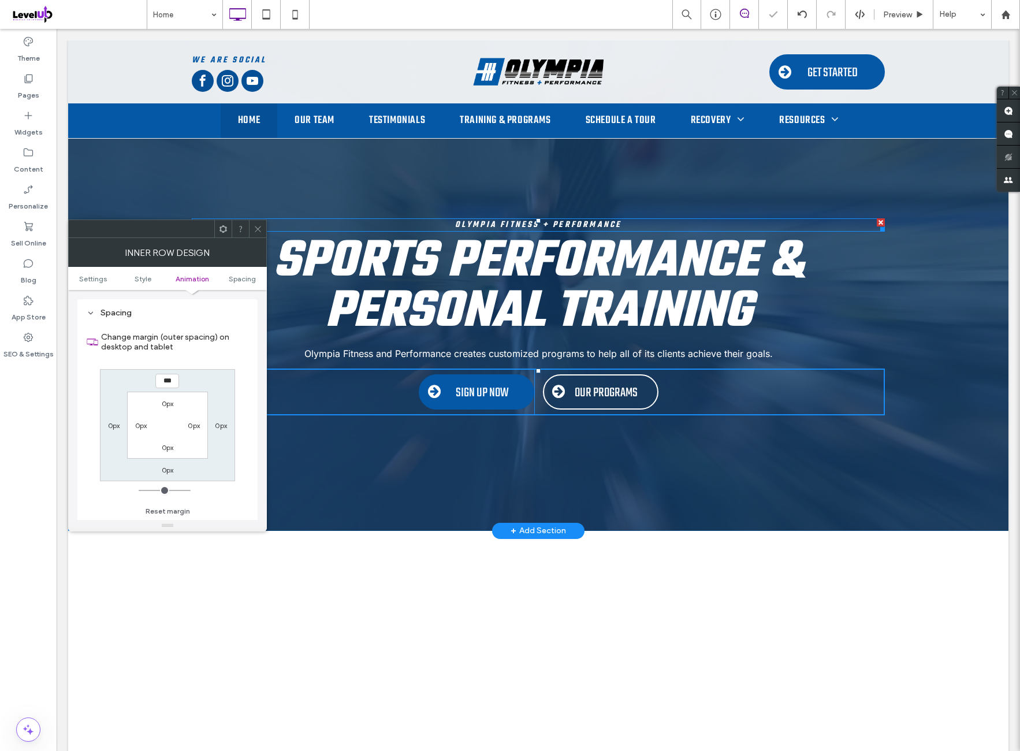
click at [257, 221] on div "Olympia Fitness + Performance" at bounding box center [538, 224] width 693 height 13
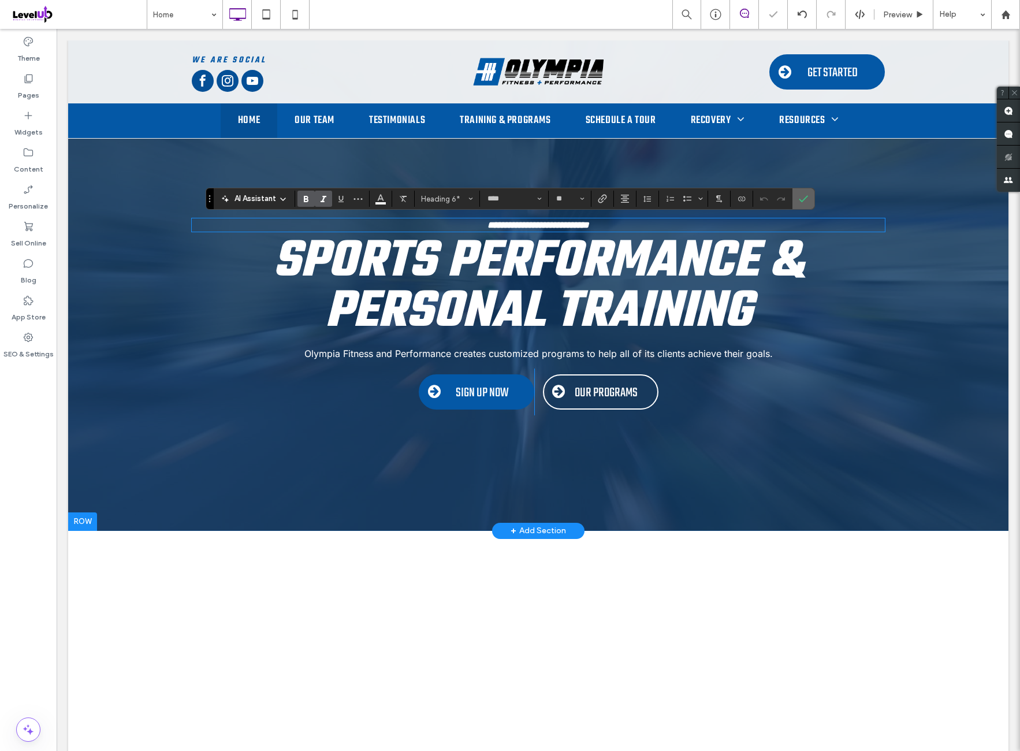
click at [805, 197] on icon "Confirm" at bounding box center [803, 198] width 9 height 9
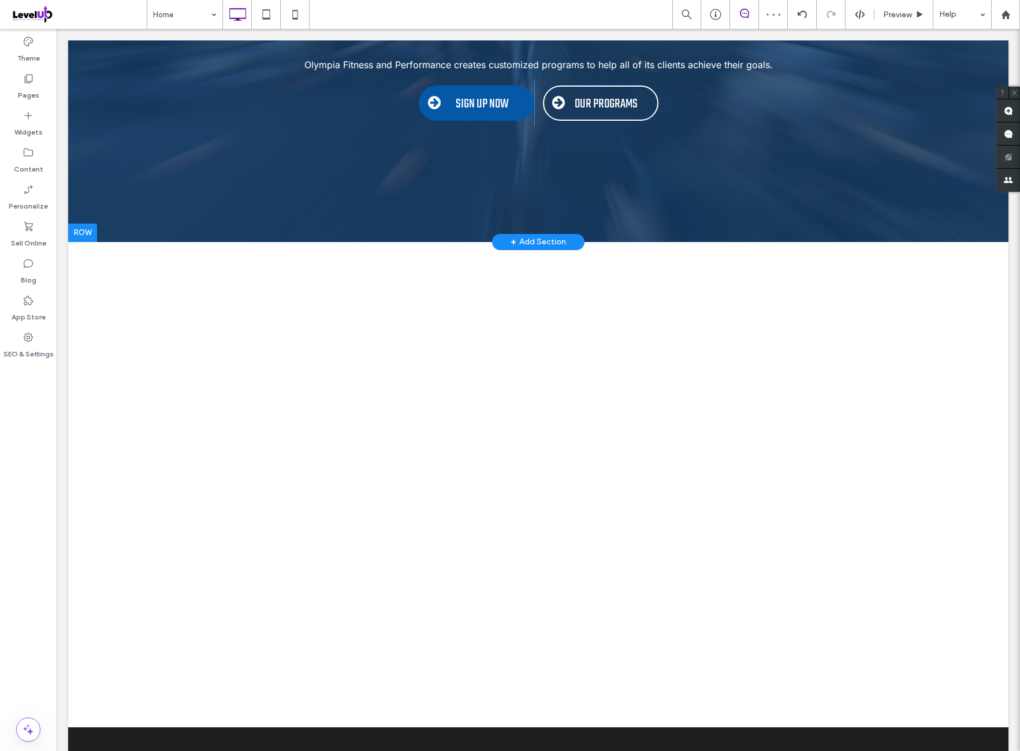
scroll to position [0, 0]
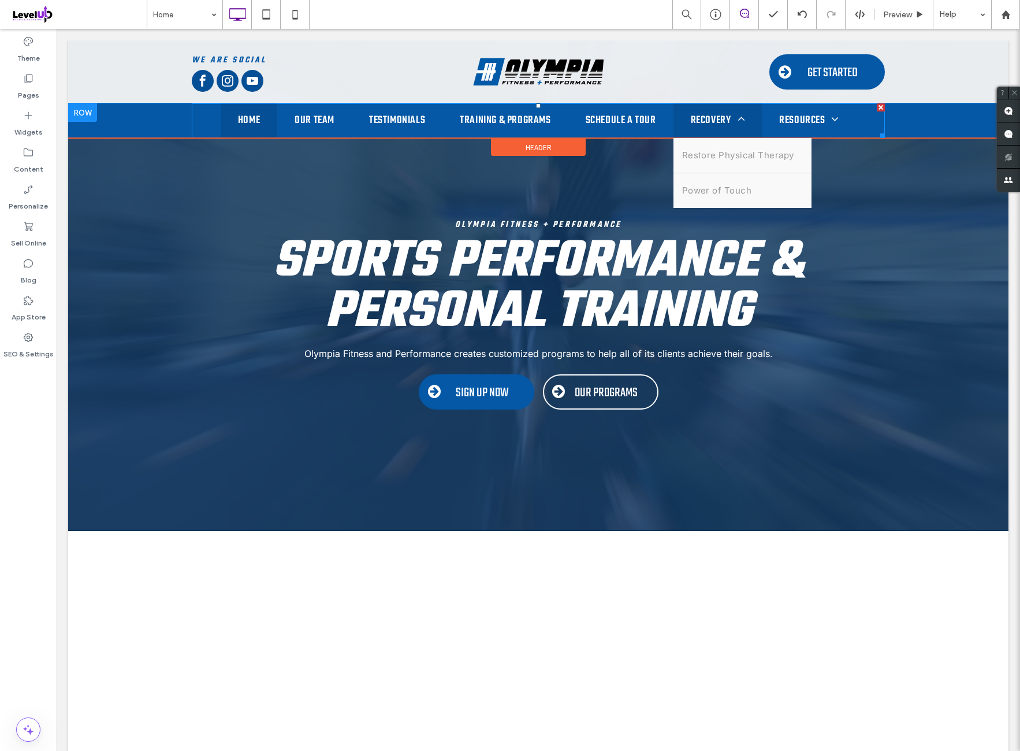
click at [686, 127] on link "Recovery" at bounding box center [718, 120] width 88 height 35
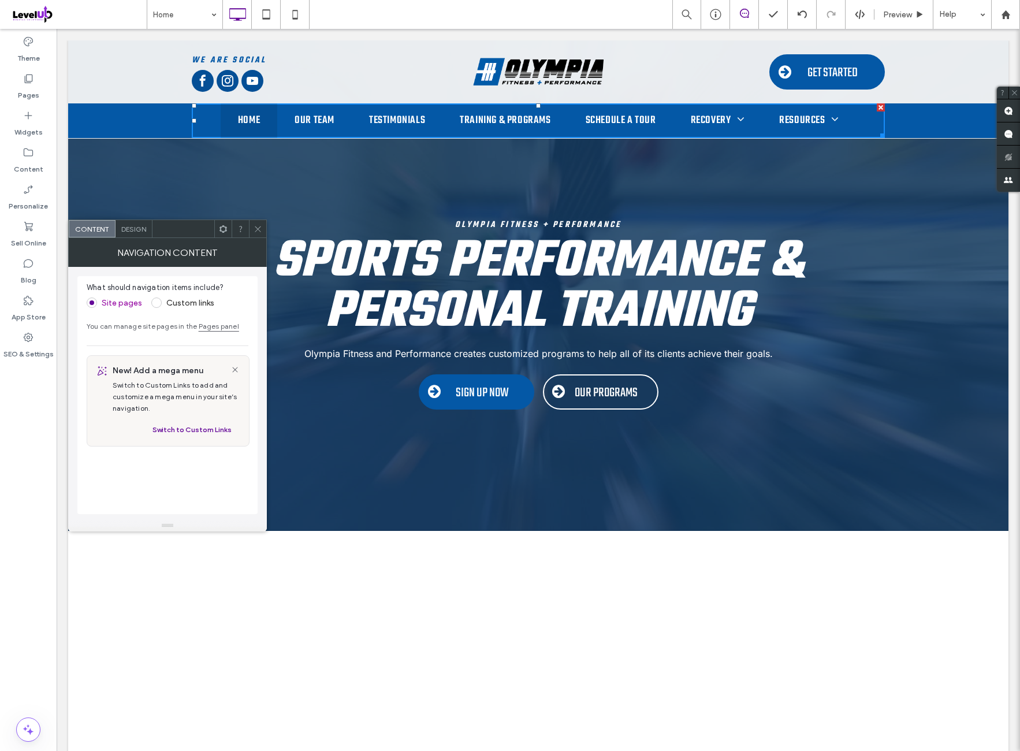
click at [148, 228] on div "Design" at bounding box center [134, 228] width 37 height 17
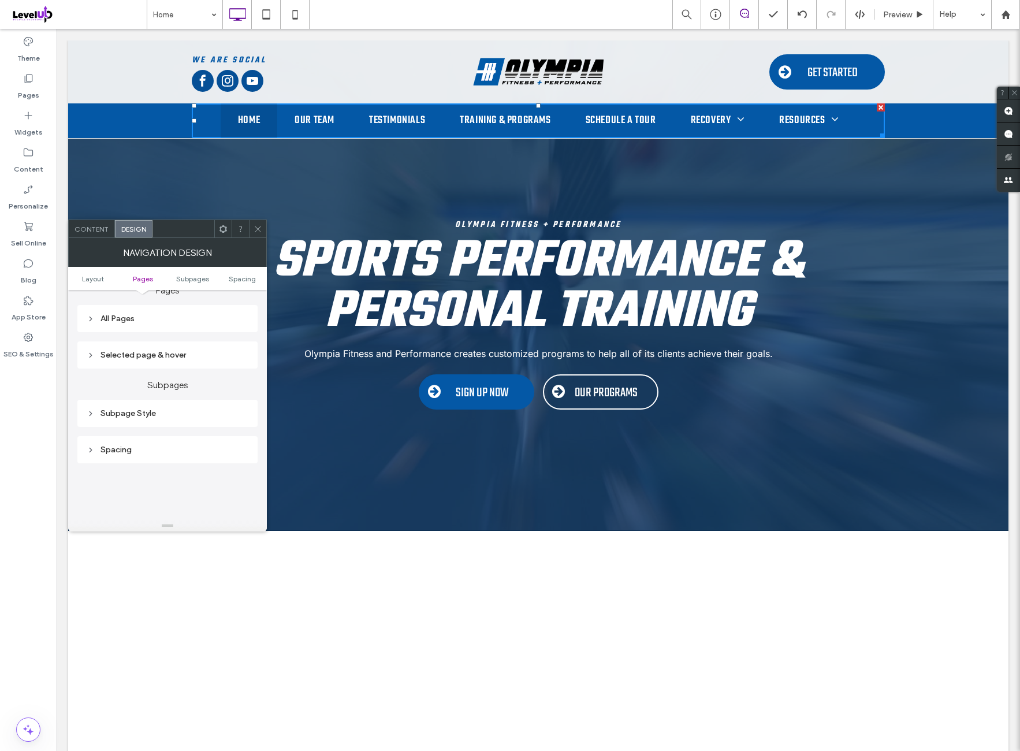
click at [172, 410] on div "Subpage Style" at bounding box center [168, 414] width 162 height 10
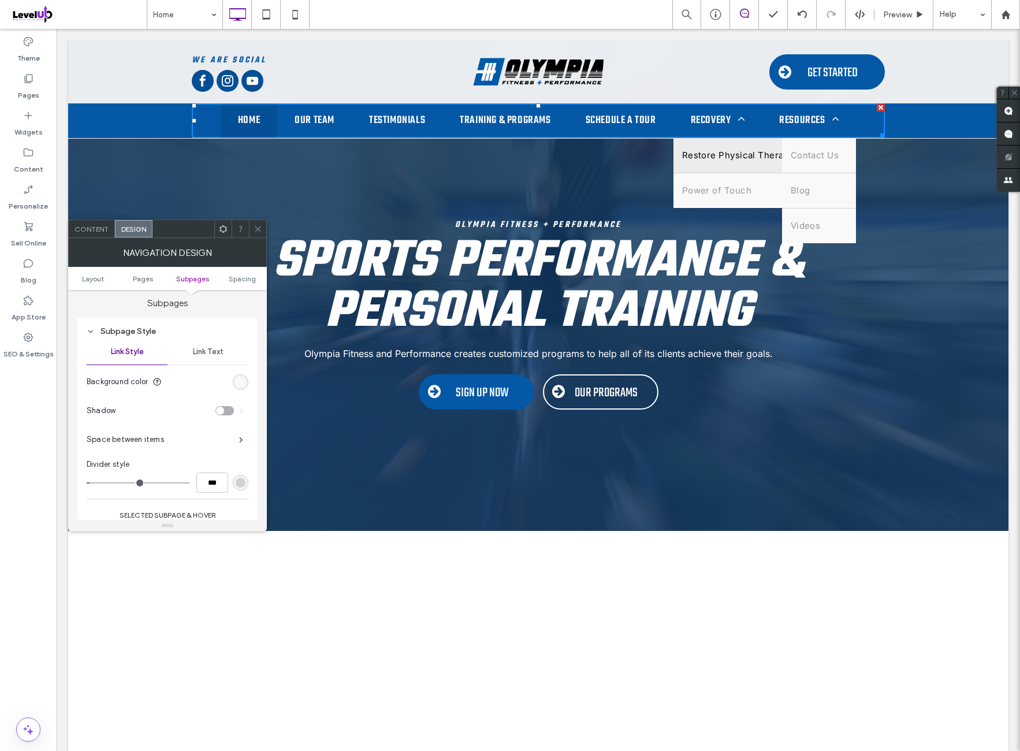
scroll to position [385, 0]
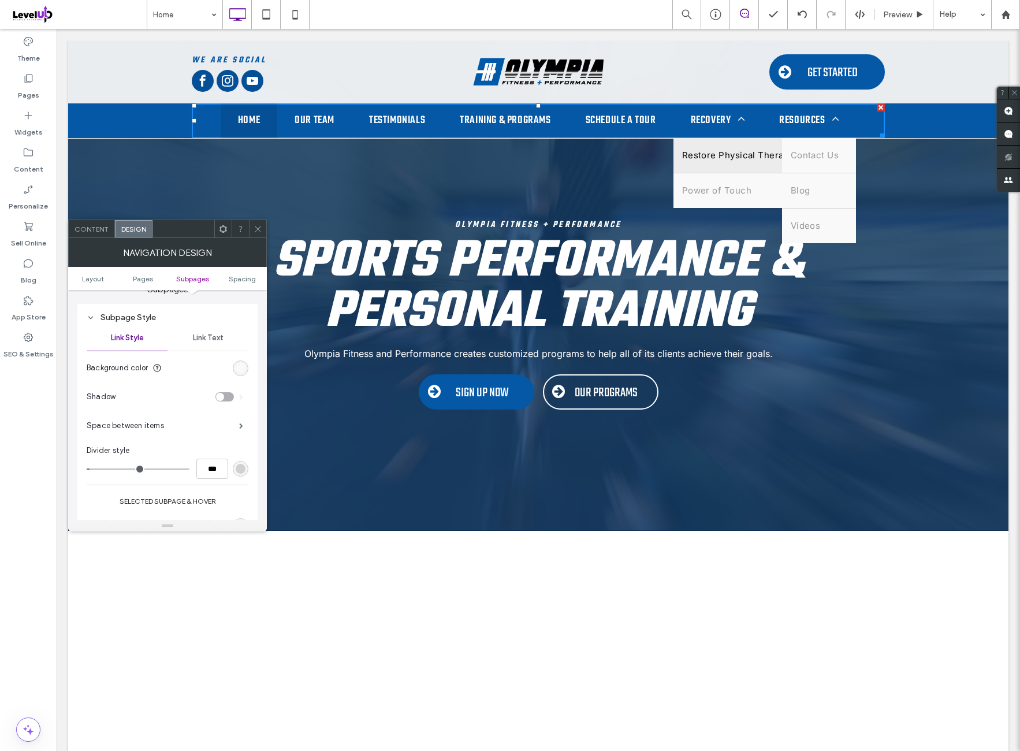
click at [202, 344] on div "Link Text" at bounding box center [208, 337] width 81 height 25
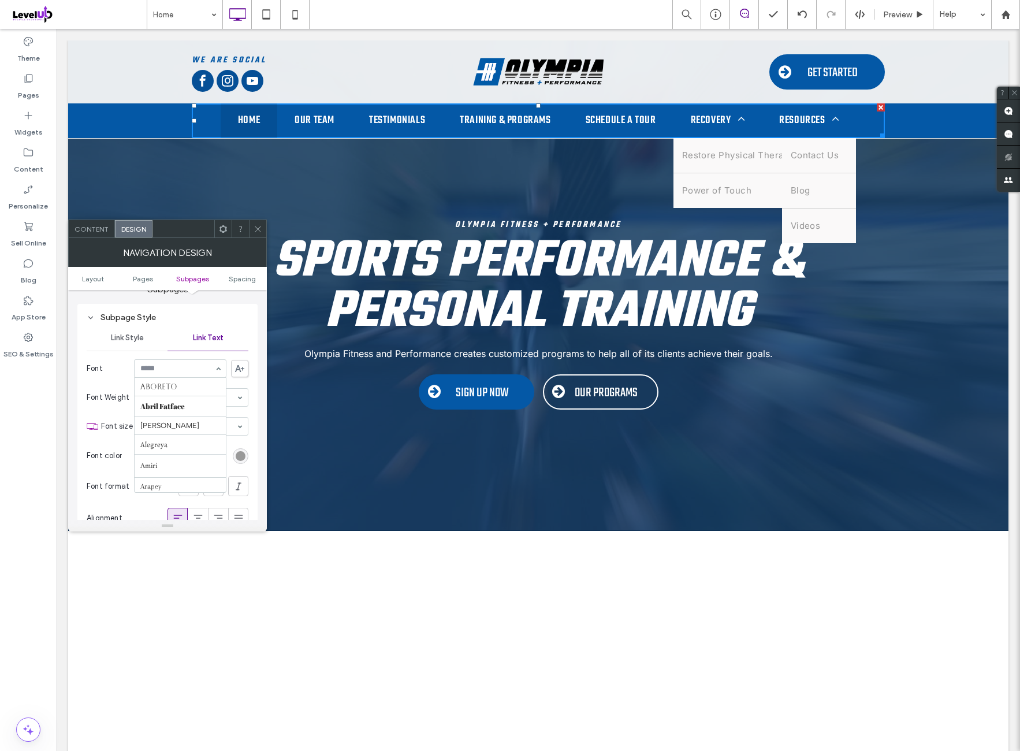
scroll to position [459, 0]
type input "**"
click at [153, 450] on section "Font color" at bounding box center [168, 455] width 162 height 29
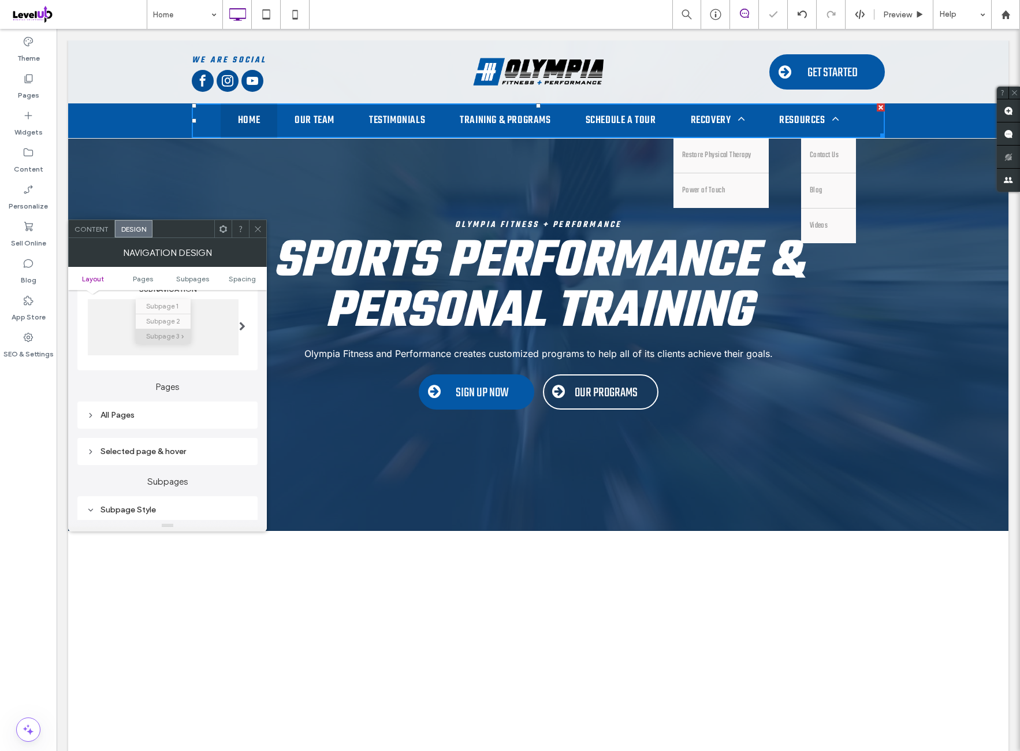
scroll to position [289, 0]
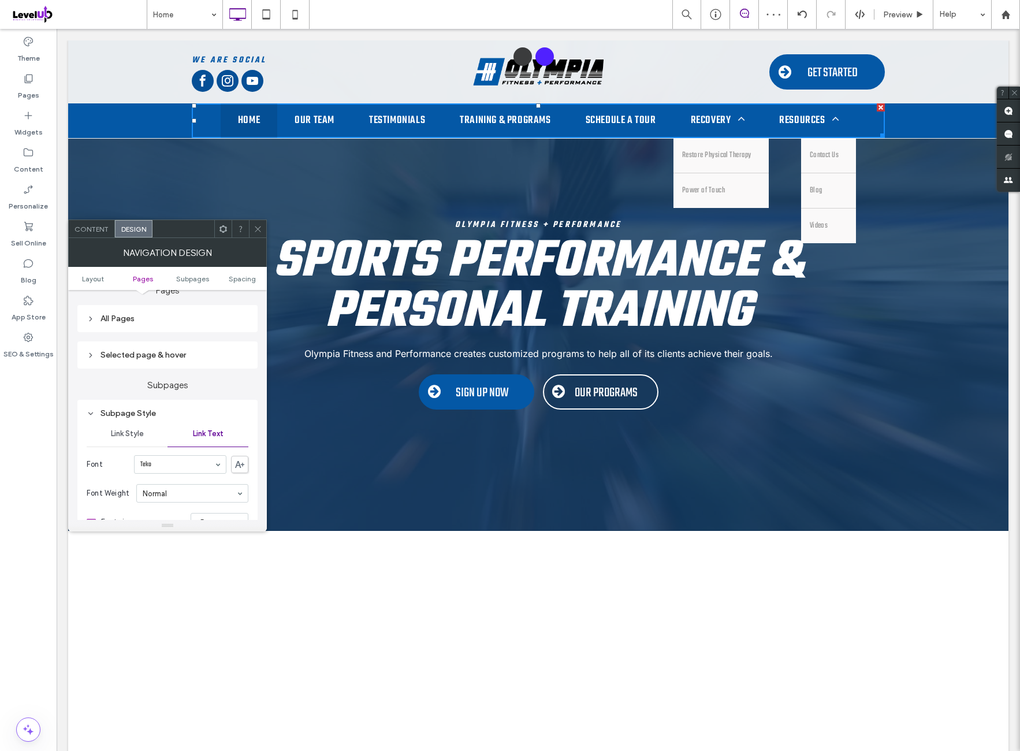
click at [178, 317] on div "All Pages" at bounding box center [168, 319] width 162 height 10
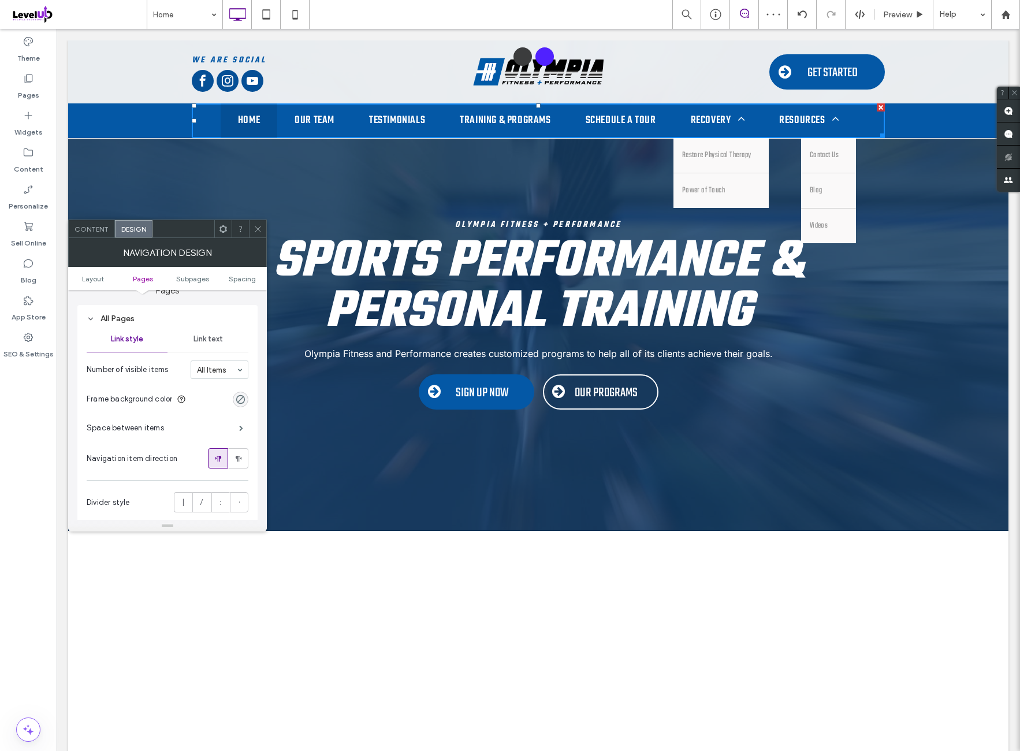
click at [195, 347] on div "Link text" at bounding box center [208, 338] width 81 height 25
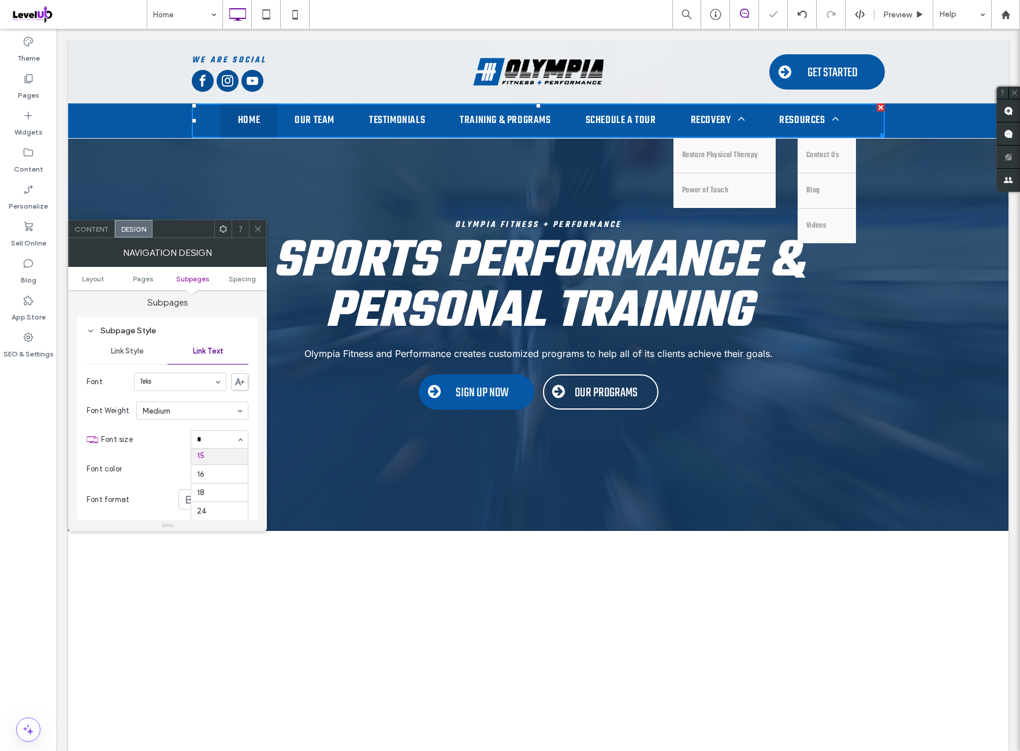
scroll to position [0, 0]
type input "**"
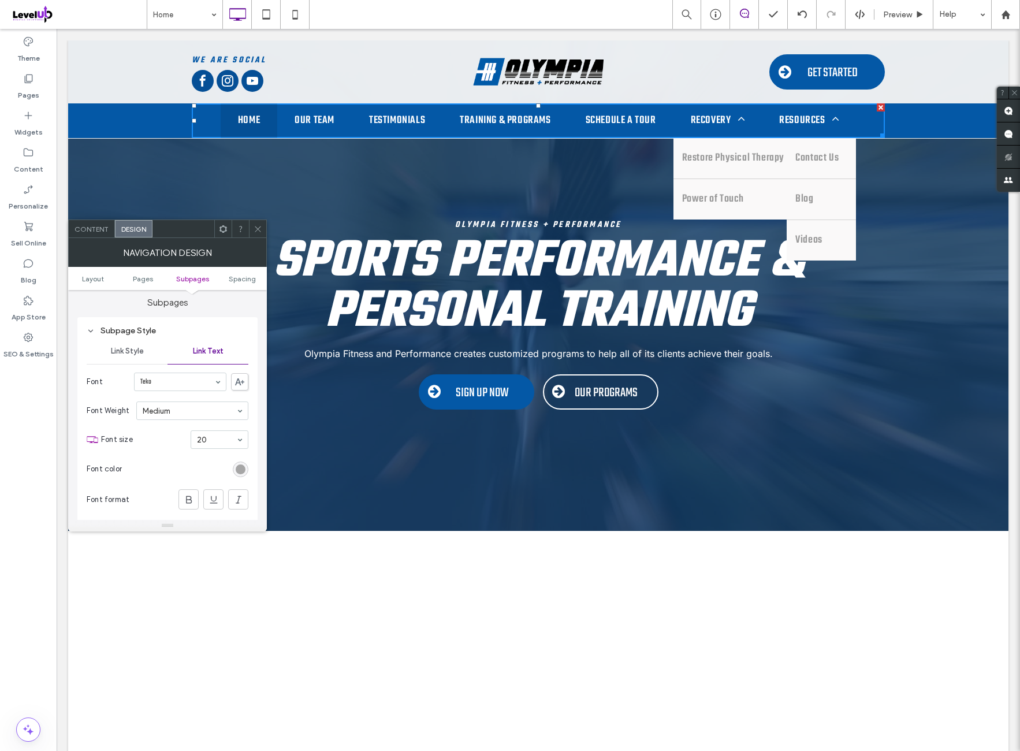
click at [238, 469] on div "rgb(153, 153, 153)" at bounding box center [241, 470] width 10 height 10
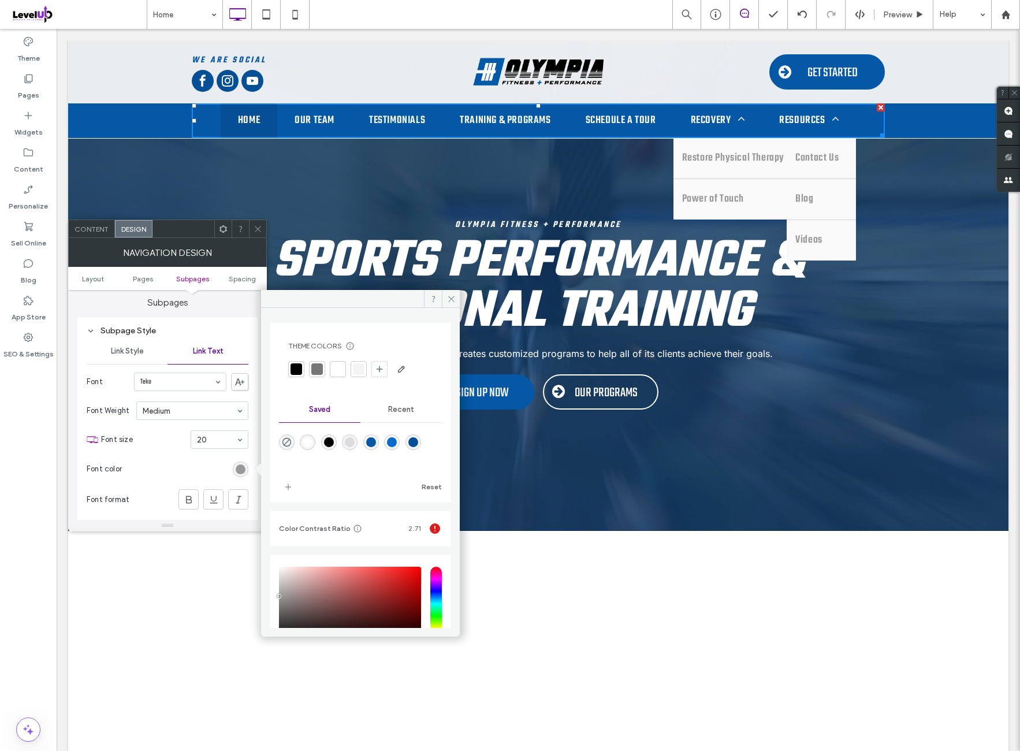
drag, startPoint x: 189, startPoint y: 467, endPoint x: 186, endPoint y: 485, distance: 18.7
click at [188, 467] on section "Font color" at bounding box center [168, 469] width 162 height 29
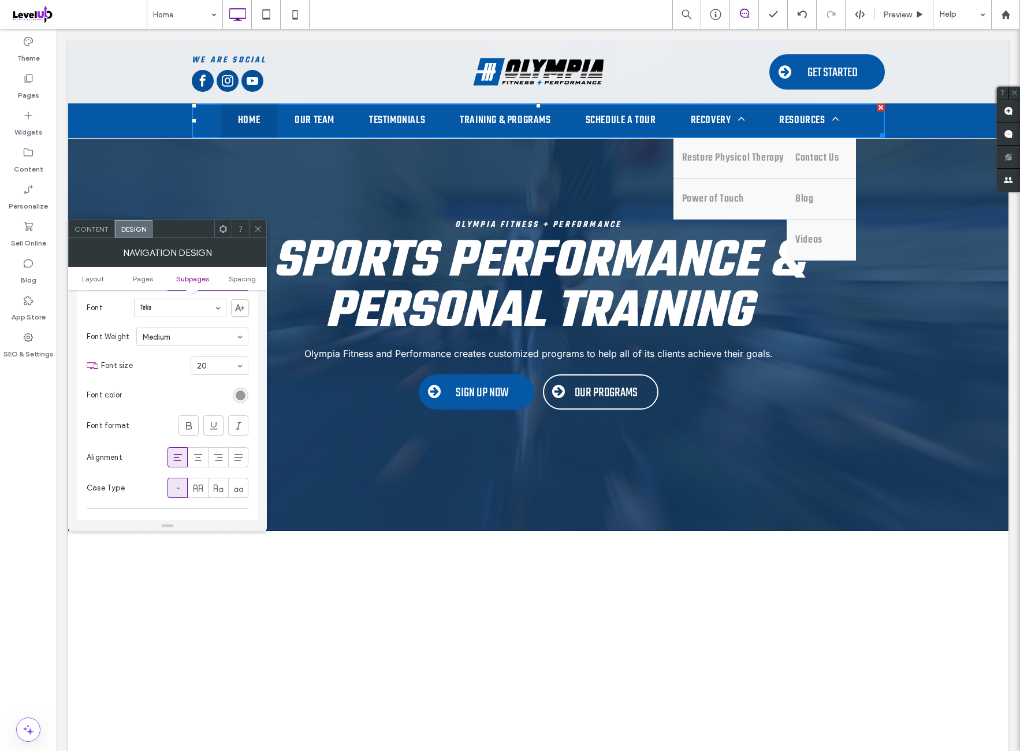
scroll to position [674, 0]
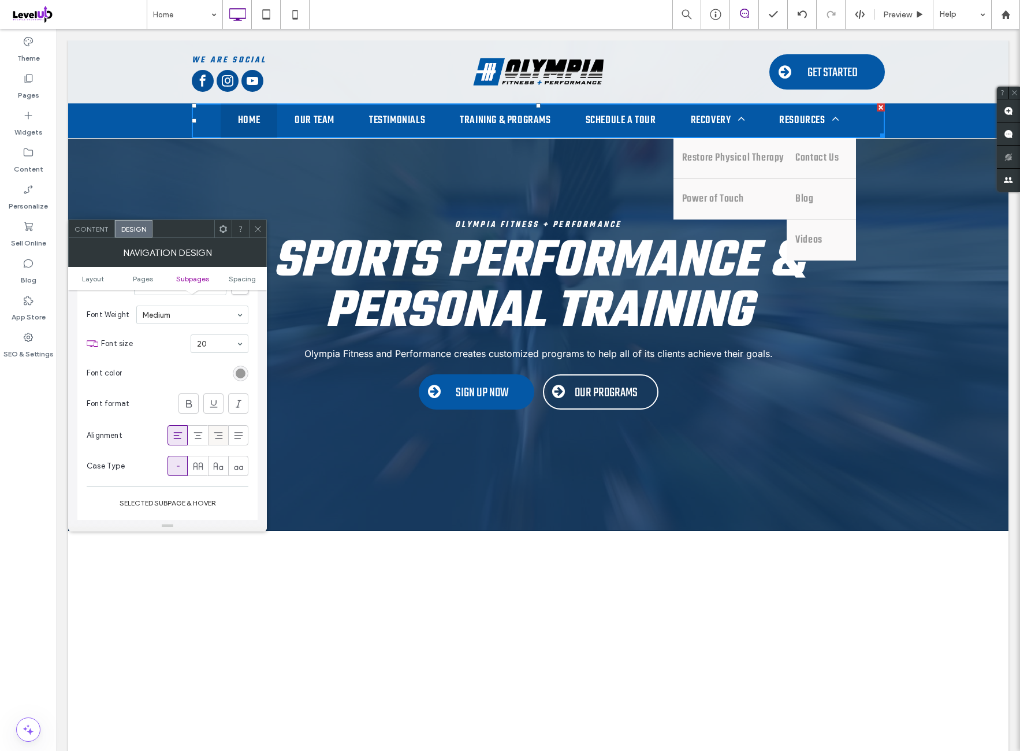
drag, startPoint x: 201, startPoint y: 462, endPoint x: 215, endPoint y: 433, distance: 32.0
click at [200, 462] on icon at bounding box center [198, 467] width 12 height 12
click at [240, 377] on div "rgb(153, 153, 153)" at bounding box center [241, 374] width 16 height 16
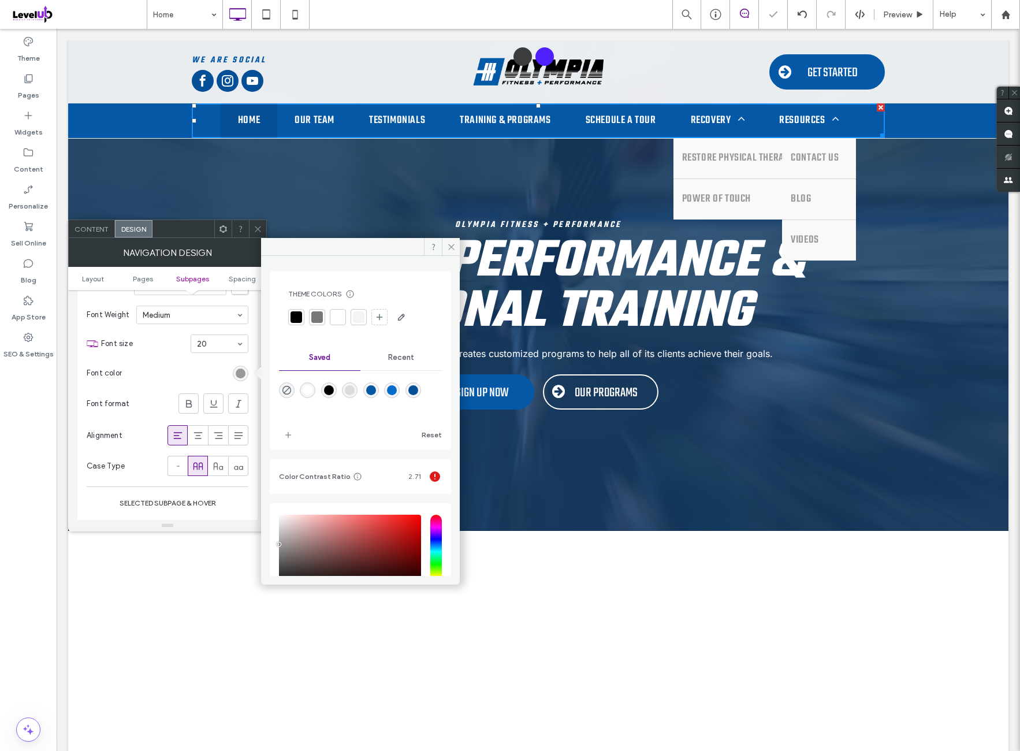
click at [376, 390] on div "rgba(4,88,166,1)" at bounding box center [371, 390] width 10 height 10
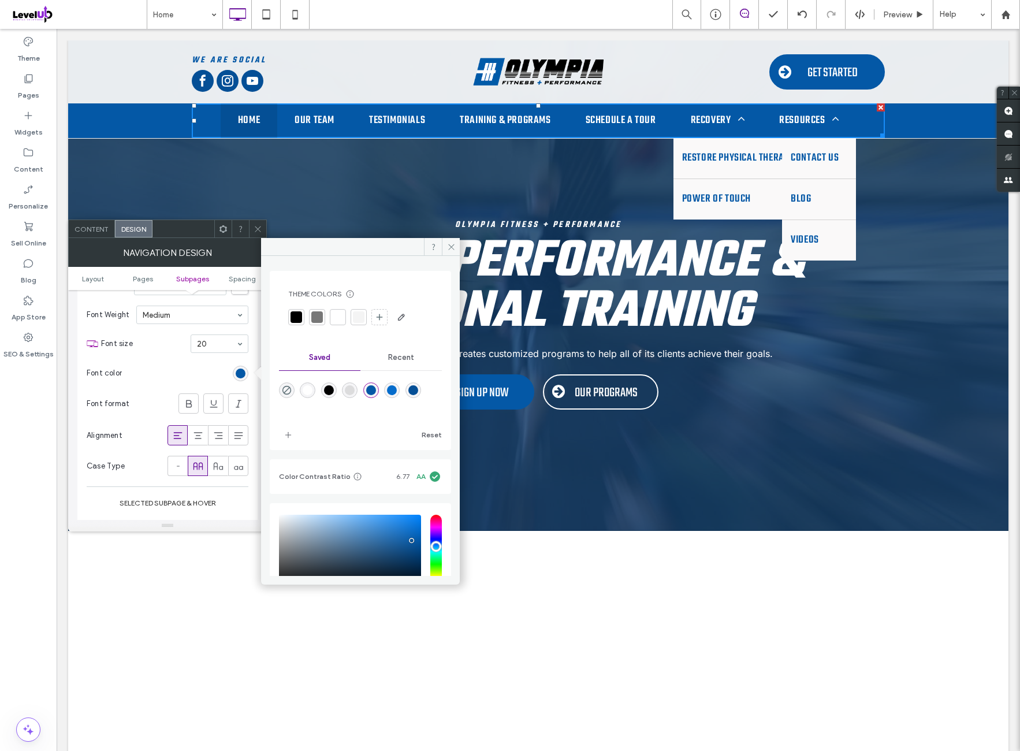
click at [418, 393] on div "rgba(5,79,150,1)" at bounding box center [414, 390] width 10 height 10
type input "*******"
click at [448, 249] on span at bounding box center [451, 246] width 18 height 17
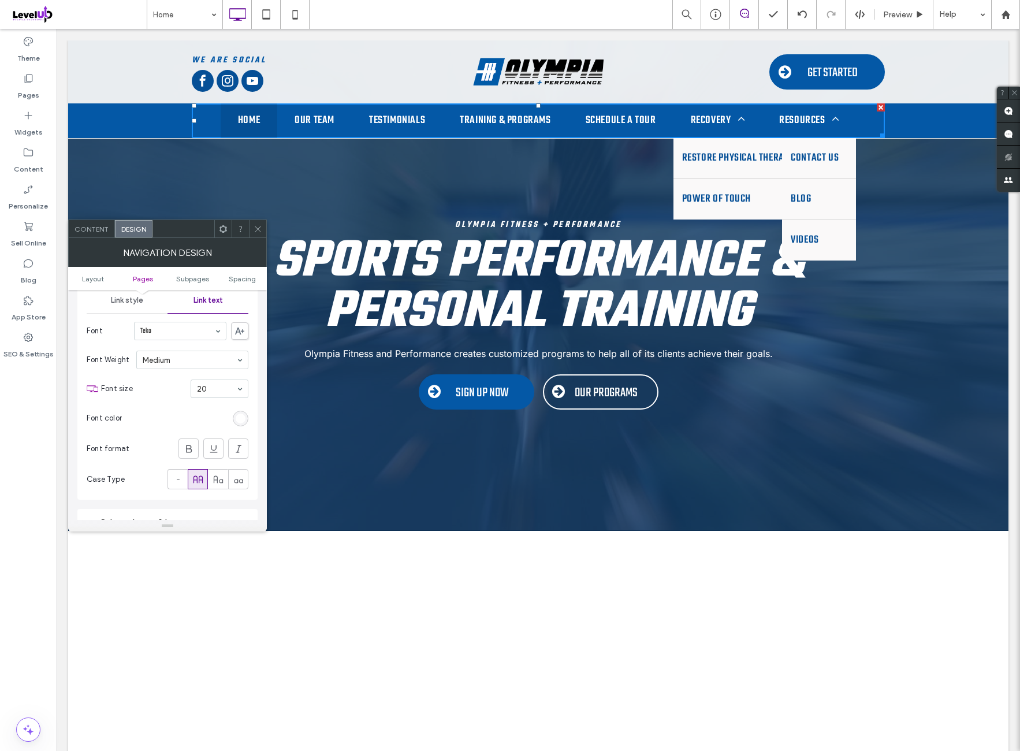
scroll to position [289, 0]
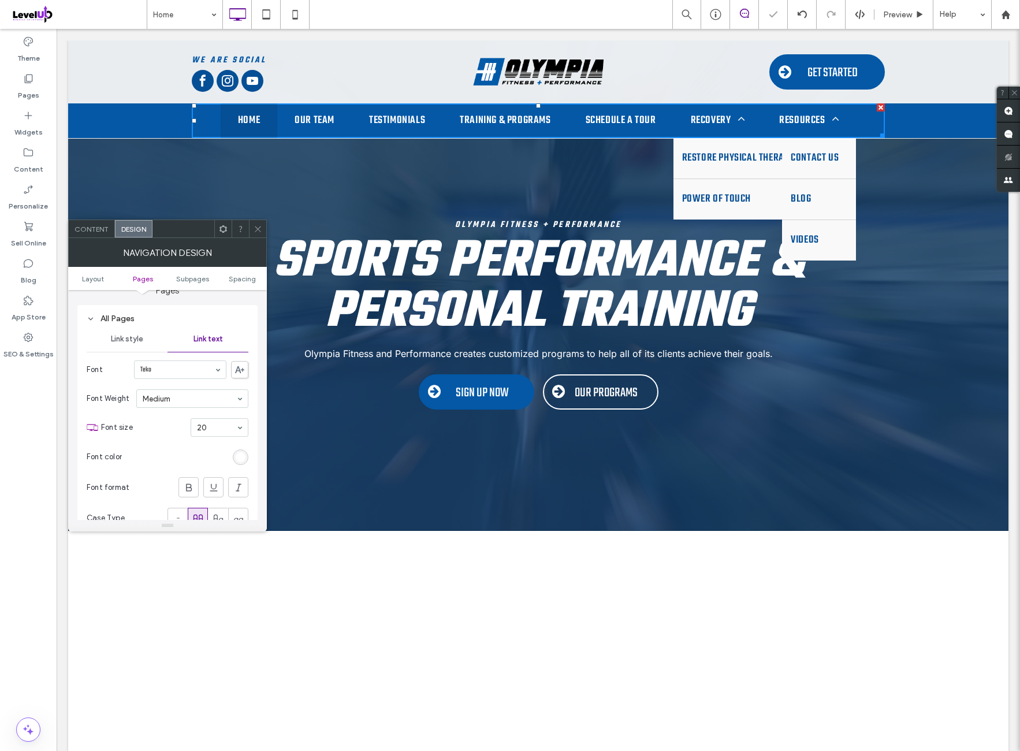
click at [166, 436] on section "Font size 20" at bounding box center [174, 428] width 147 height 30
click at [162, 445] on section "Font color" at bounding box center [168, 457] width 162 height 29
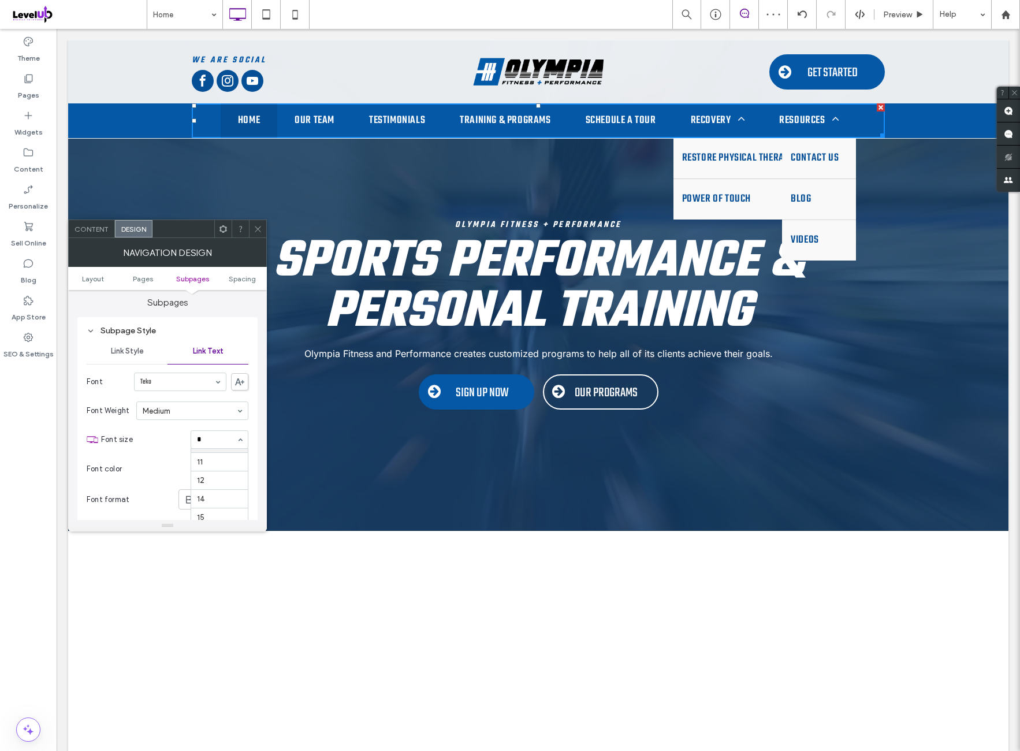
scroll to position [17, 0]
type input "**"
click at [180, 460] on section "Font color" at bounding box center [168, 469] width 162 height 29
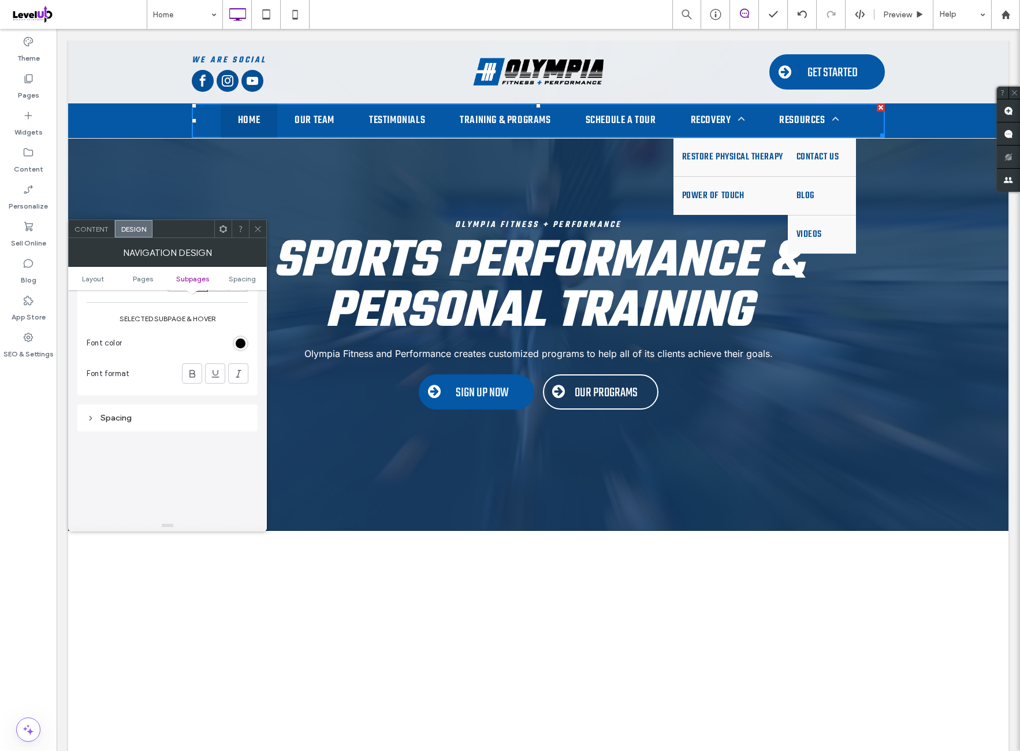
scroll to position [867, 0]
click at [240, 330] on div "rgb(0, 0, 0)" at bounding box center [241, 335] width 10 height 10
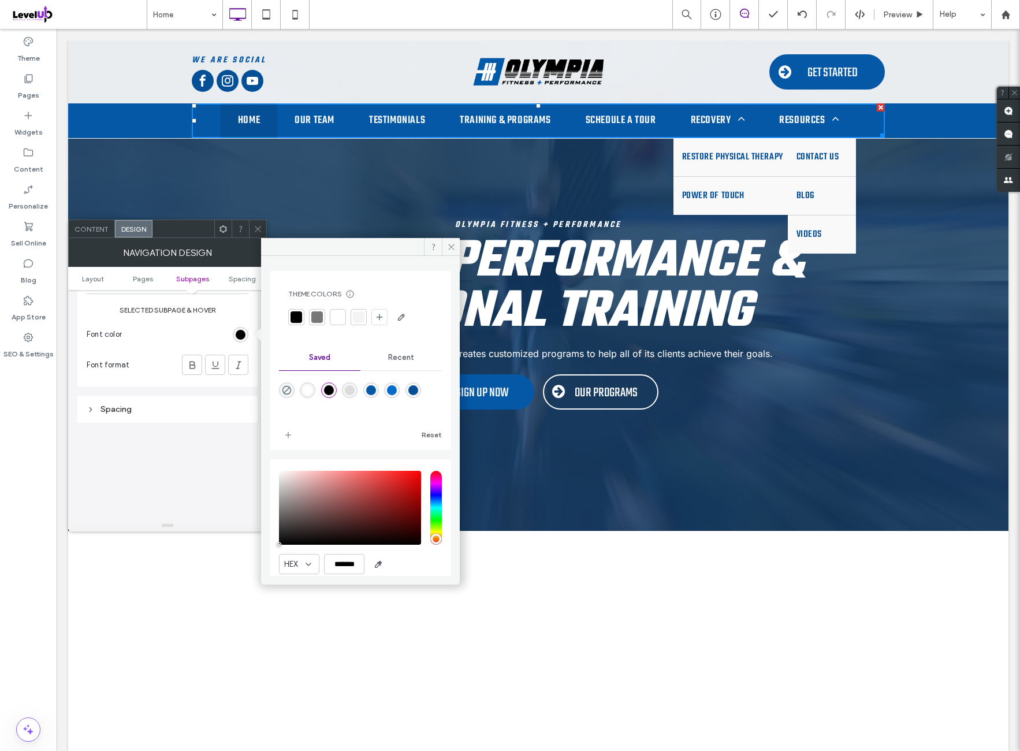
click at [313, 386] on div "rgba(255,255,255,1)" at bounding box center [308, 390] width 10 height 10
type input "*******"
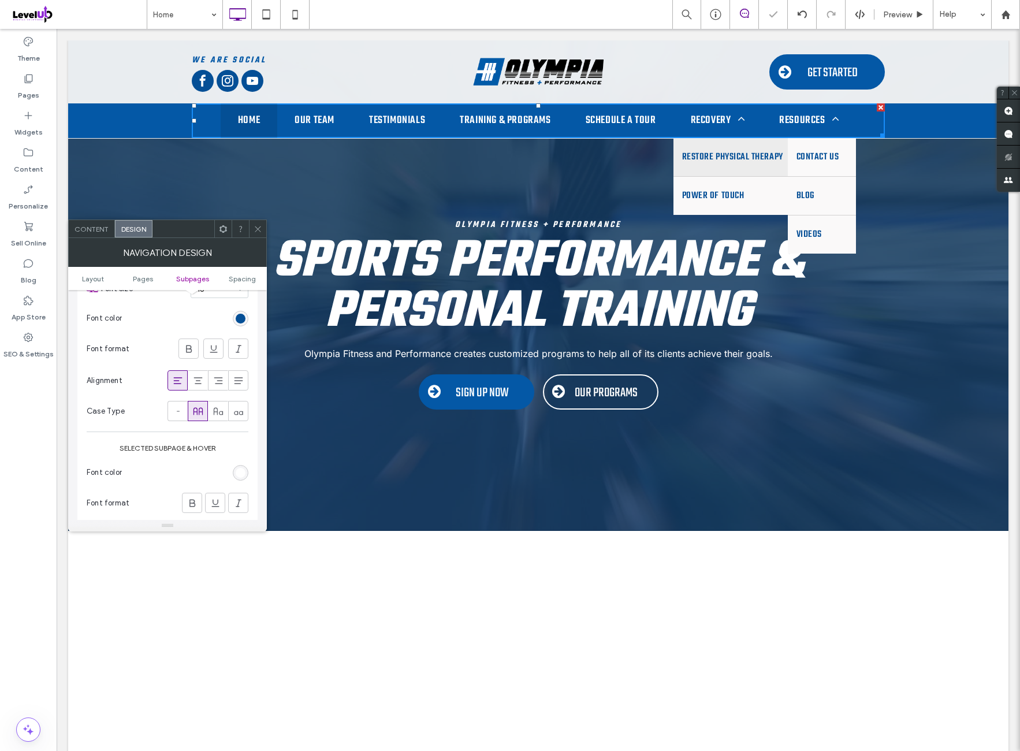
scroll to position [578, 0]
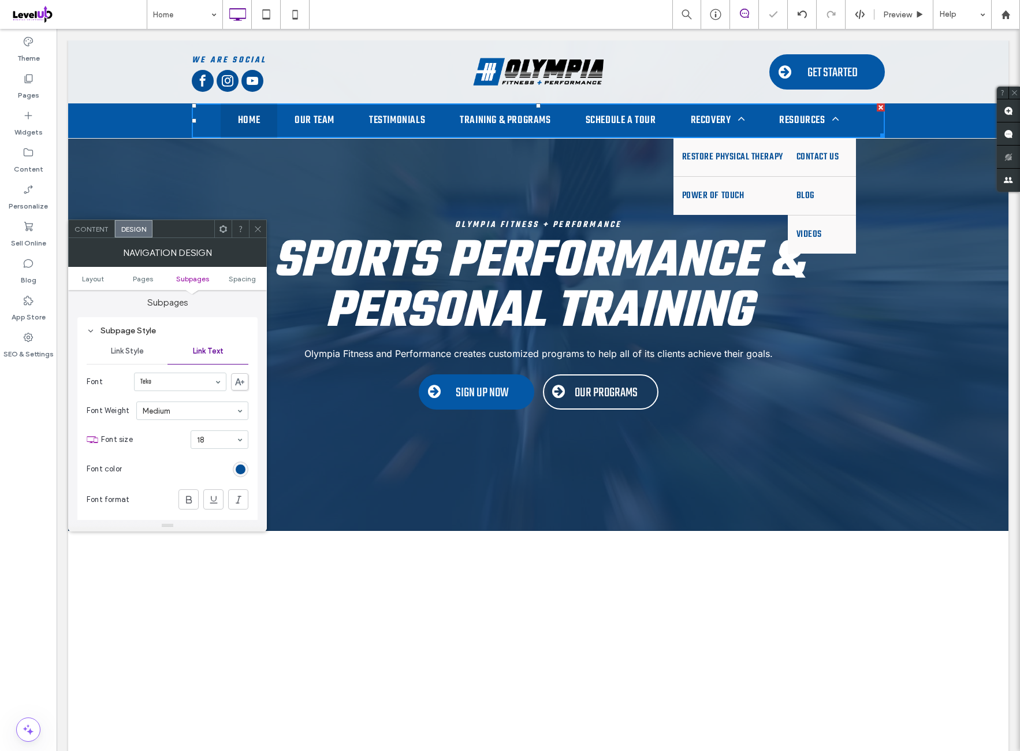
click at [118, 359] on div "Link Style" at bounding box center [127, 351] width 81 height 25
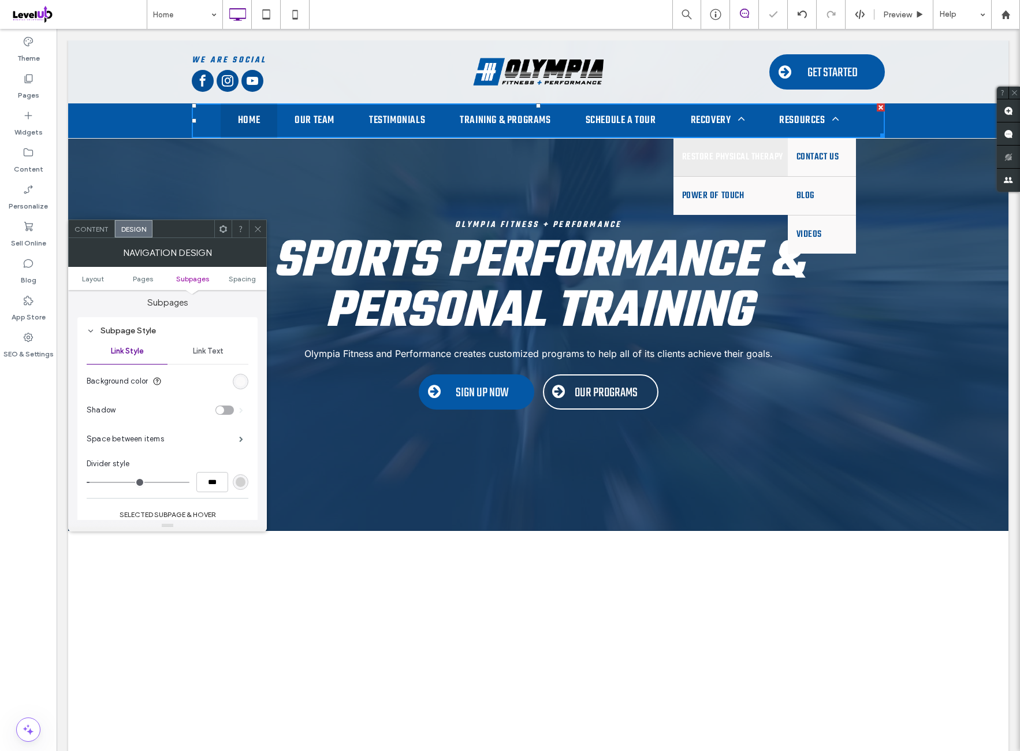
click at [243, 382] on div "rgb(250, 249, 249)" at bounding box center [241, 382] width 10 height 10
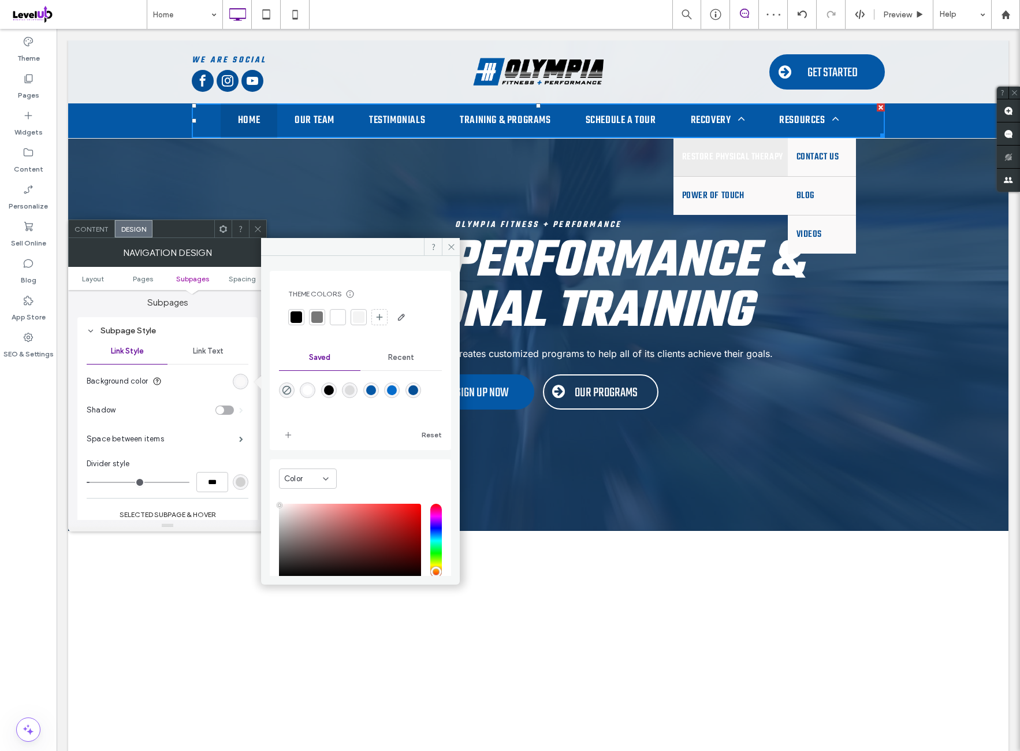
click at [308, 388] on div "rgba(255,255,255,1)" at bounding box center [308, 390] width 10 height 10
type input "*******"
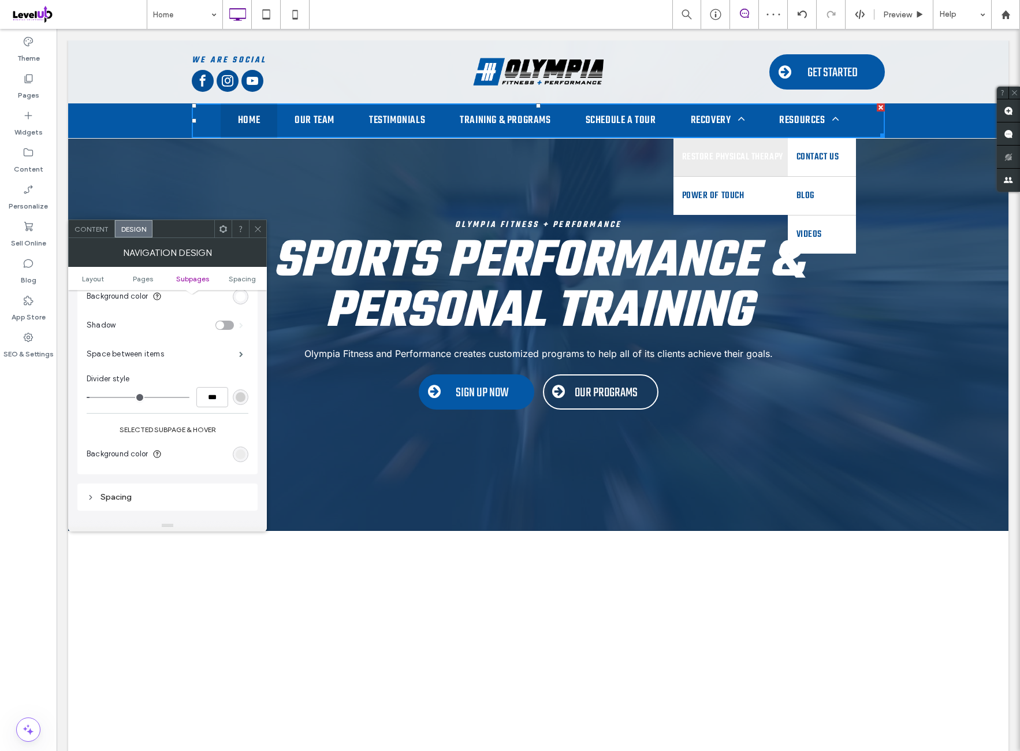
scroll to position [674, 0]
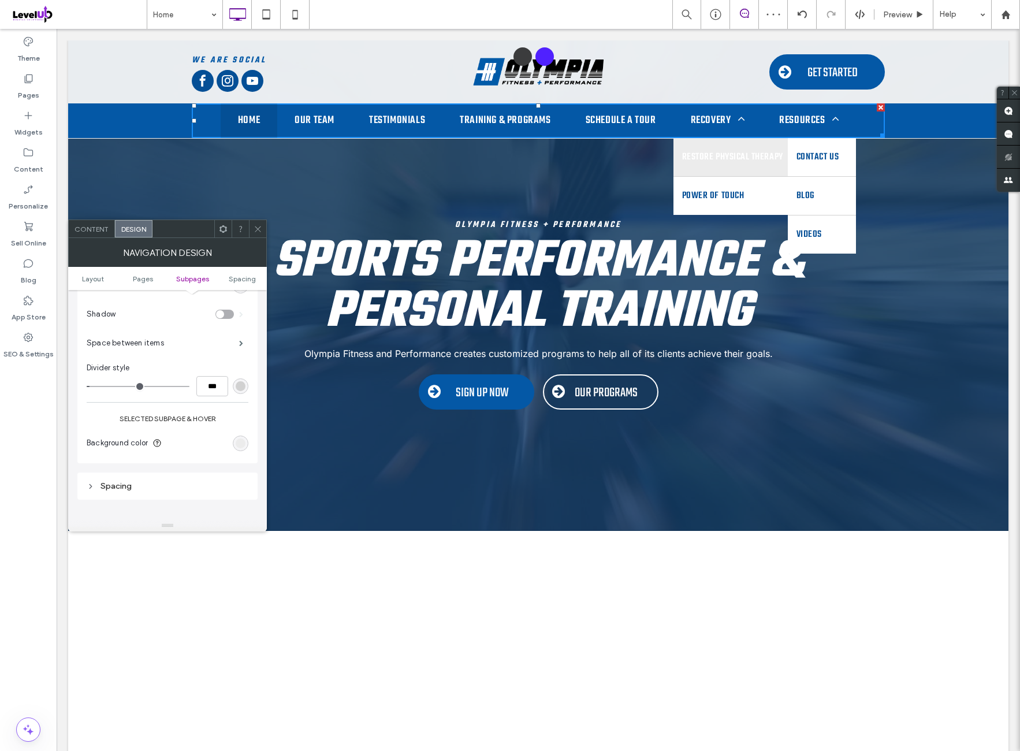
click at [230, 317] on div "toggle" at bounding box center [225, 314] width 18 height 9
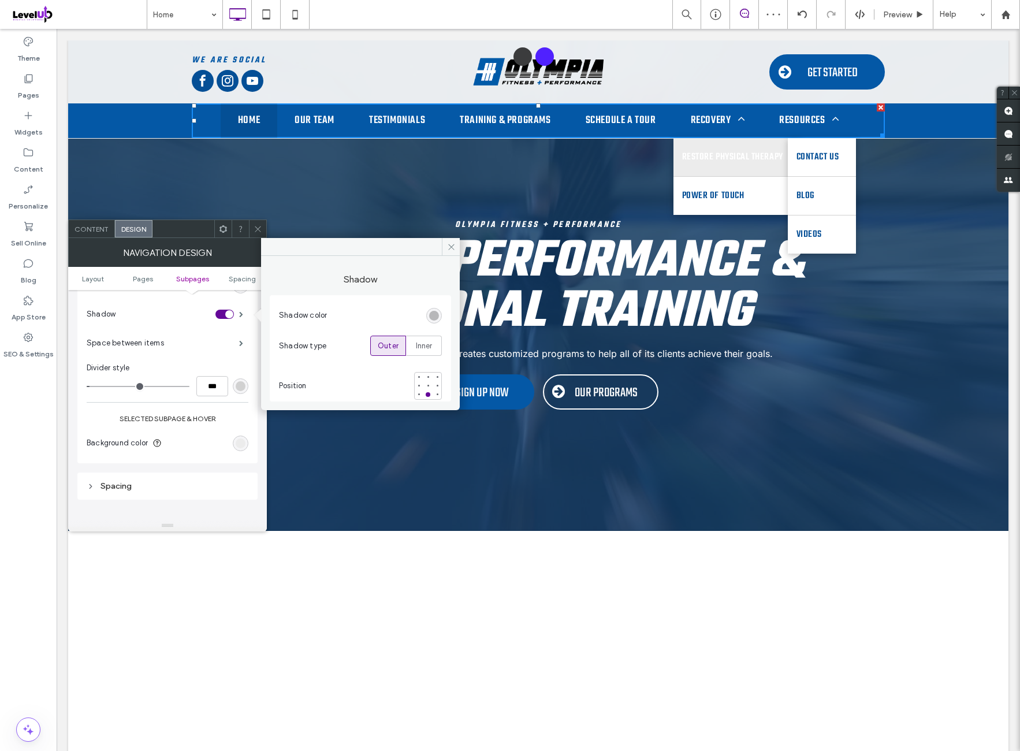
click at [243, 387] on div "rgb(209, 209, 209)" at bounding box center [241, 386] width 10 height 10
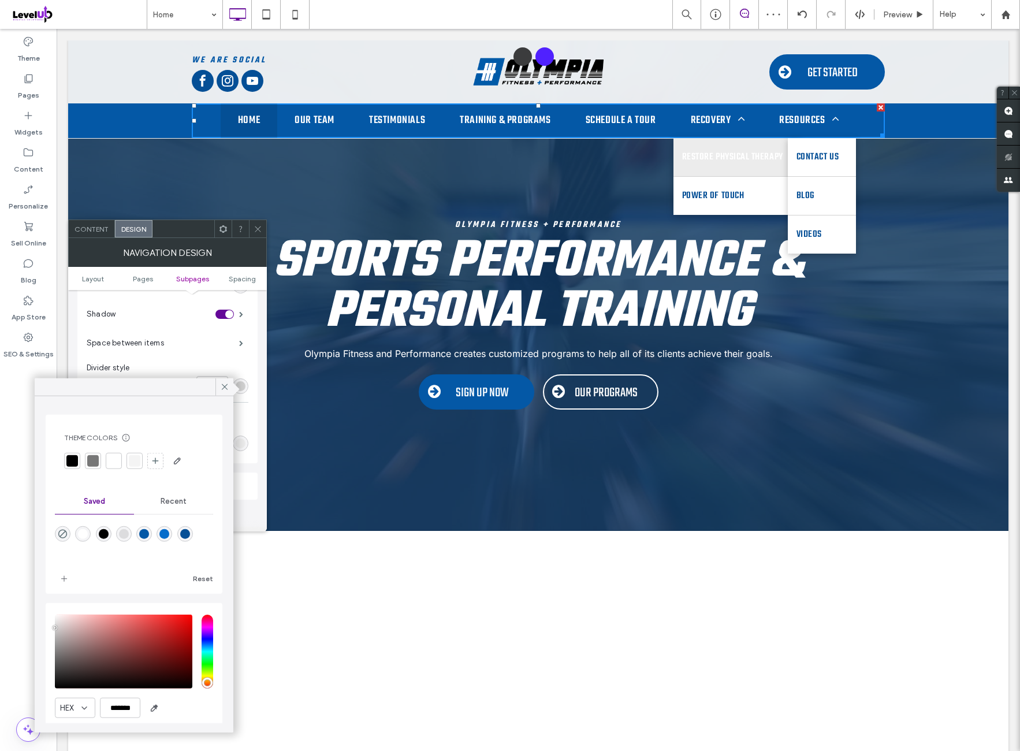
scroll to position [38, 0]
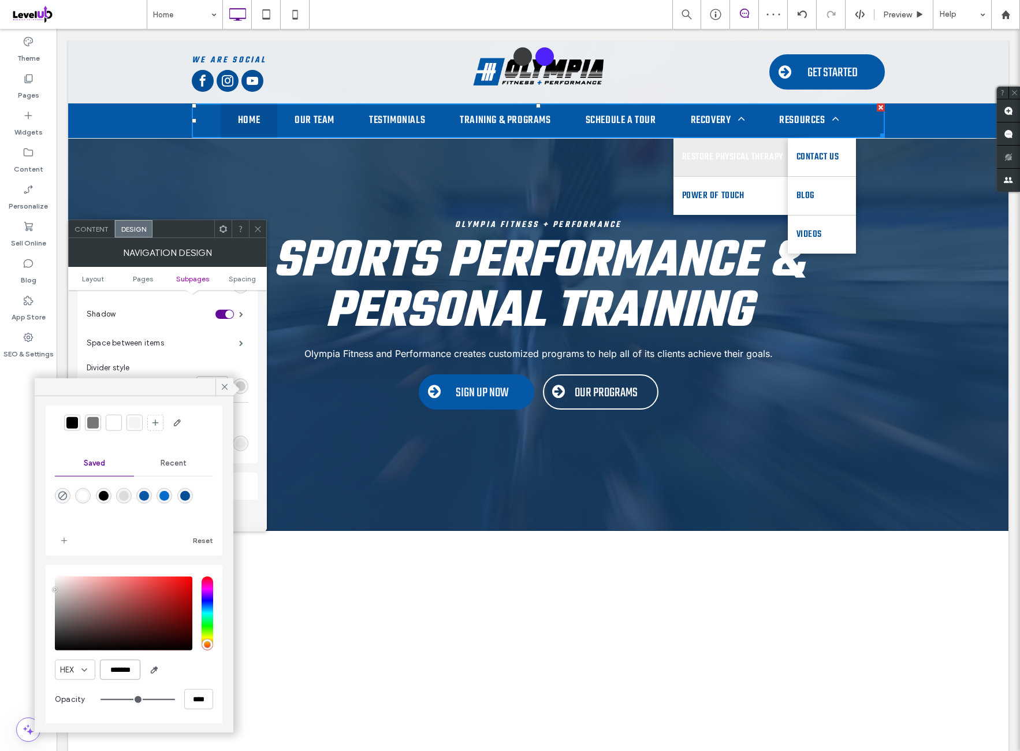
click at [126, 671] on input "*******" at bounding box center [120, 670] width 40 height 20
type input "******"
type input "*"
type input "*******"
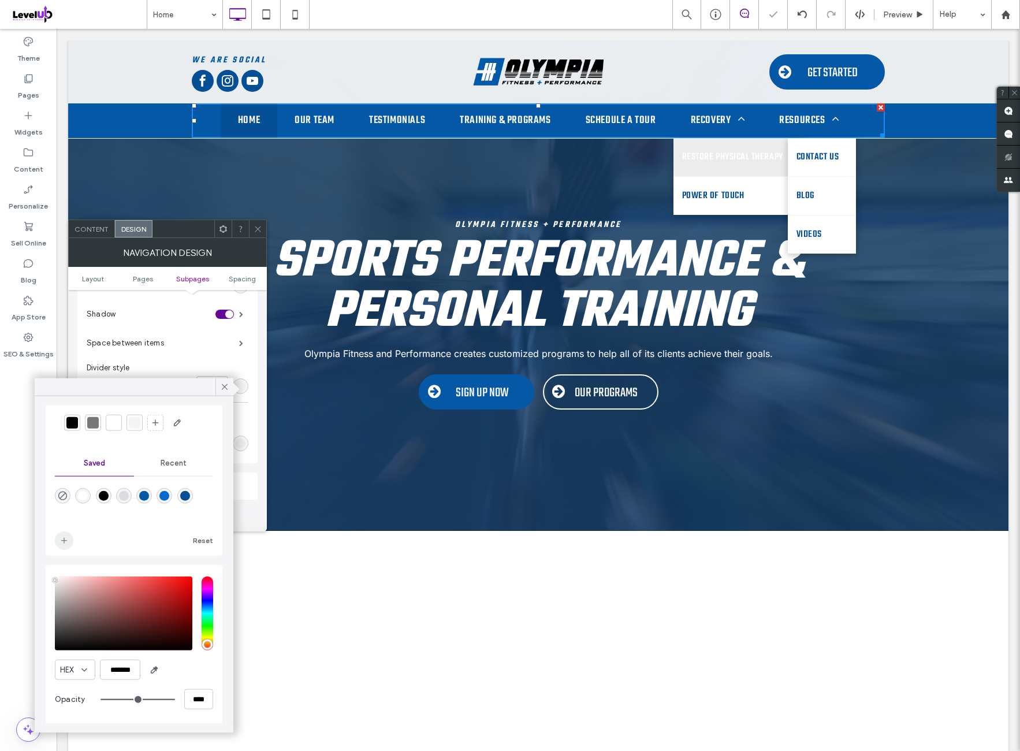
click at [73, 543] on span "add color" at bounding box center [64, 541] width 18 height 18
click at [218, 387] on div at bounding box center [225, 386] width 18 height 17
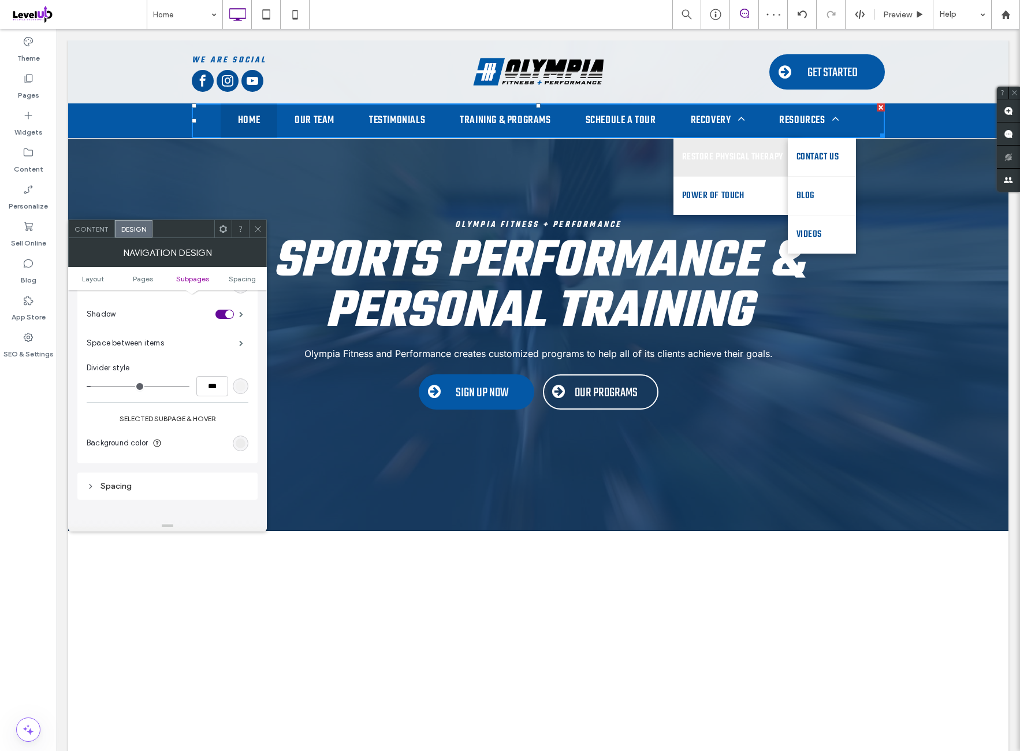
click at [236, 440] on div "rgb(236, 236, 236)" at bounding box center [241, 444] width 10 height 10
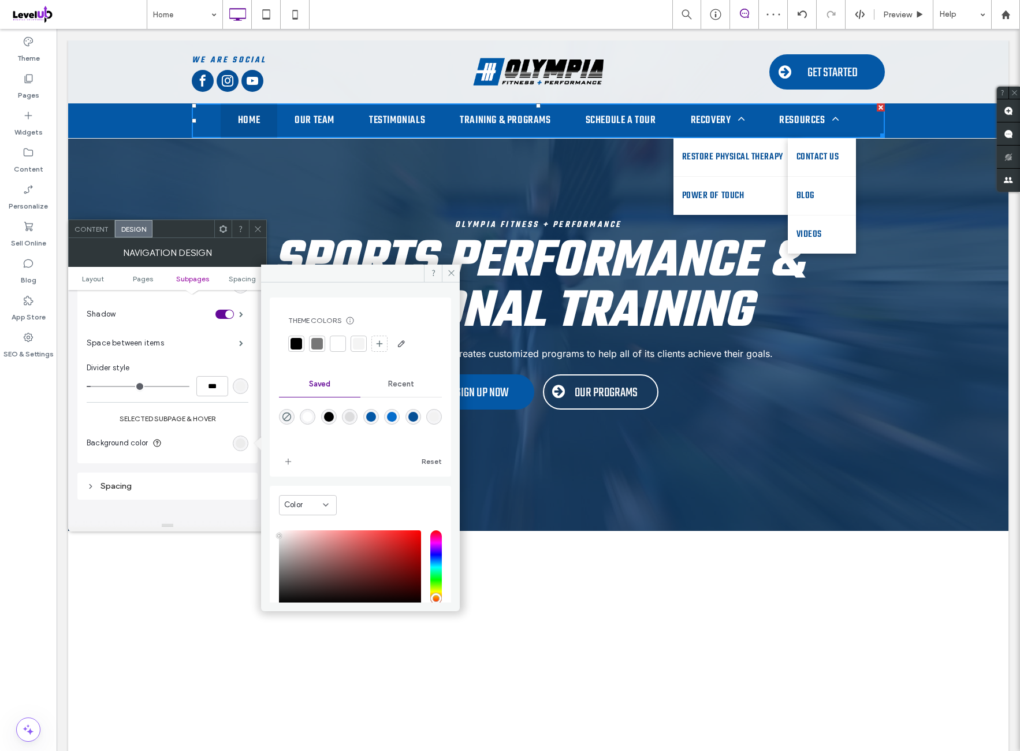
click at [376, 414] on div "rgba(4,88,166,1)" at bounding box center [371, 417] width 10 height 10
type input "*******"
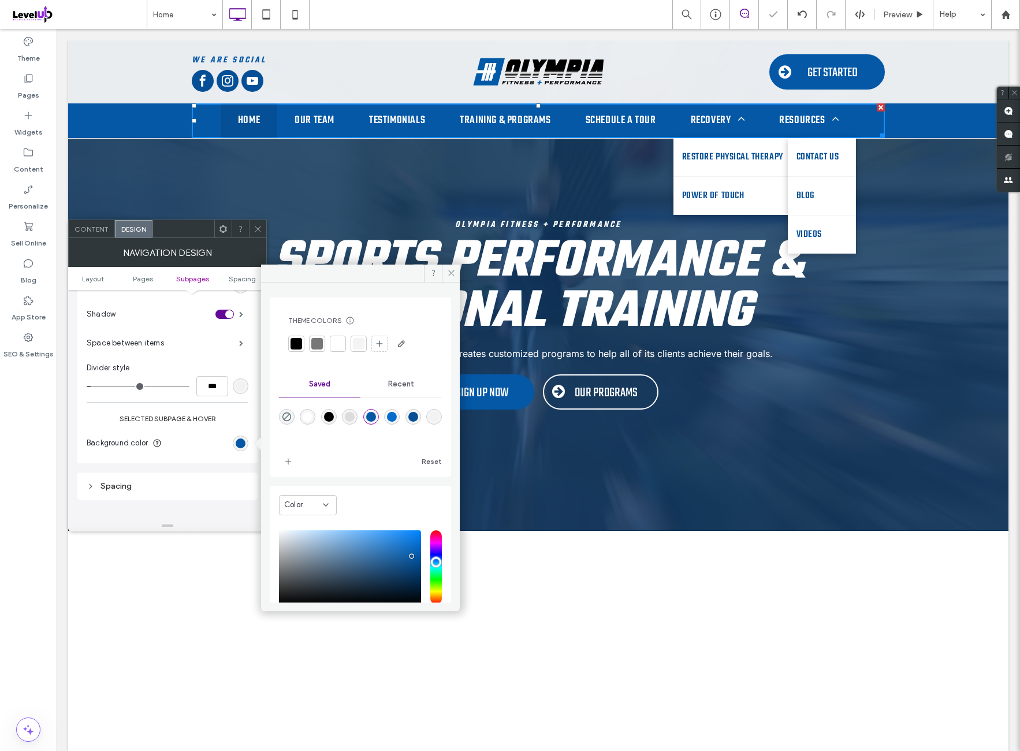
click at [195, 429] on section "Background color" at bounding box center [168, 443] width 162 height 29
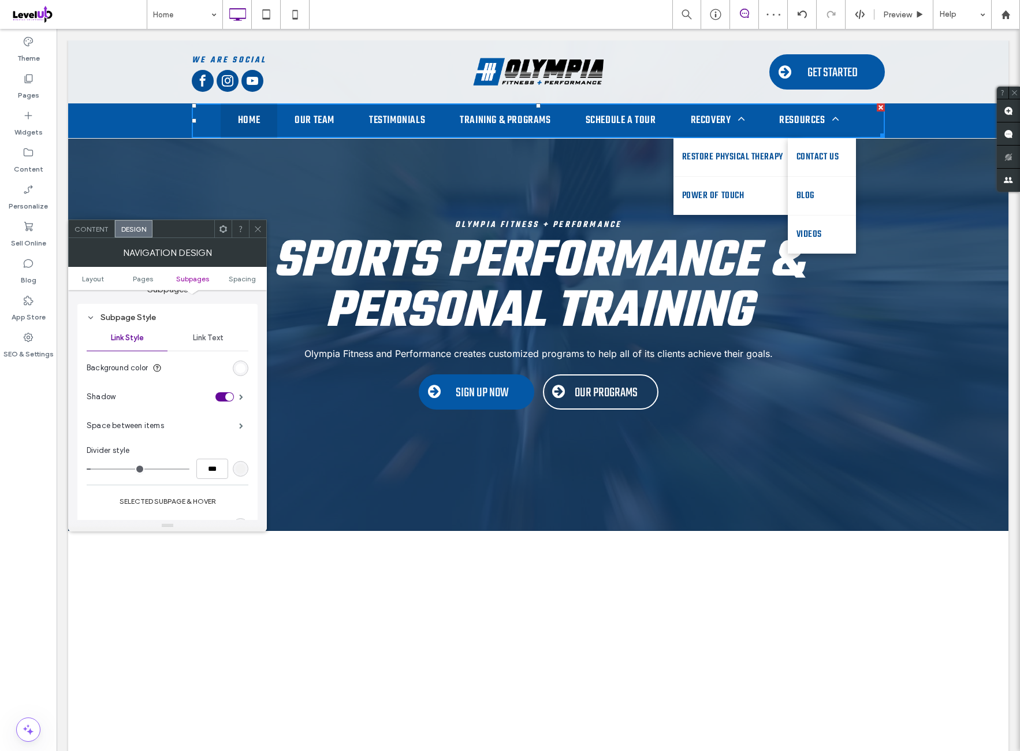
scroll to position [578, 0]
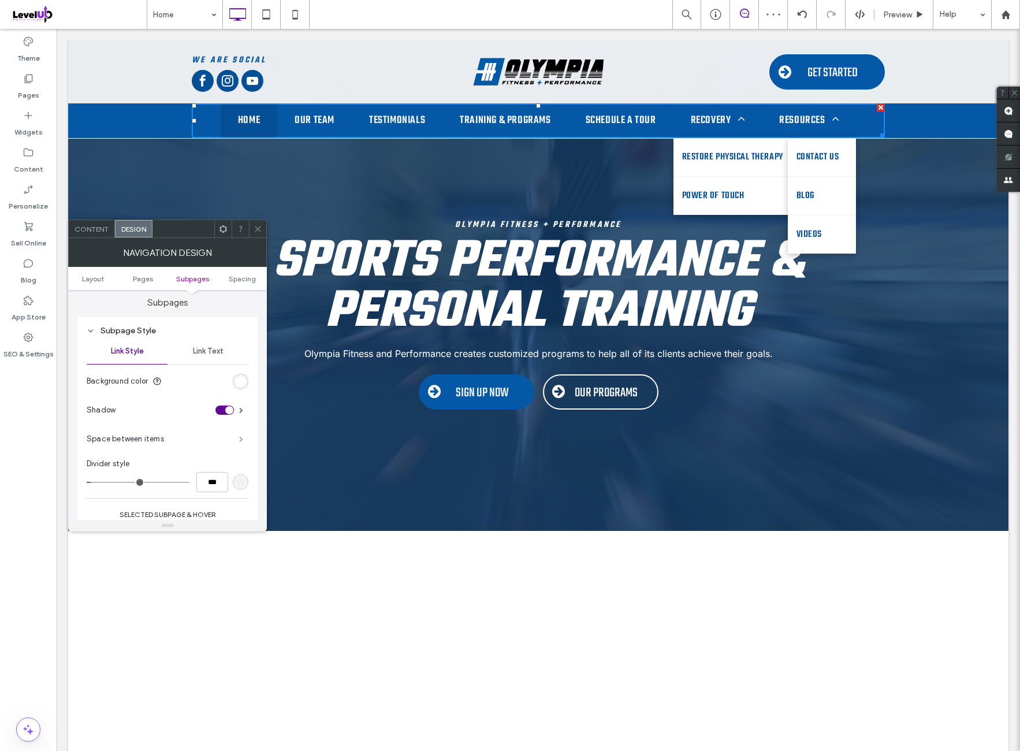
click at [239, 436] on span at bounding box center [241, 439] width 4 height 6
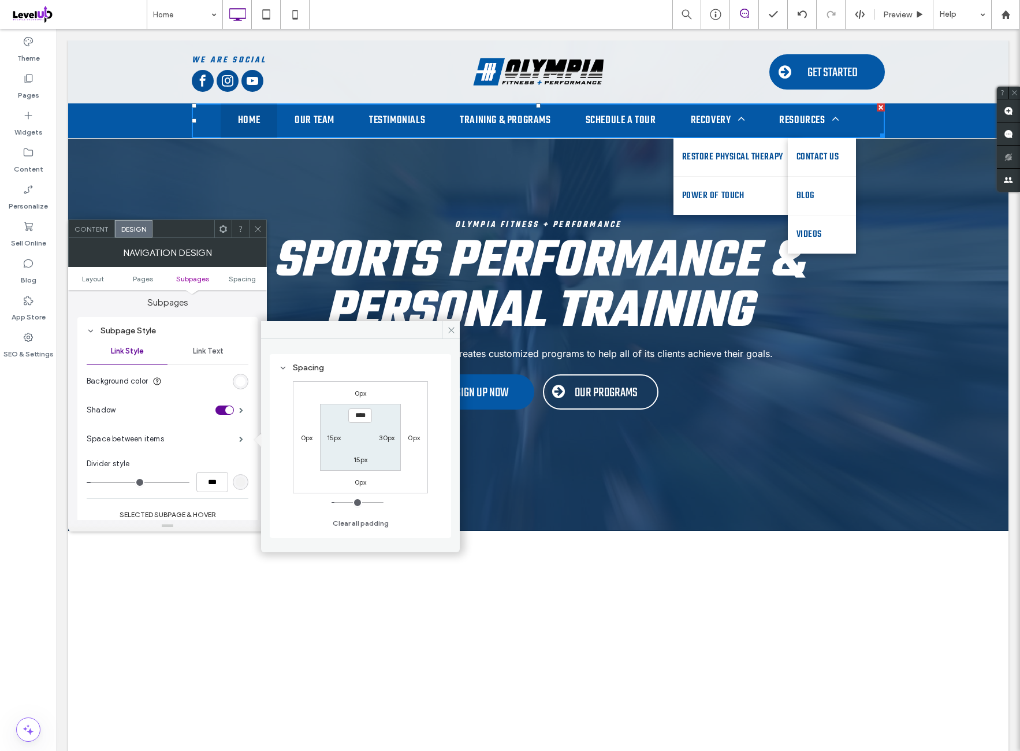
type input "*"
type input "**"
type input "*"
type input "***"
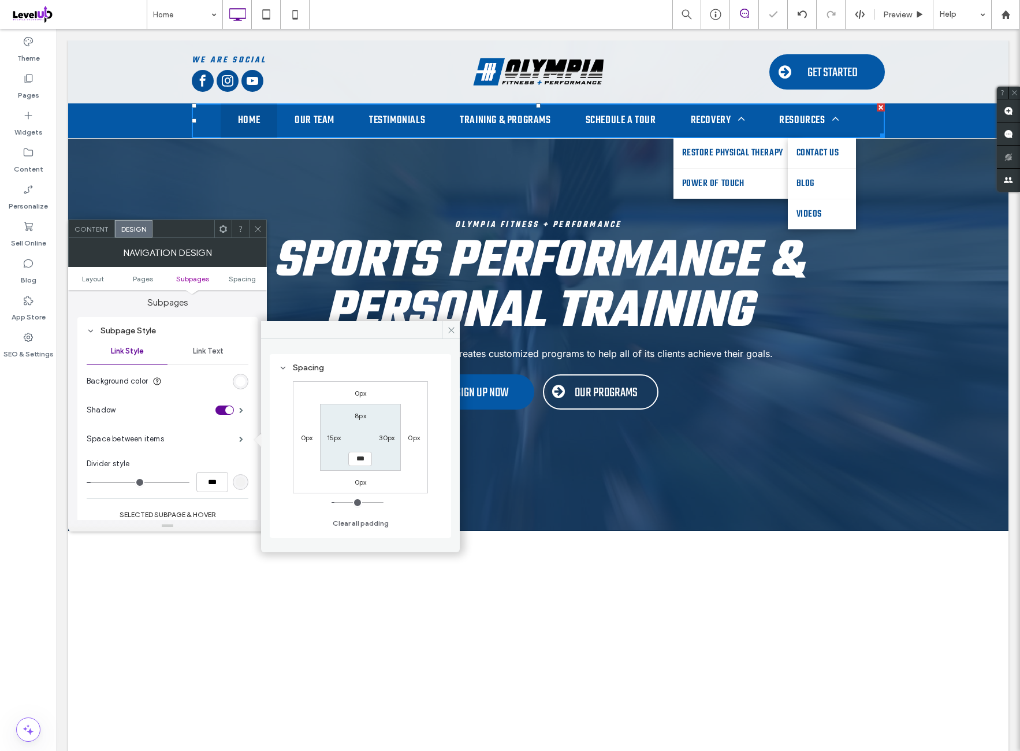
click at [418, 386] on div "0px 0px 0px 0px 8px 30px *** 15px" at bounding box center [360, 437] width 135 height 112
click at [258, 226] on icon at bounding box center [258, 229] width 9 height 9
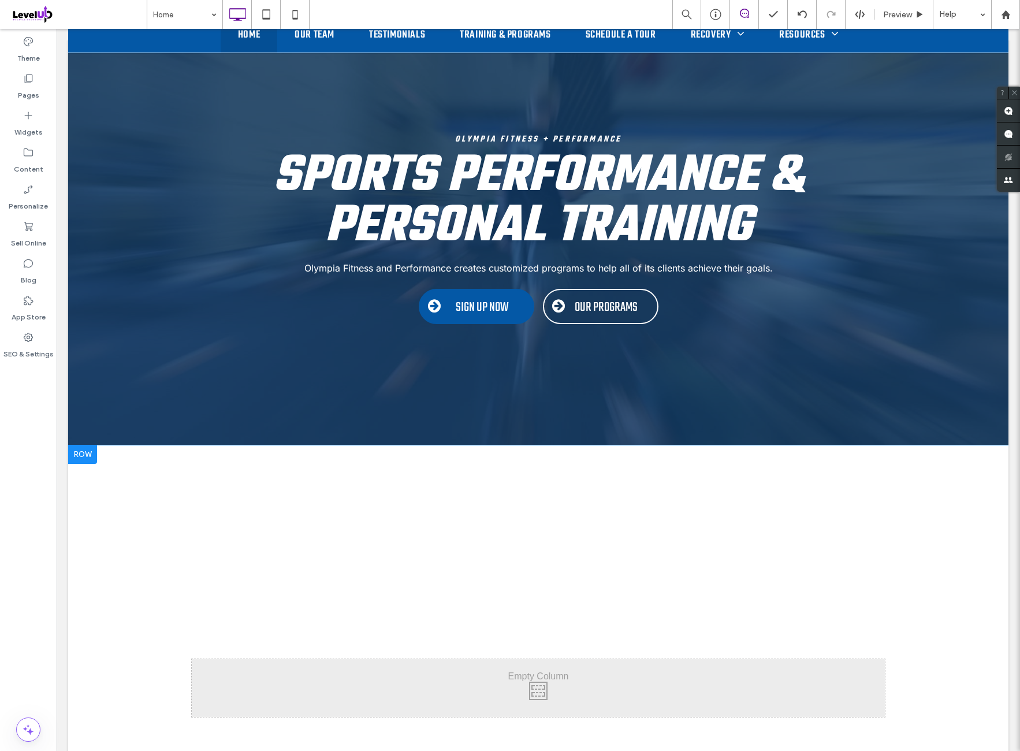
scroll to position [289, 0]
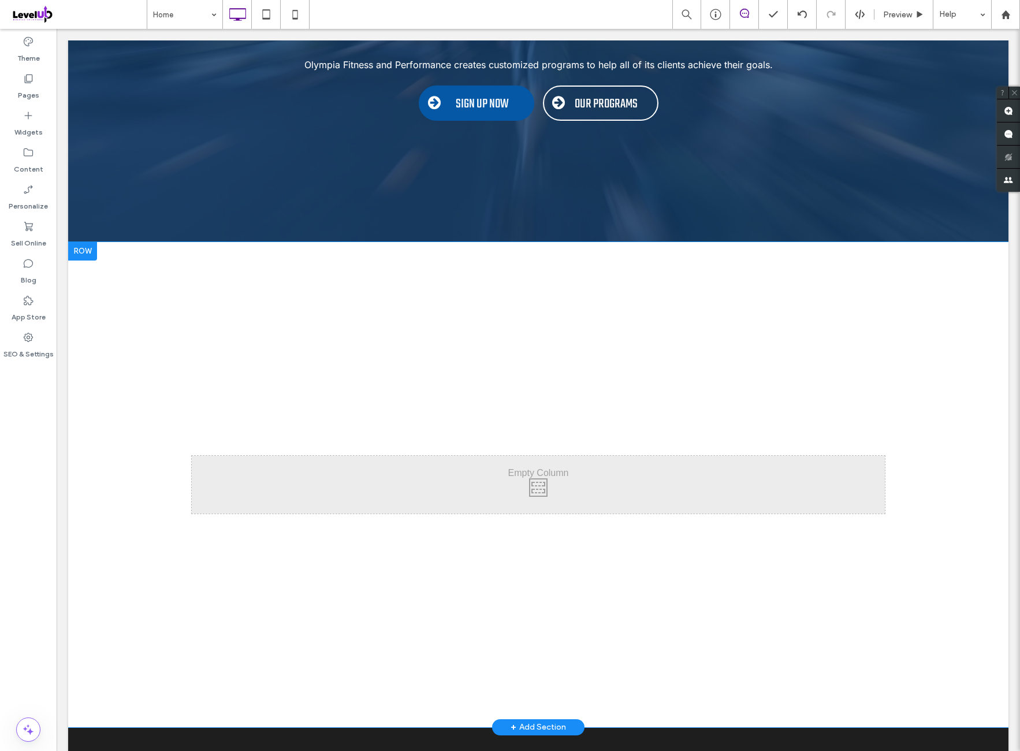
click at [84, 257] on div at bounding box center [82, 251] width 29 height 18
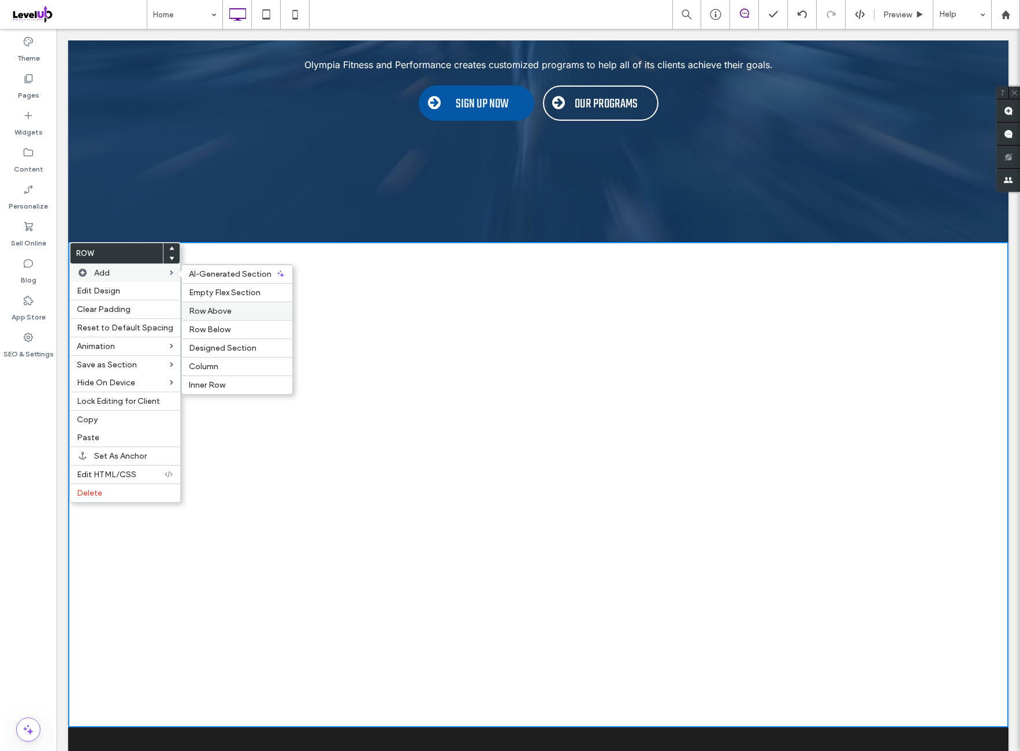
click at [227, 310] on label "Row Above" at bounding box center [237, 311] width 96 height 10
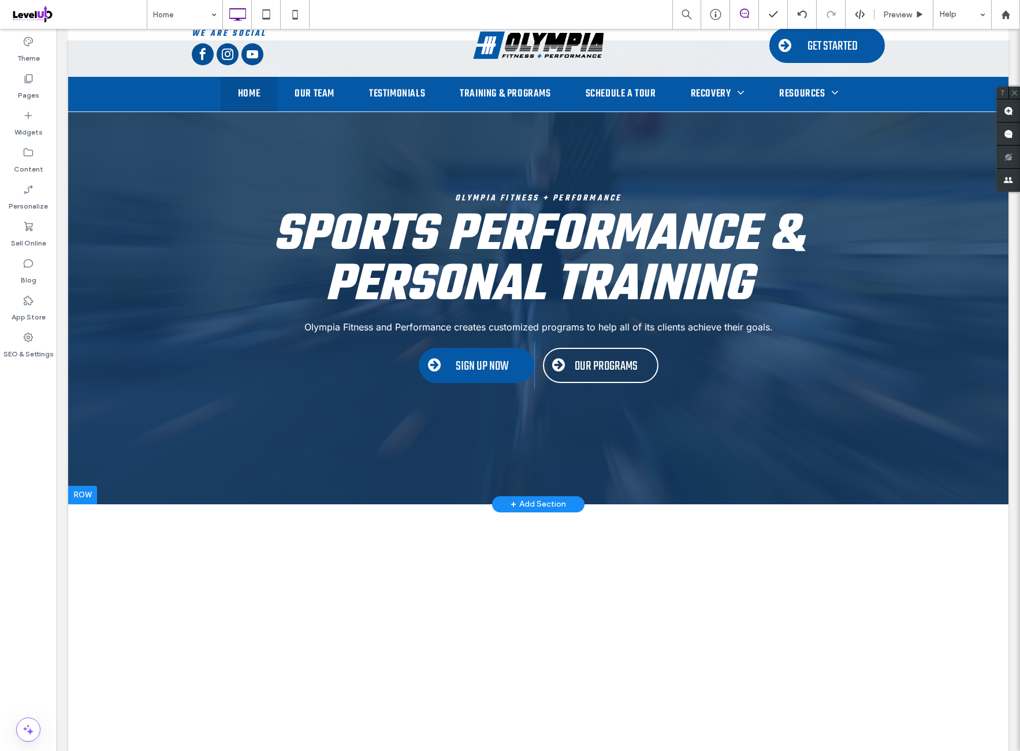
scroll to position [0, 0]
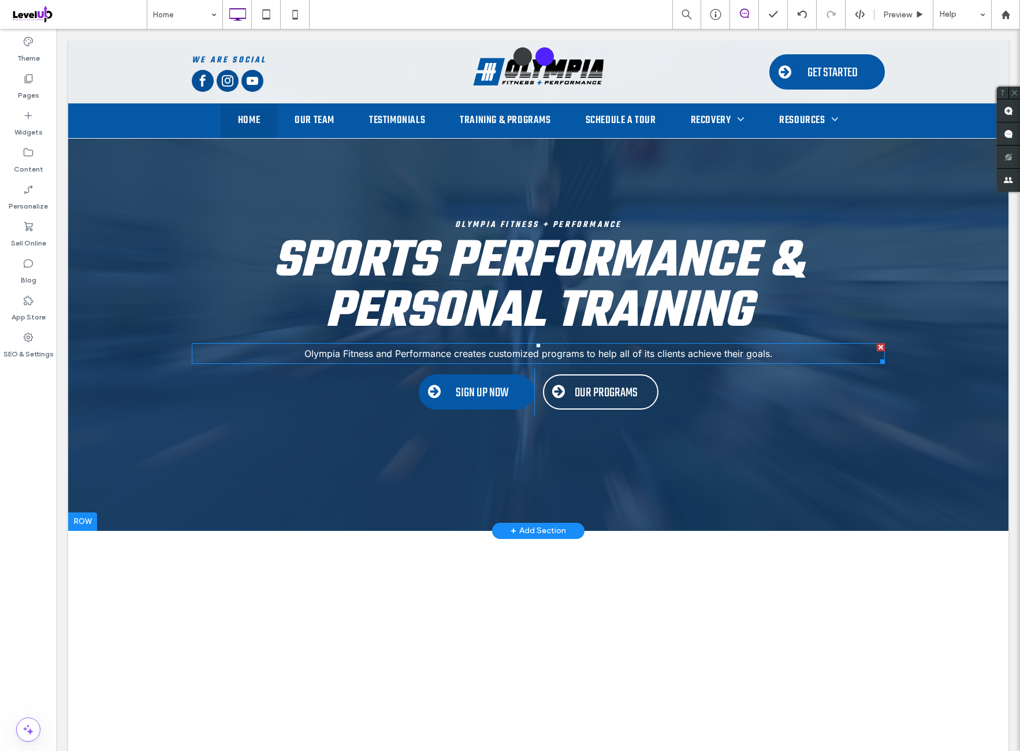
click at [521, 357] on span "Olympia Fitness and Performance creates customized programs to help all of its …" at bounding box center [538, 354] width 469 height 12
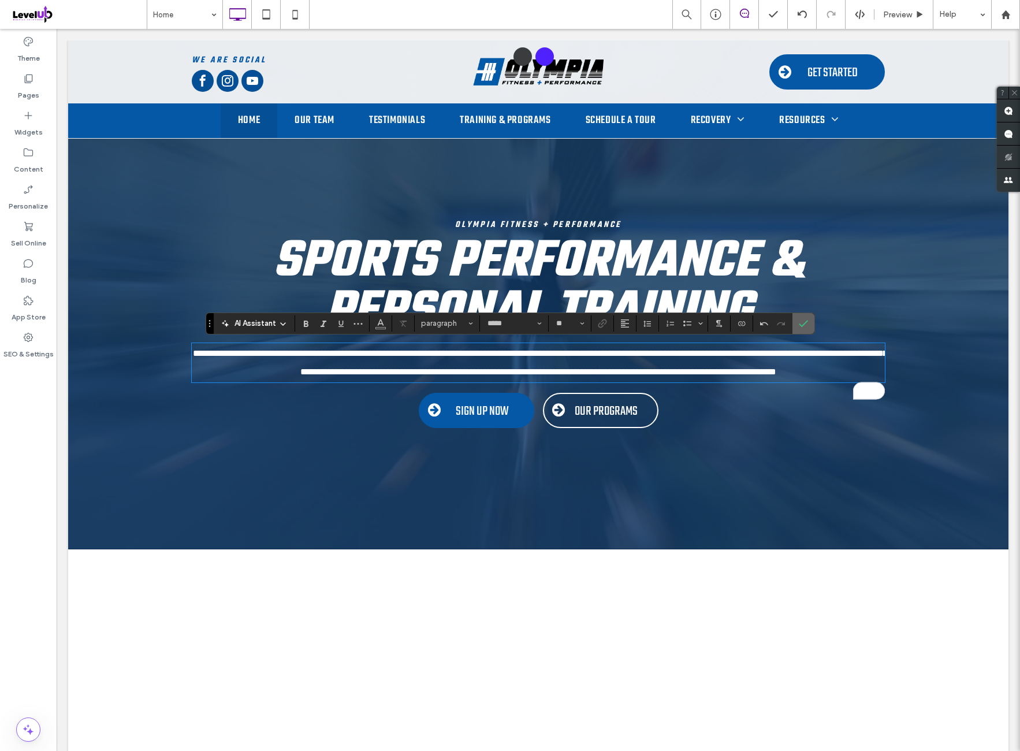
drag, startPoint x: 805, startPoint y: 329, endPoint x: 748, endPoint y: 301, distance: 63.3
click at [805, 329] on span "Confirm" at bounding box center [803, 324] width 9 height 20
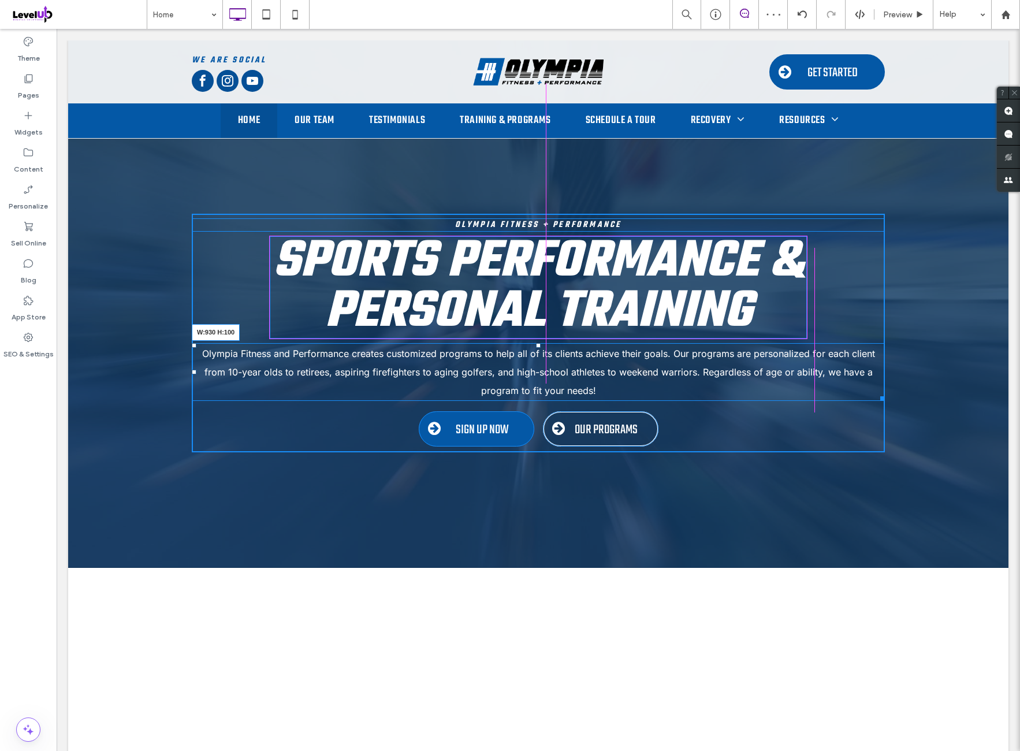
drag, startPoint x: 877, startPoint y: 395, endPoint x: 798, endPoint y: 384, distance: 79.9
click at [798, 384] on div "Olympia Fitness and Performance creates customized programs to help all of its …" at bounding box center [538, 372] width 693 height 58
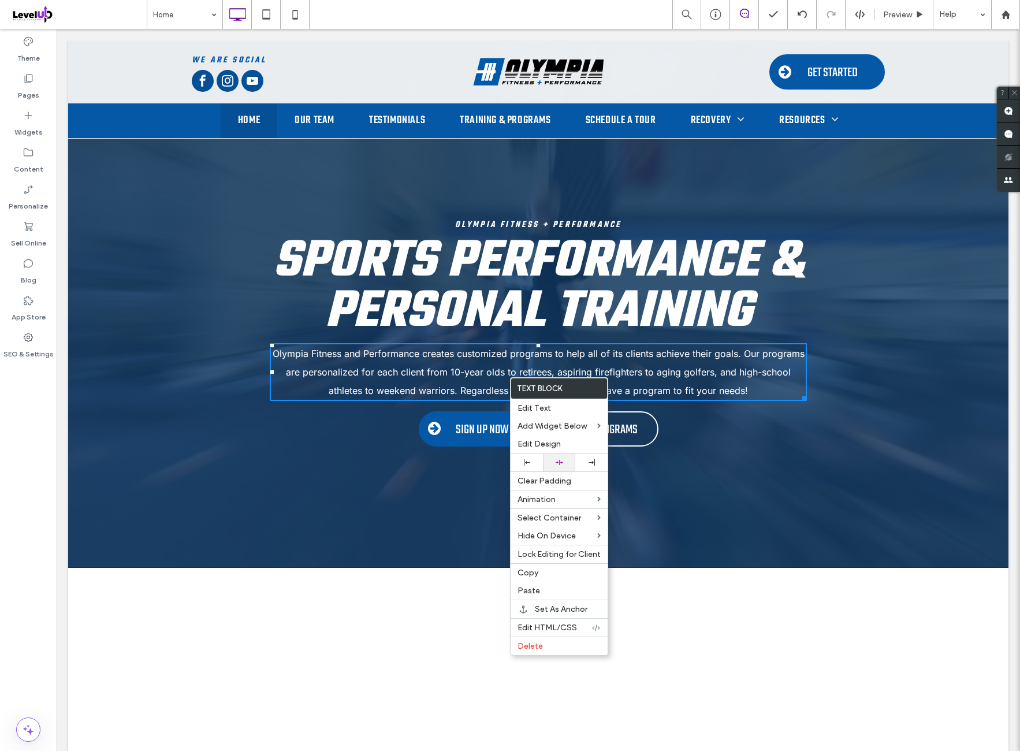
click at [571, 456] on div at bounding box center [559, 463] width 32 height 18
click at [695, 389] on span "Olympia Fitness and Performance creates customized programs to help all of its …" at bounding box center [539, 372] width 532 height 49
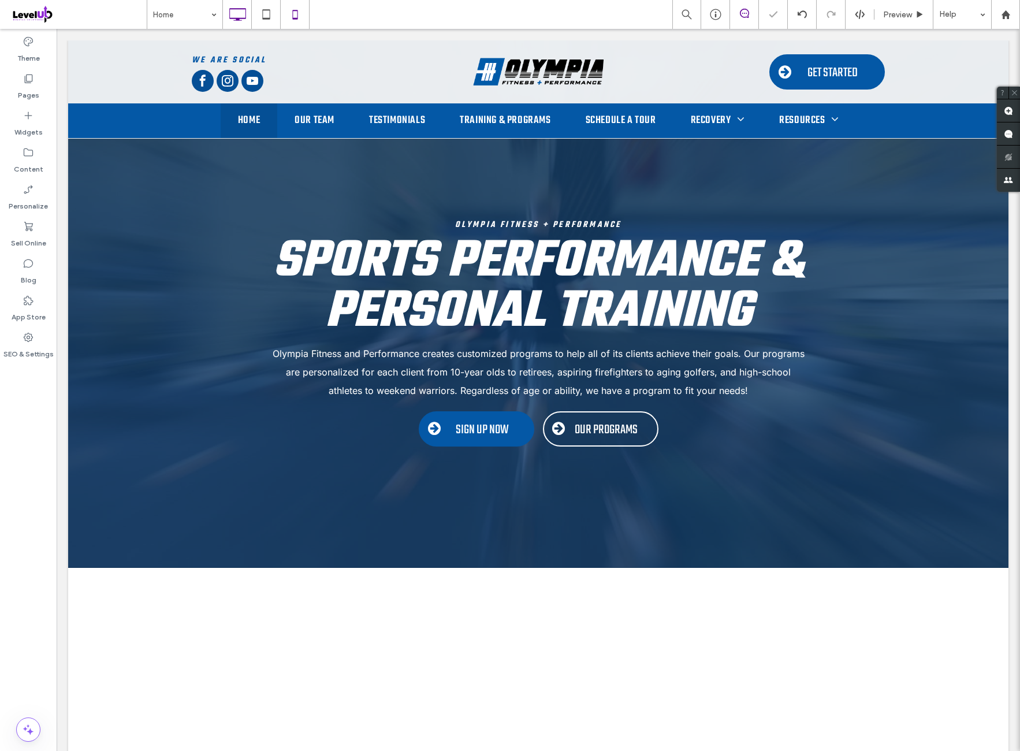
click at [294, 21] on icon at bounding box center [295, 14] width 23 height 23
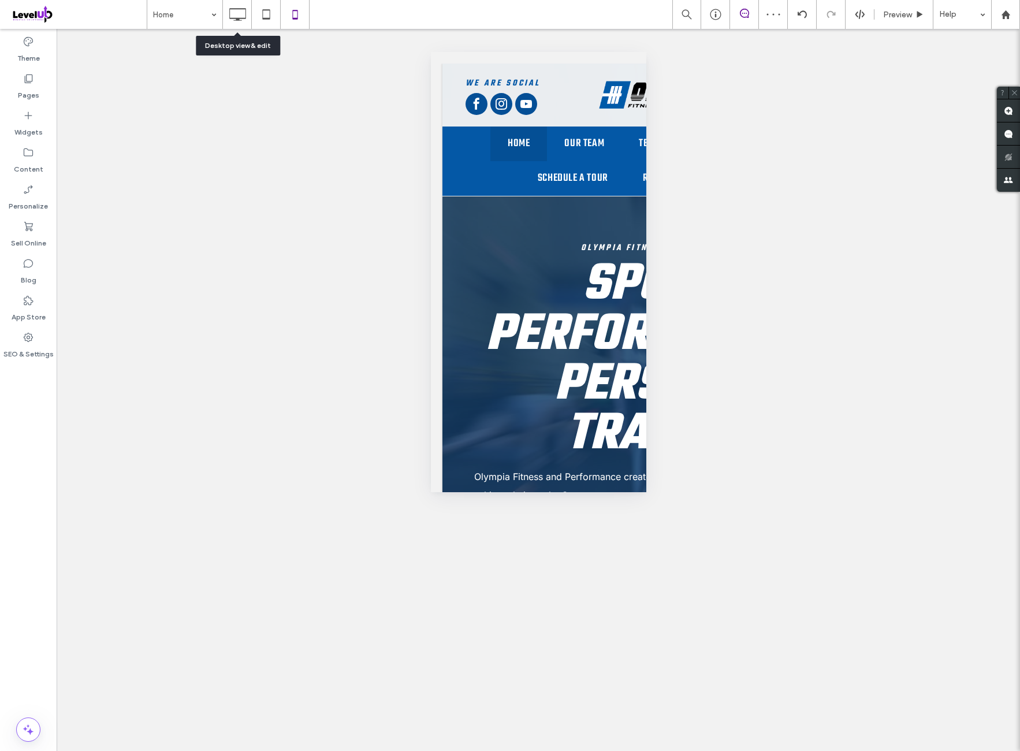
drag, startPoint x: 239, startPoint y: 14, endPoint x: 308, endPoint y: 49, distance: 77.0
click at [239, 14] on icon at bounding box center [237, 14] width 23 height 23
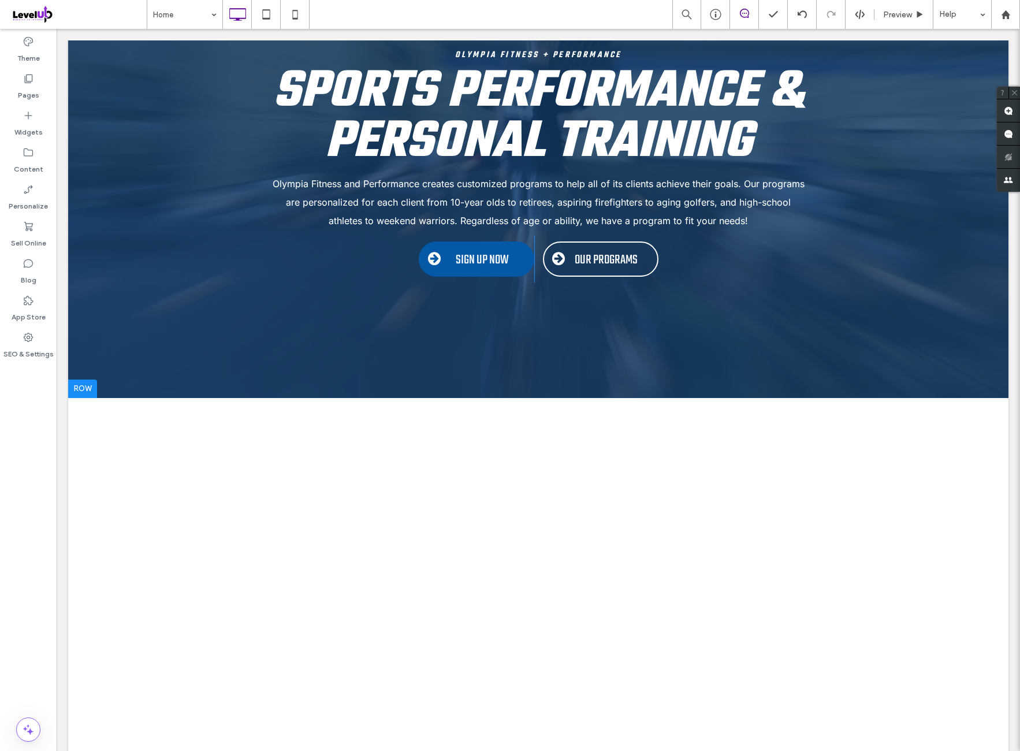
scroll to position [192, 0]
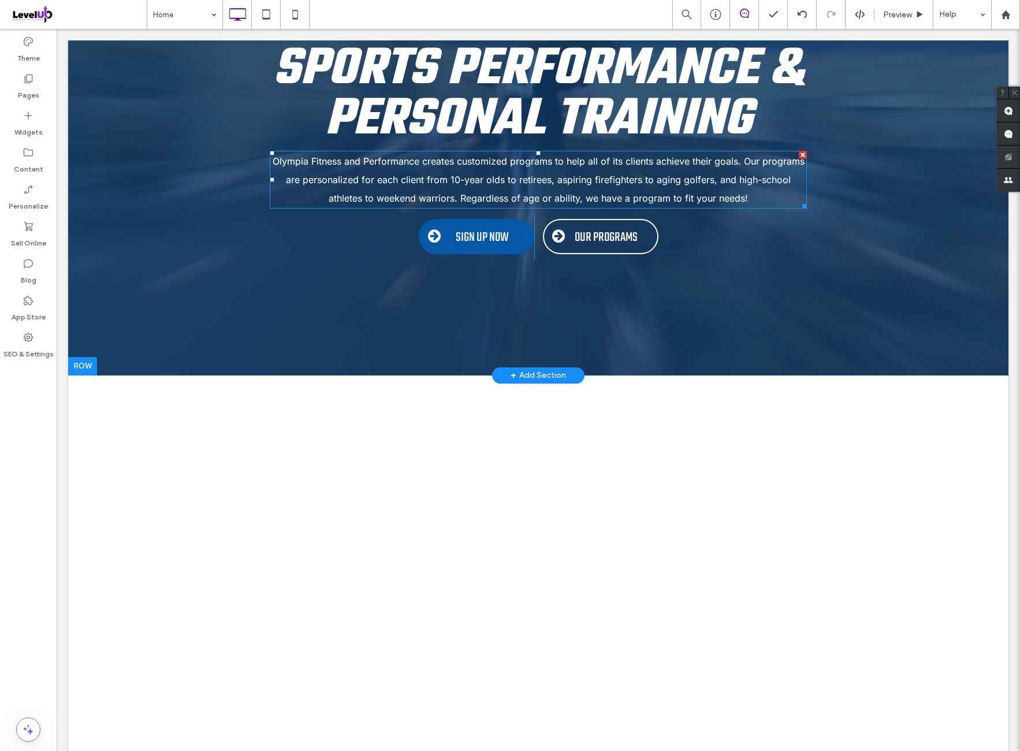
click at [505, 191] on p "Olympia Fitness and Performance creates customized programs to help all of its …" at bounding box center [538, 179] width 537 height 55
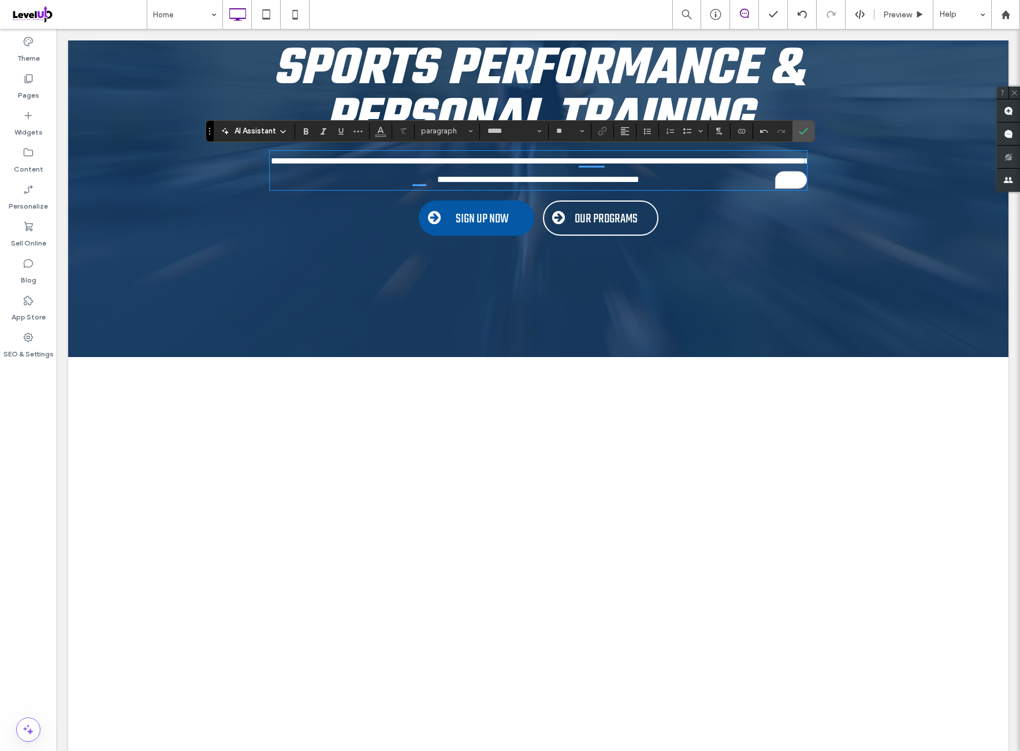
scroll to position [96, 0]
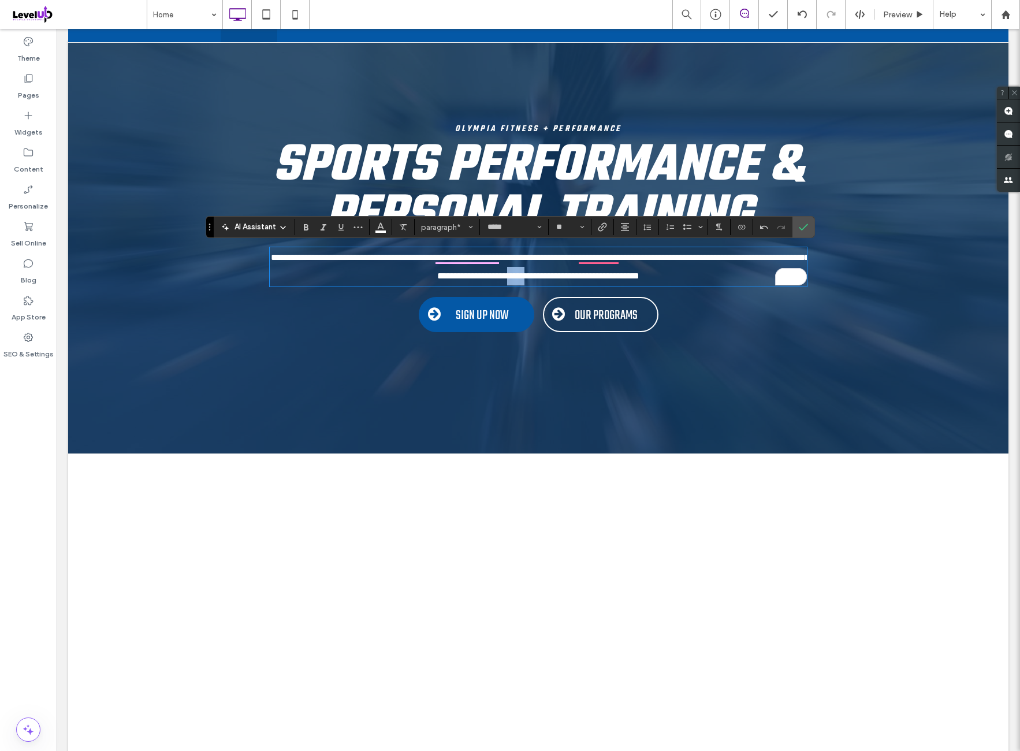
drag, startPoint x: 582, startPoint y: 274, endPoint x: 553, endPoint y: 274, distance: 29.5
click at [553, 274] on span "**********" at bounding box center [540, 266] width 539 height 27
click at [728, 279] on p "**********" at bounding box center [538, 266] width 537 height 37
click at [740, 274] on p "**********" at bounding box center [538, 266] width 537 height 37
click at [811, 225] on section at bounding box center [804, 227] width 22 height 21
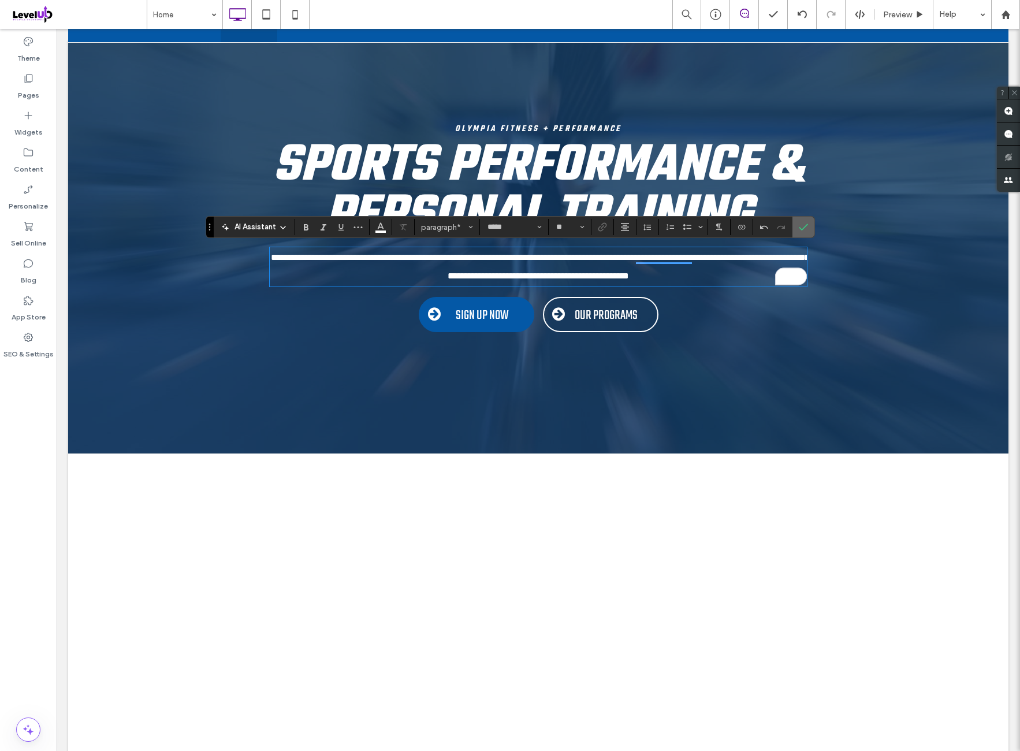
click at [805, 226] on label "Confirm" at bounding box center [803, 227] width 17 height 21
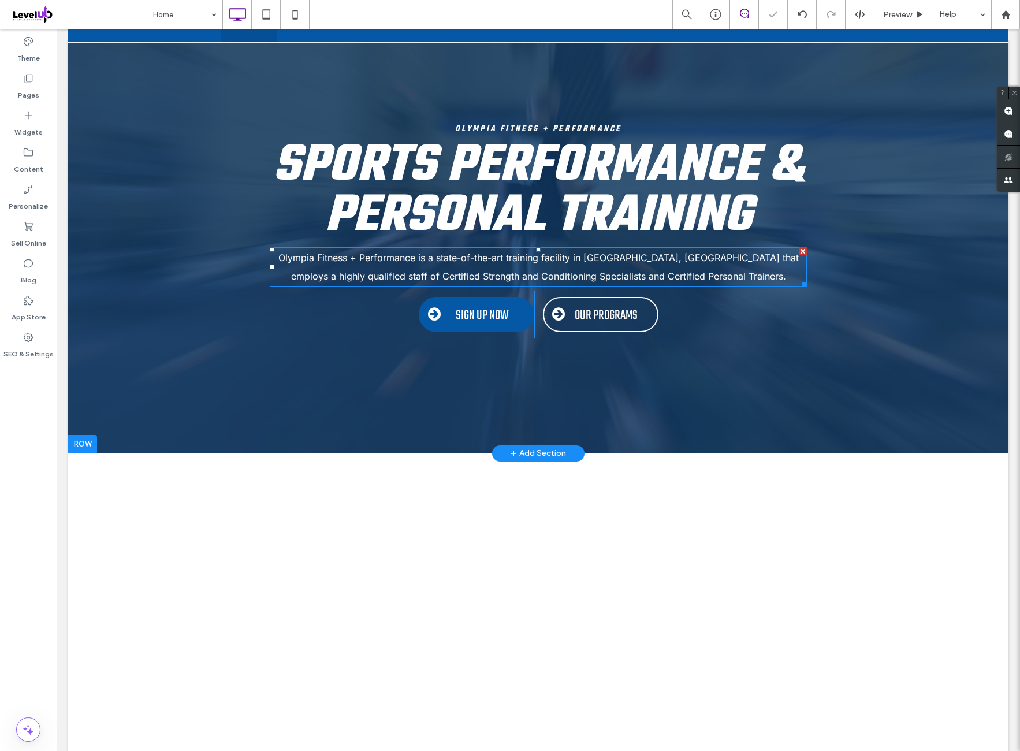
click at [747, 278] on p "Olympia Fitness + Performance is a state-of-the-art training facility in [GEOGR…" at bounding box center [538, 266] width 537 height 37
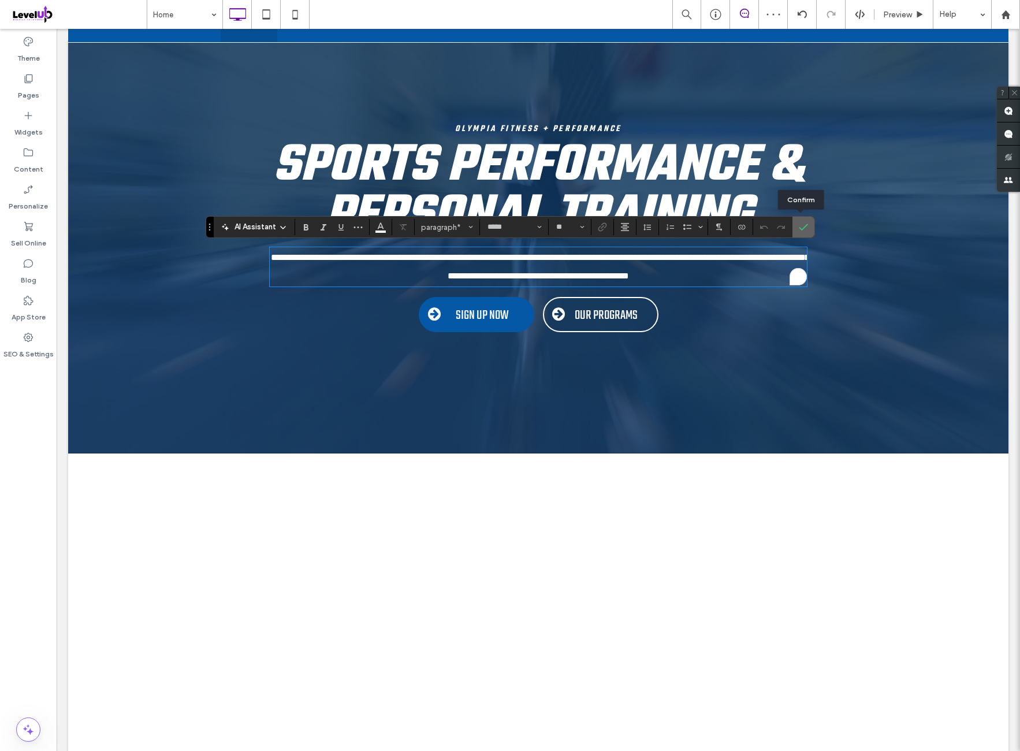
drag, startPoint x: 800, startPoint y: 231, endPoint x: 749, endPoint y: 247, distance: 53.4
click at [800, 231] on icon "Confirm" at bounding box center [803, 226] width 9 height 9
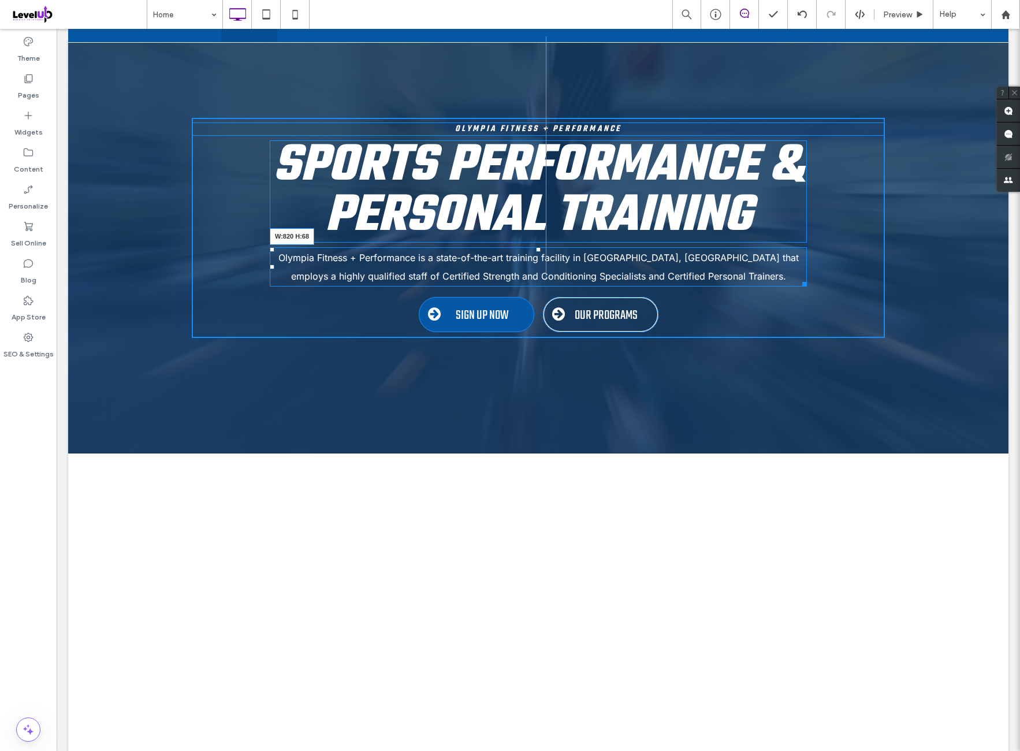
drag, startPoint x: 797, startPoint y: 281, endPoint x: 824, endPoint y: 304, distance: 35.7
click at [767, 276] on div "Olympia Fitness + Performance is a state-of-the-art training facility in [GEOGR…" at bounding box center [538, 266] width 537 height 39
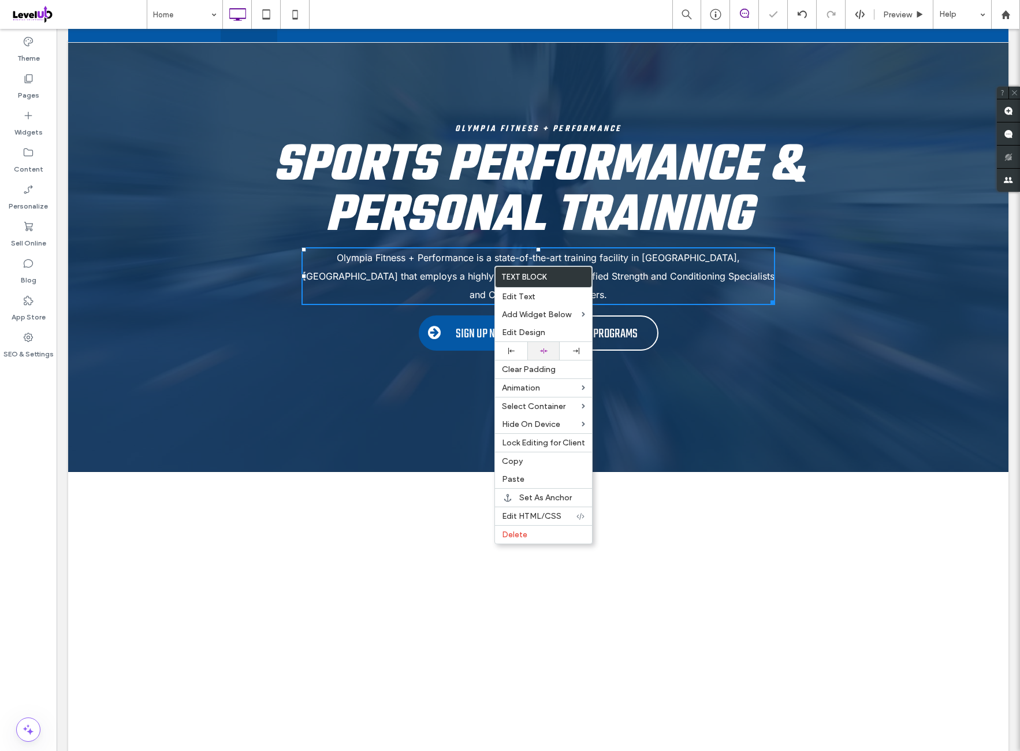
click at [552, 348] on div at bounding box center [543, 351] width 21 height 8
click at [662, 270] on span "Olympia Fitness + Performance is a state-of-the-art training facility in [GEOGR…" at bounding box center [539, 276] width 472 height 49
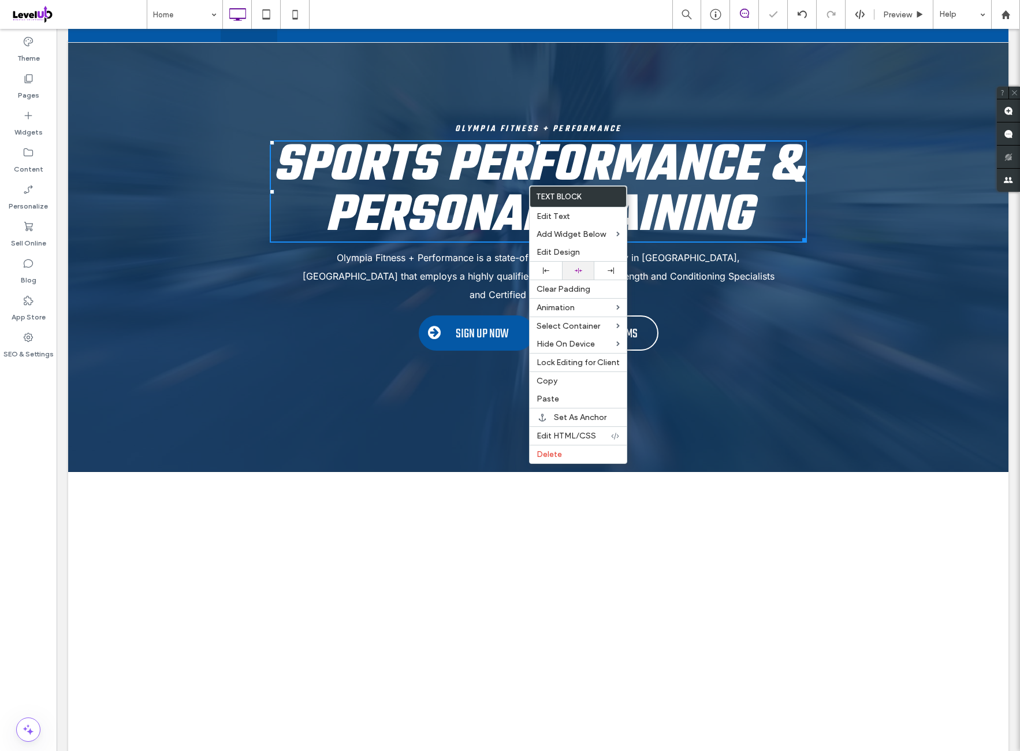
click at [591, 268] on div at bounding box center [578, 271] width 32 height 18
click at [701, 185] on span "Sports Performance & Personal Training" at bounding box center [538, 191] width 531 height 129
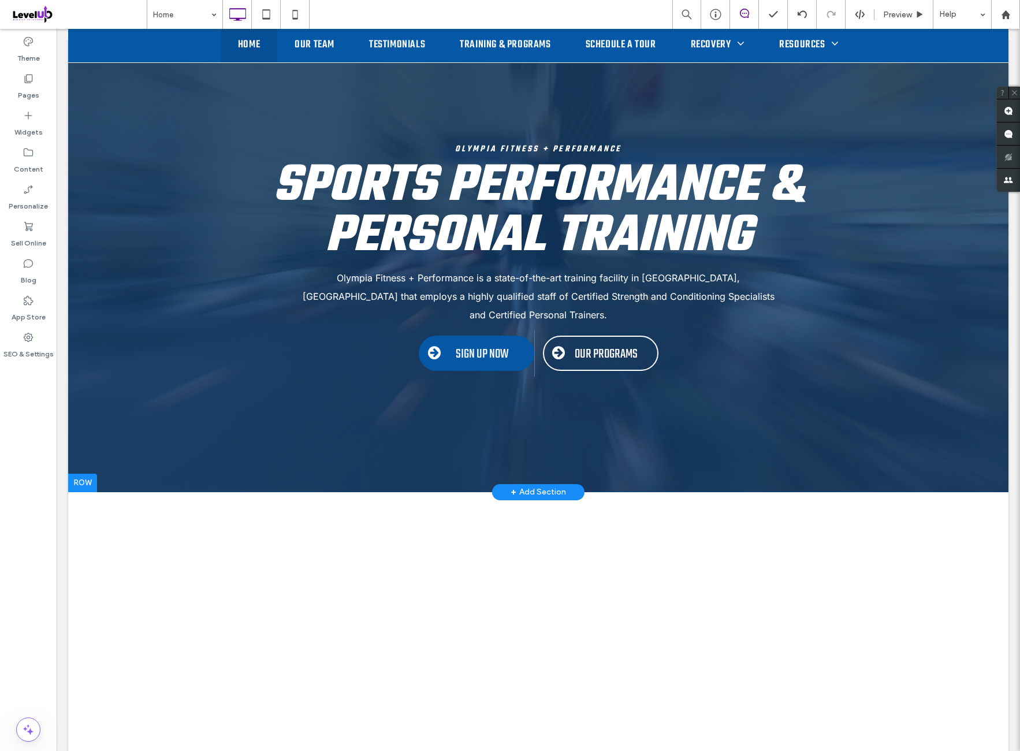
scroll to position [0, 0]
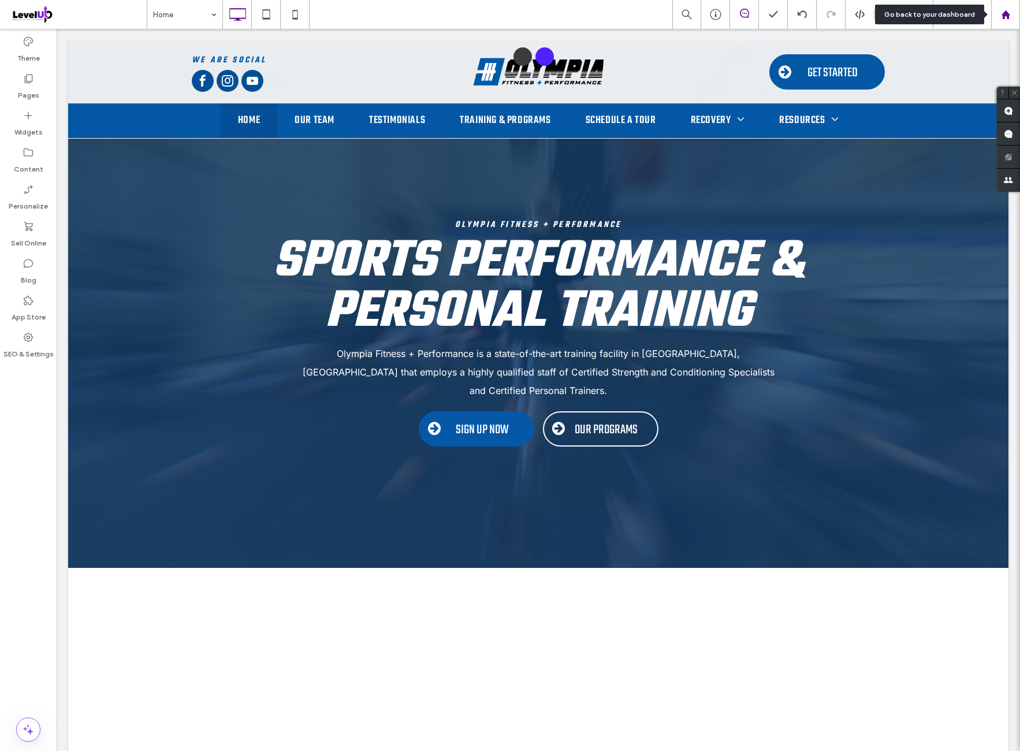
click at [1008, 16] on use at bounding box center [1005, 14] width 9 height 9
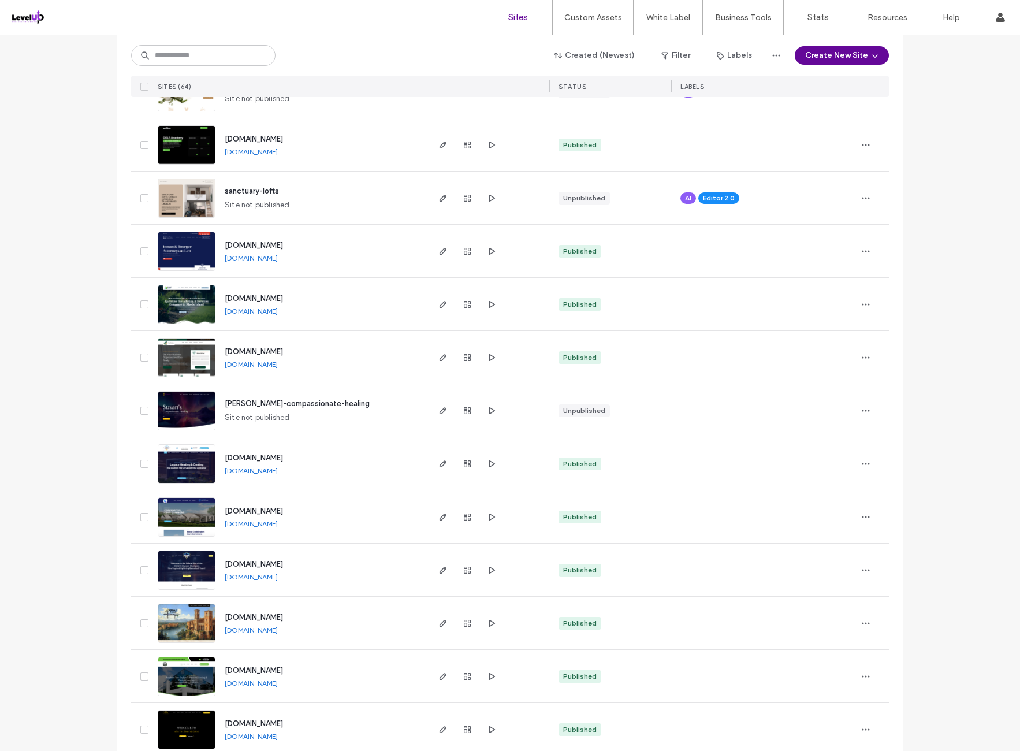
scroll to position [578, 0]
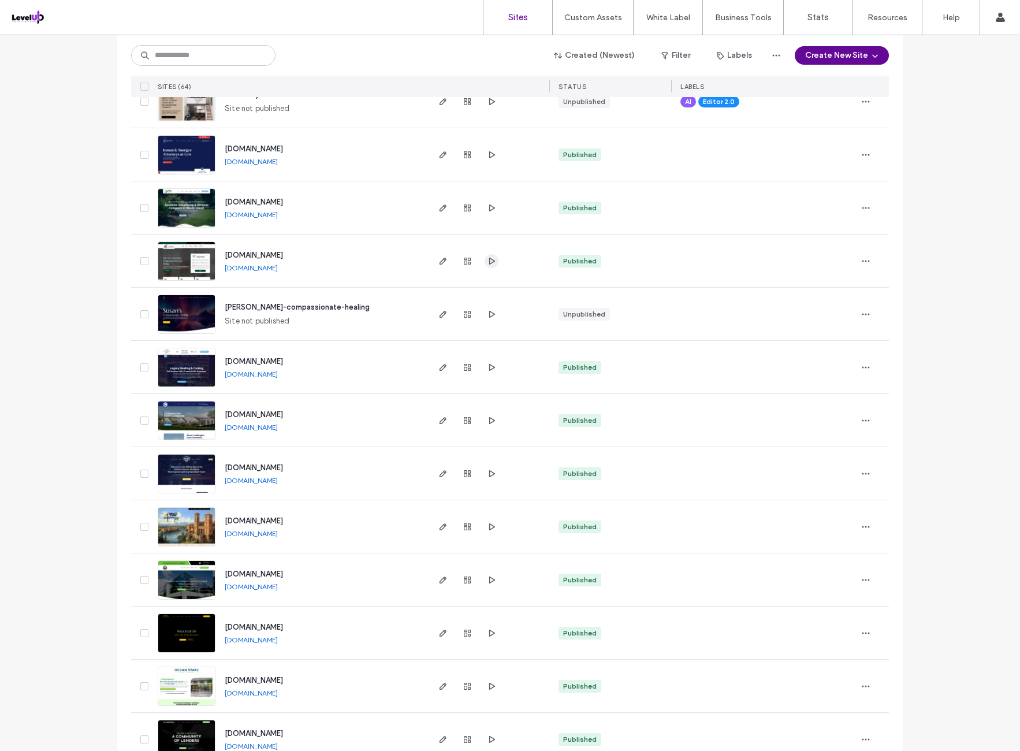
click at [487, 263] on icon "button" at bounding box center [491, 261] width 9 height 9
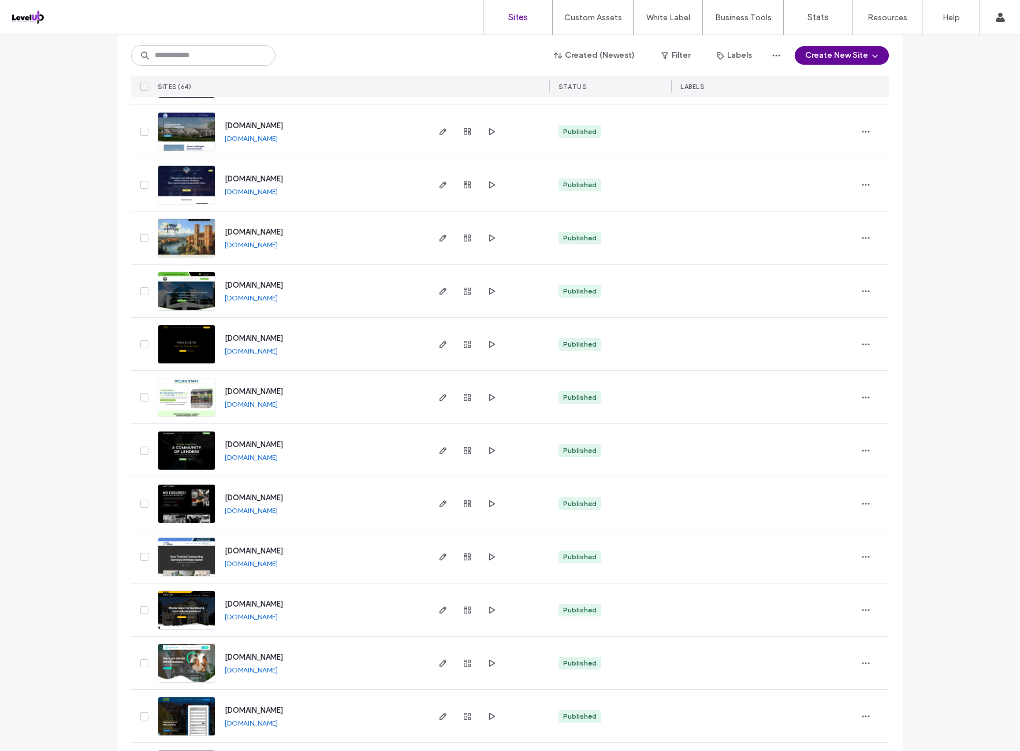
scroll to position [963, 0]
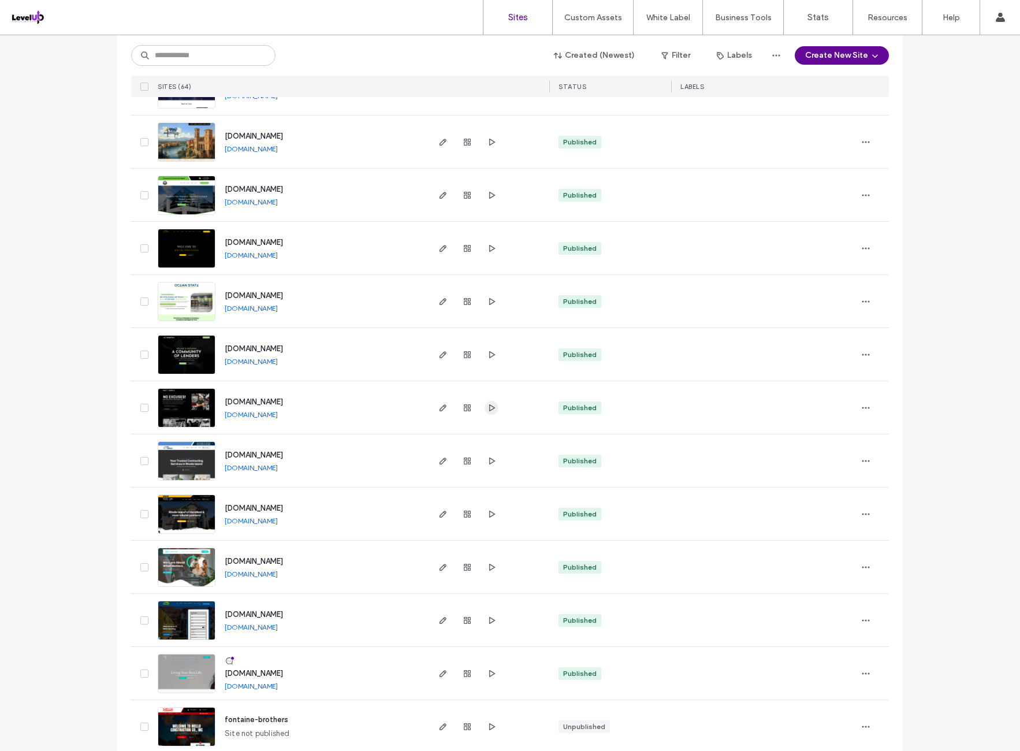
click at [493, 410] on span "button" at bounding box center [492, 408] width 14 height 14
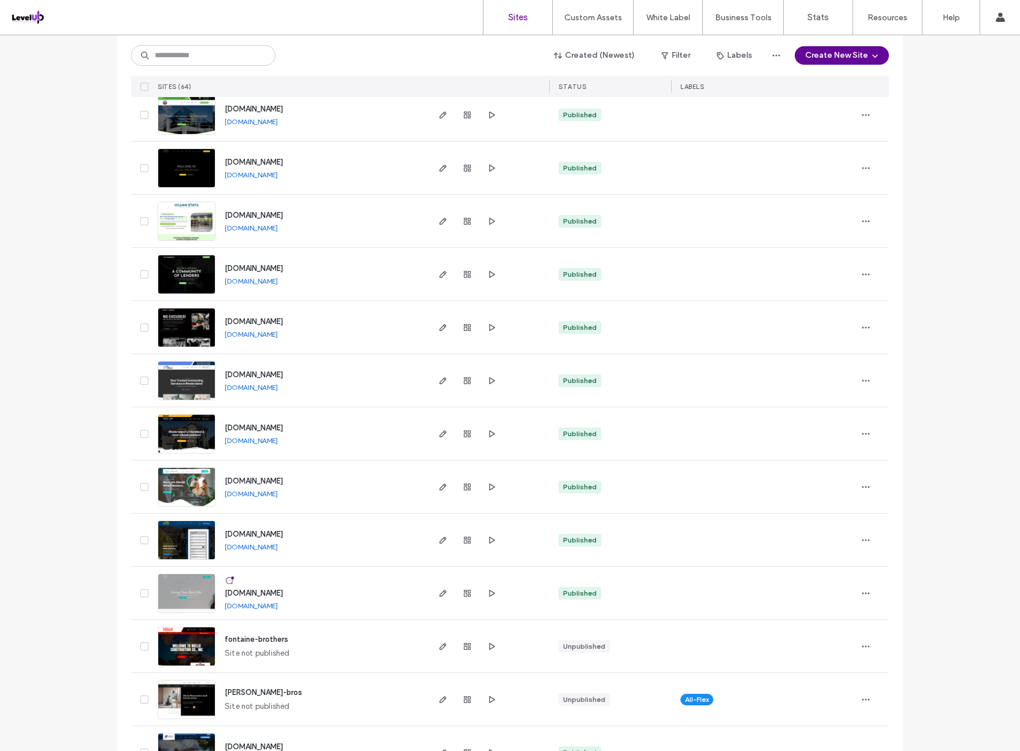
scroll to position [1059, 0]
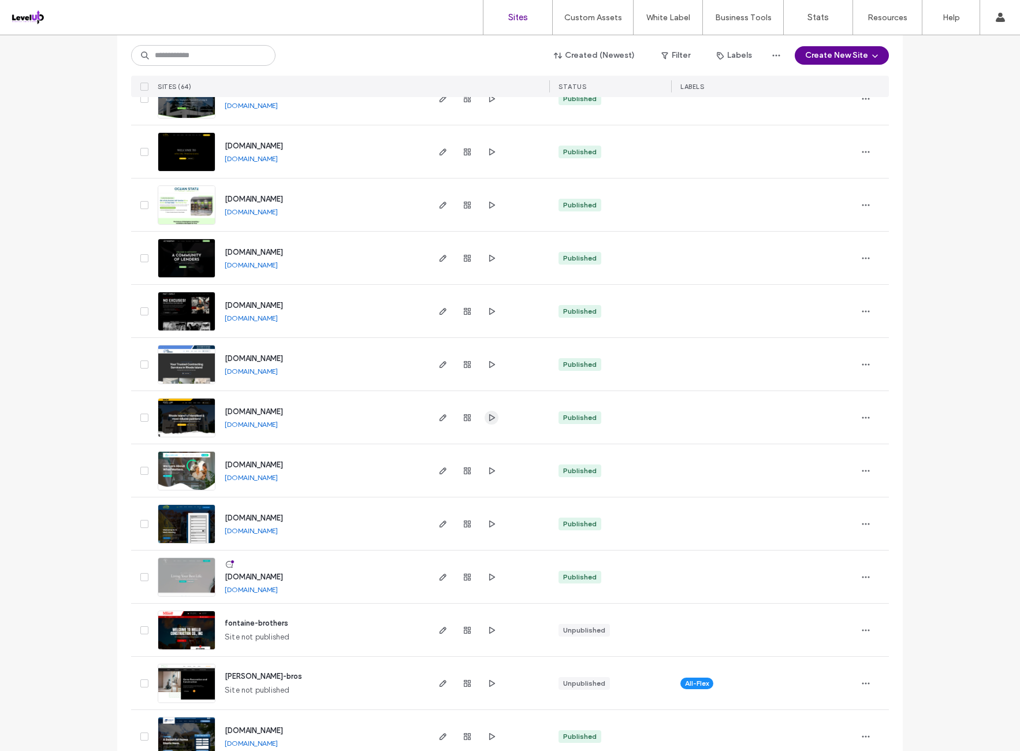
click at [492, 420] on icon "button" at bounding box center [491, 417] width 9 height 9
click at [489, 365] on use "button" at bounding box center [492, 364] width 6 height 7
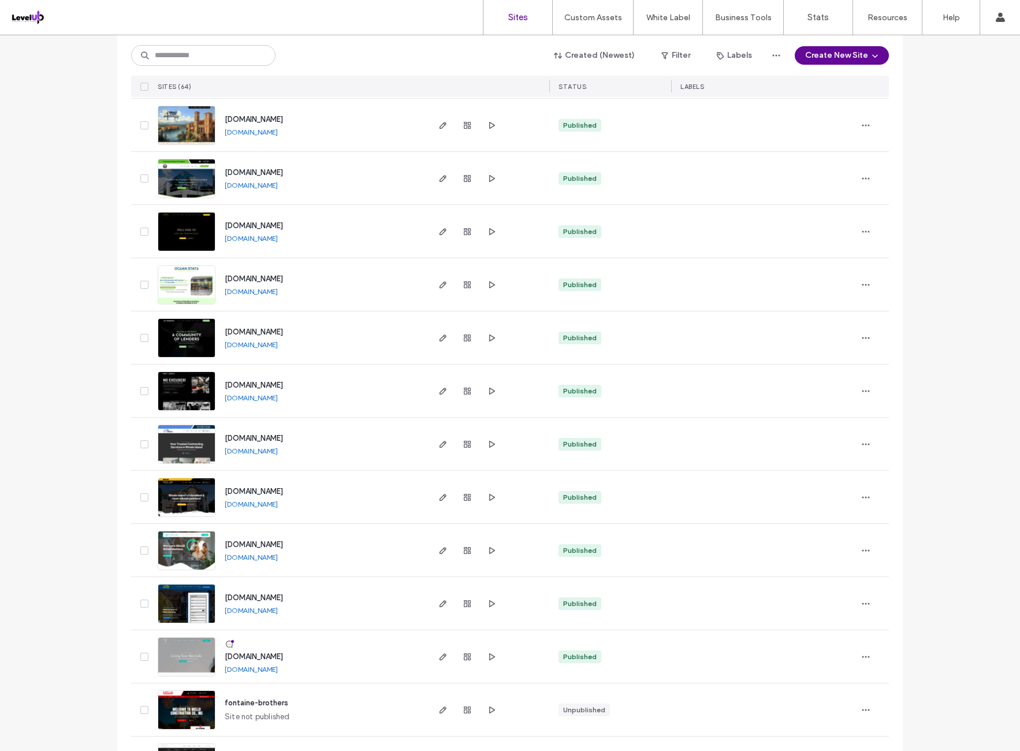
scroll to position [963, 0]
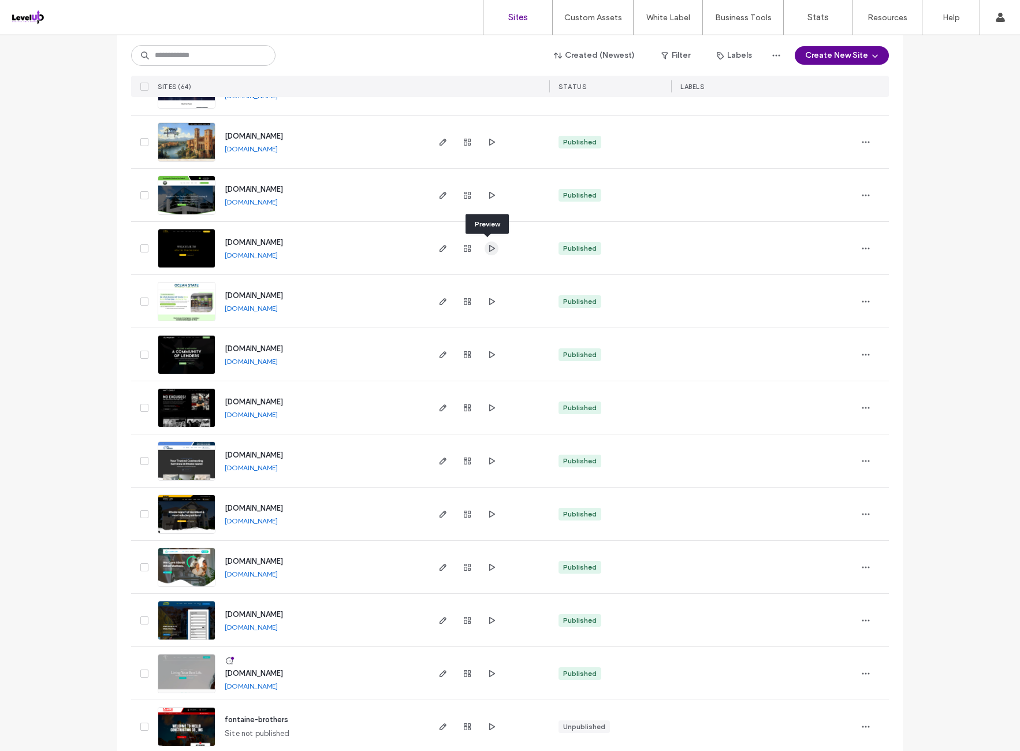
click at [489, 250] on use "button" at bounding box center [492, 247] width 6 height 7
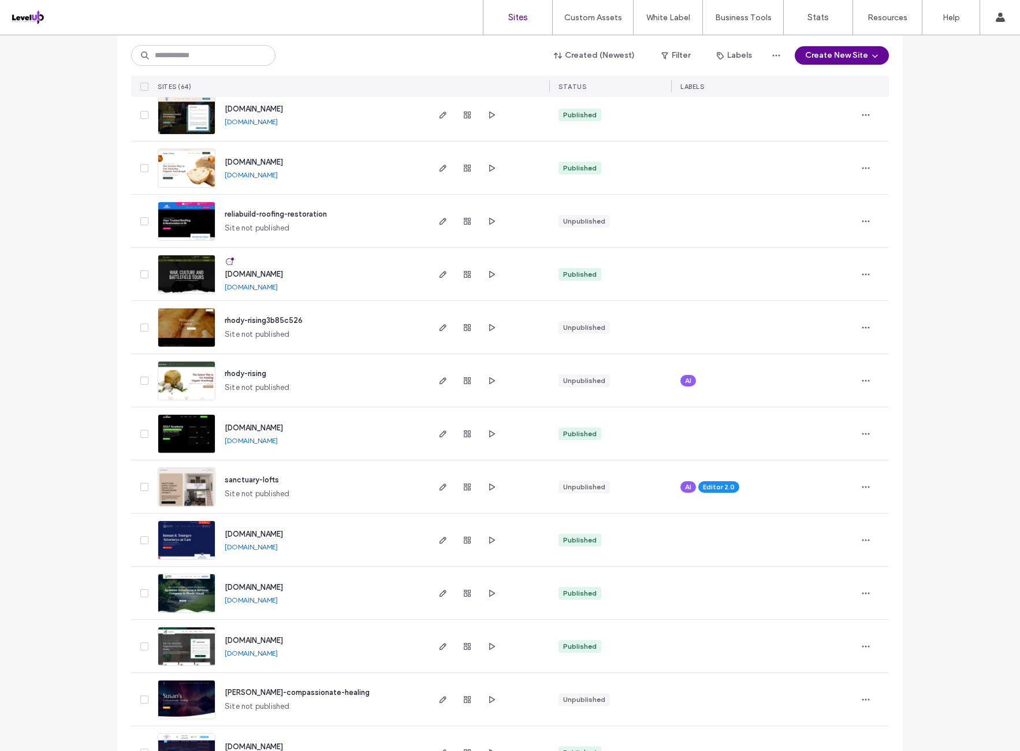
scroll to position [0, 0]
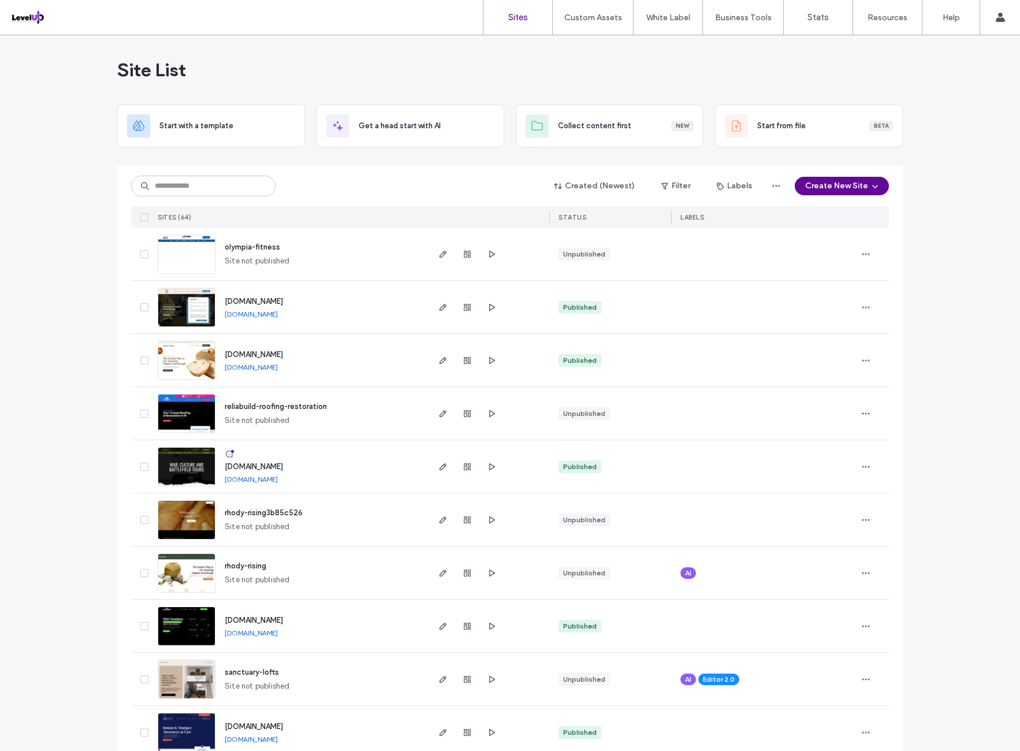
click at [406, 181] on div "Created (Newest) Filter Labels Create New Site" at bounding box center [510, 186] width 758 height 22
click at [268, 247] on span "olympia-fitness" at bounding box center [252, 247] width 55 height 9
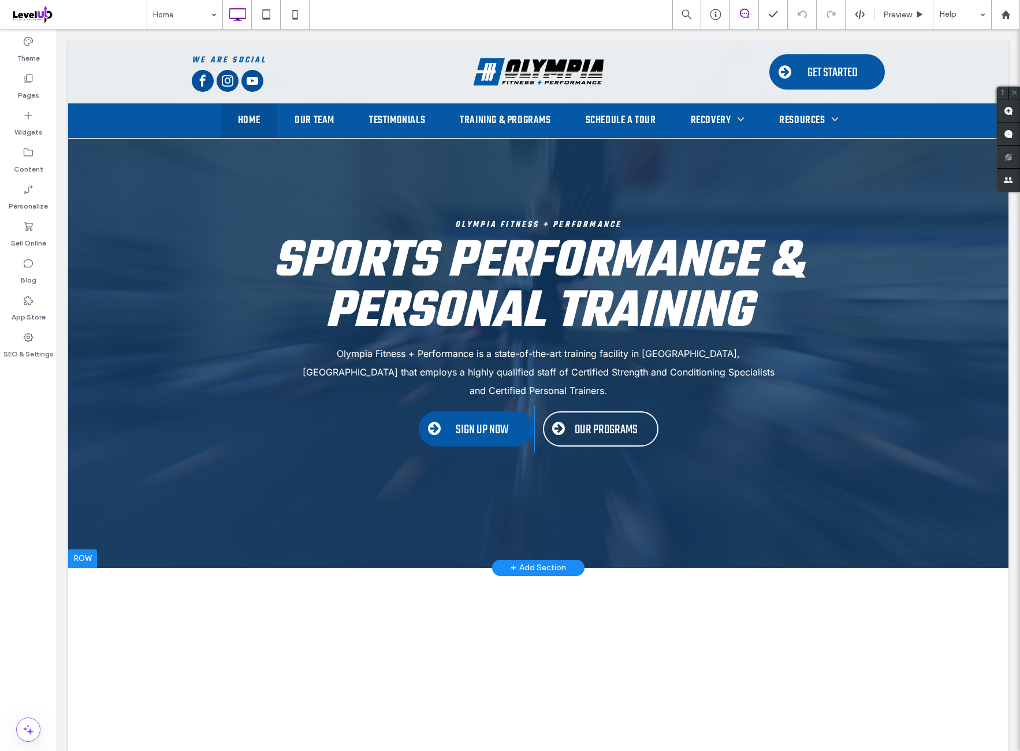
click at [562, 154] on div at bounding box center [538, 304] width 941 height 528
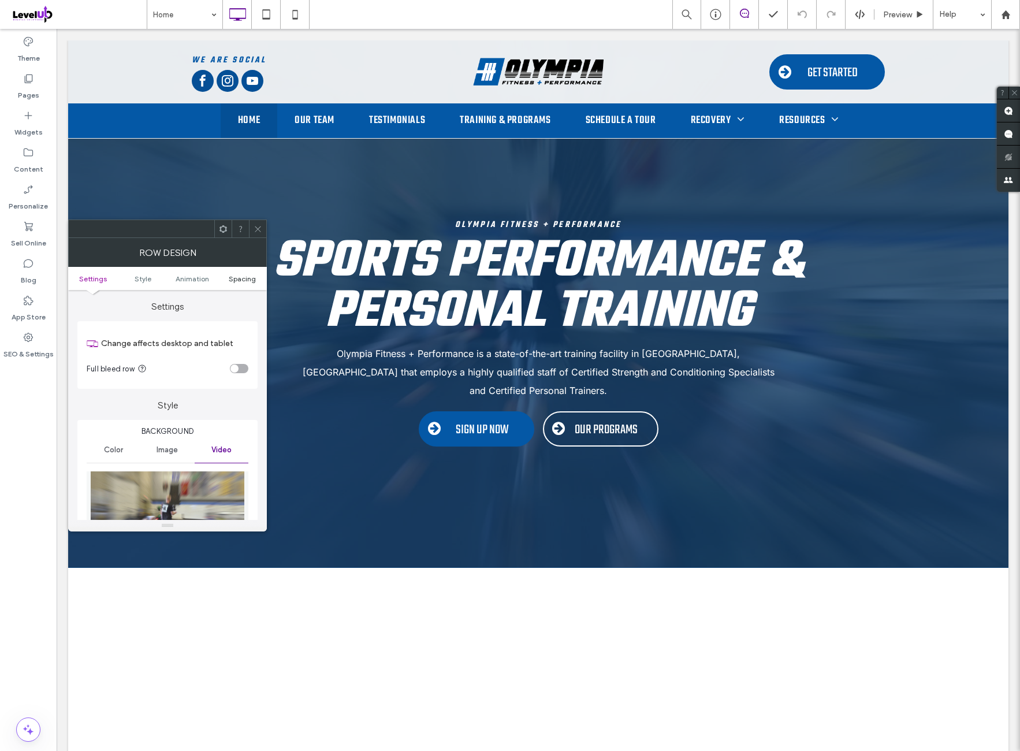
drag, startPoint x: 251, startPoint y: 273, endPoint x: 247, endPoint y: 278, distance: 6.7
click at [247, 278] on ul "Settings Style Animation Spacing" at bounding box center [167, 278] width 199 height 23
click at [245, 279] on span "Spacing" at bounding box center [242, 278] width 27 height 9
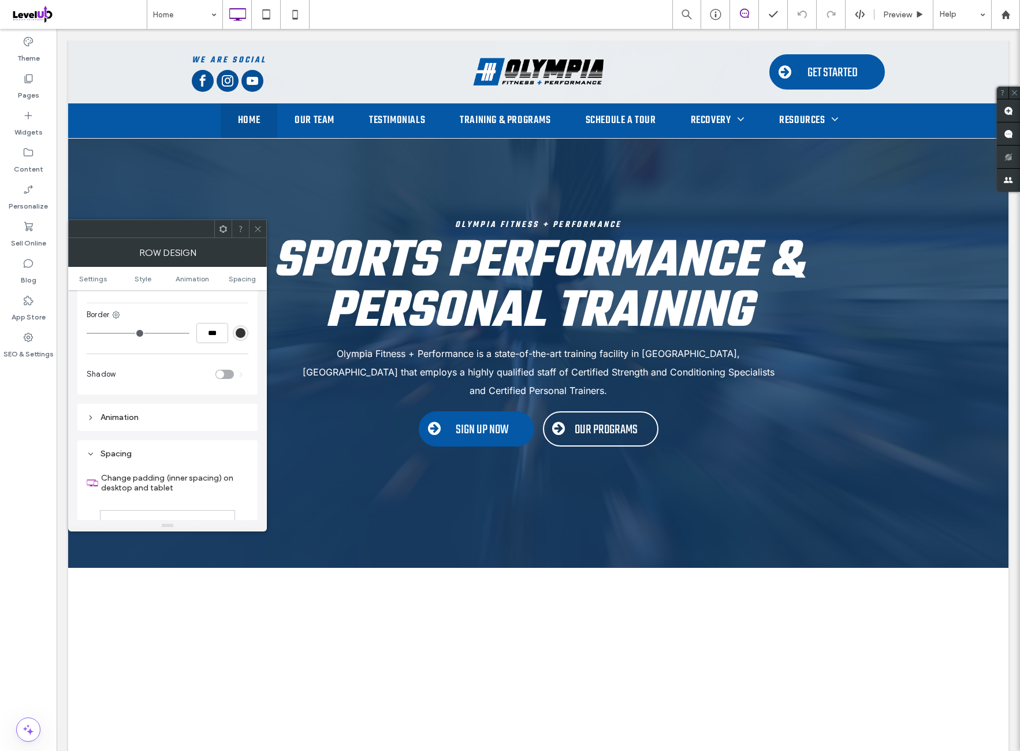
scroll to position [796, 0]
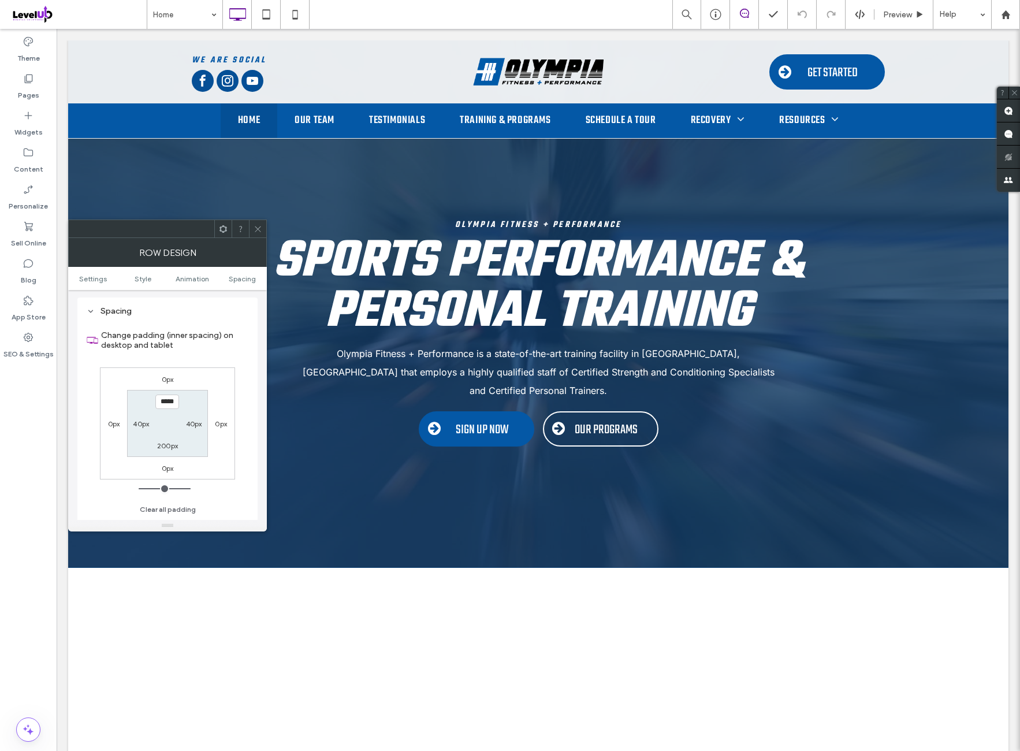
click at [169, 445] on label "200px" at bounding box center [167, 445] width 21 height 9
type input "***"
type input "*****"
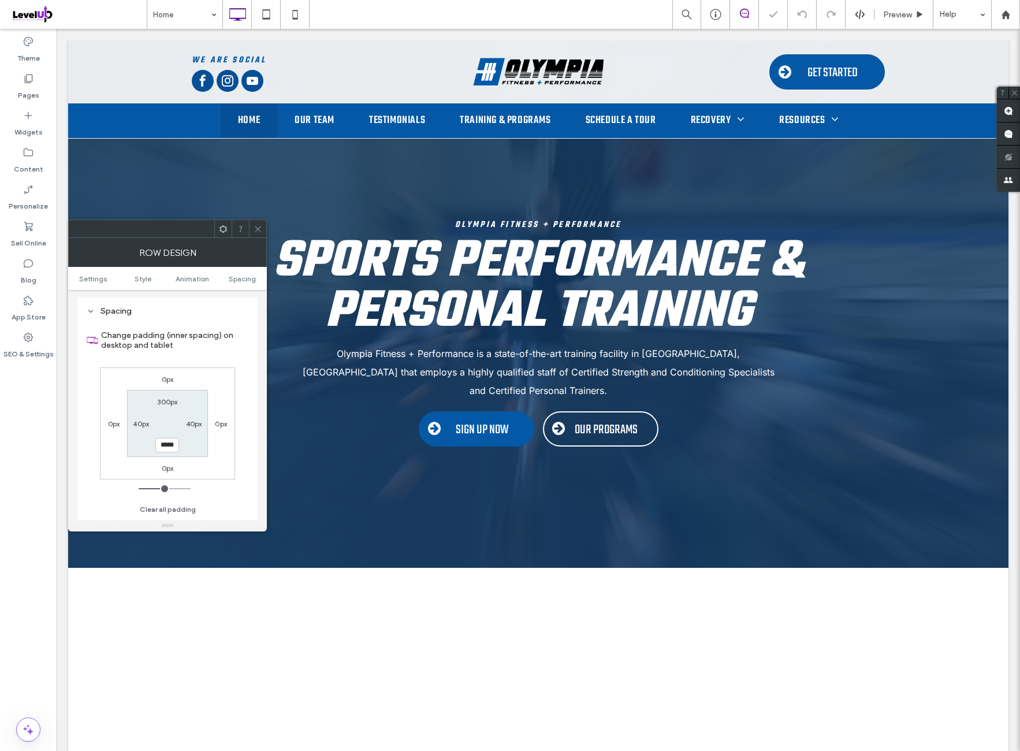
click at [202, 369] on div "0px 0px 0px 0px 300px 40px ***** 40px" at bounding box center [167, 423] width 135 height 112
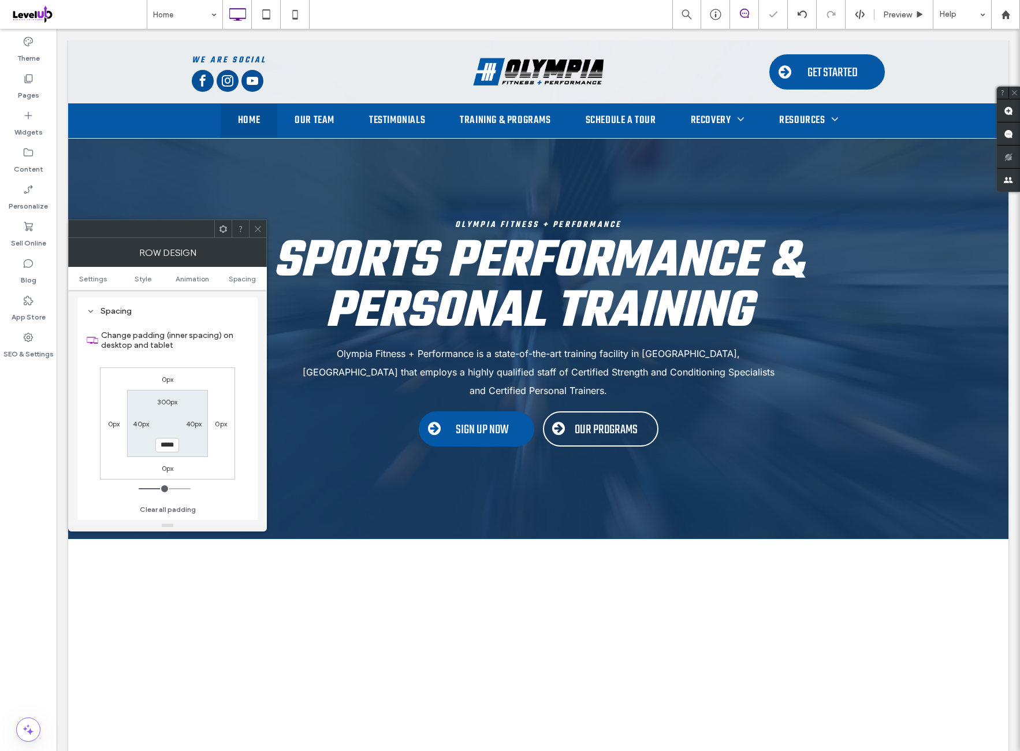
drag, startPoint x: 258, startPoint y: 225, endPoint x: 254, endPoint y: 243, distance: 18.2
click at [257, 226] on icon at bounding box center [258, 229] width 9 height 9
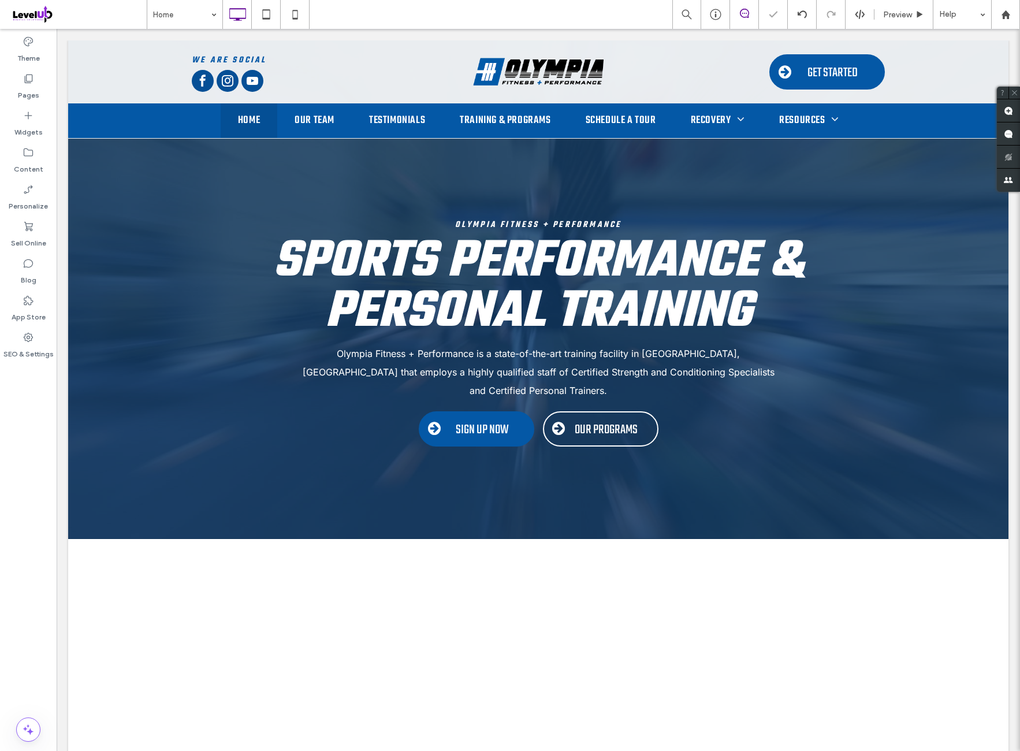
click at [34, 473] on div "Theme Pages Widgets Content Personalize Sell Online Blog App Store SEO & Settin…" at bounding box center [28, 390] width 57 height 722
click at [643, 300] on span "Sports Performance & Personal Training" at bounding box center [538, 286] width 531 height 129
click at [584, 310] on span "Sports Performance & Personal Training" at bounding box center [538, 286] width 531 height 129
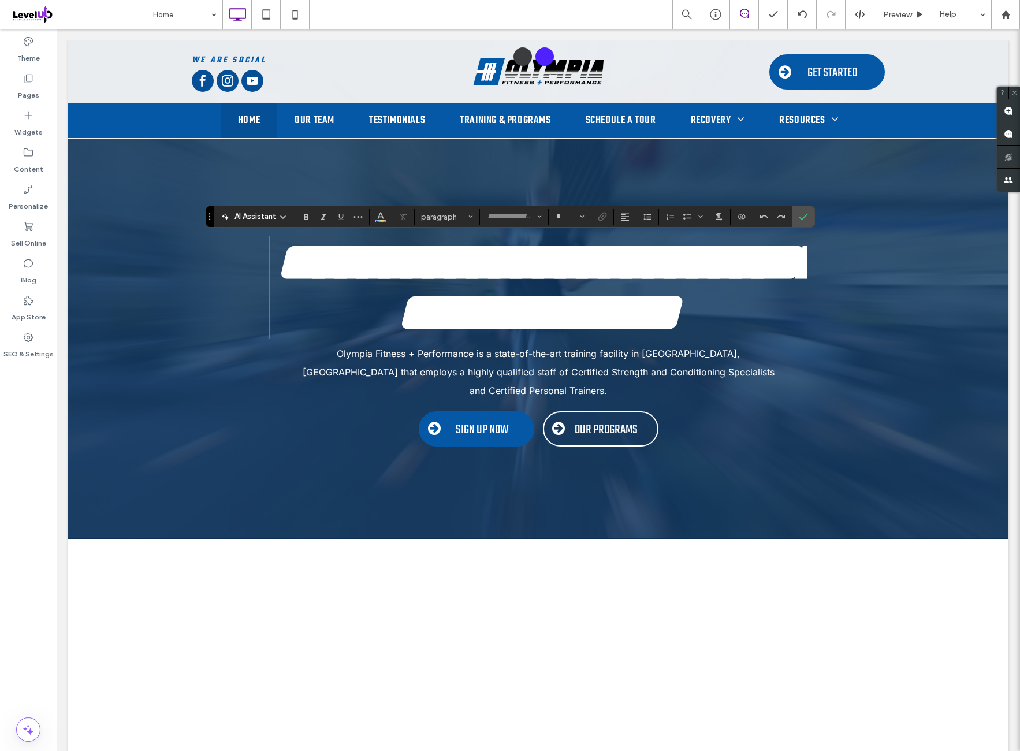
type input "****"
type input "**"
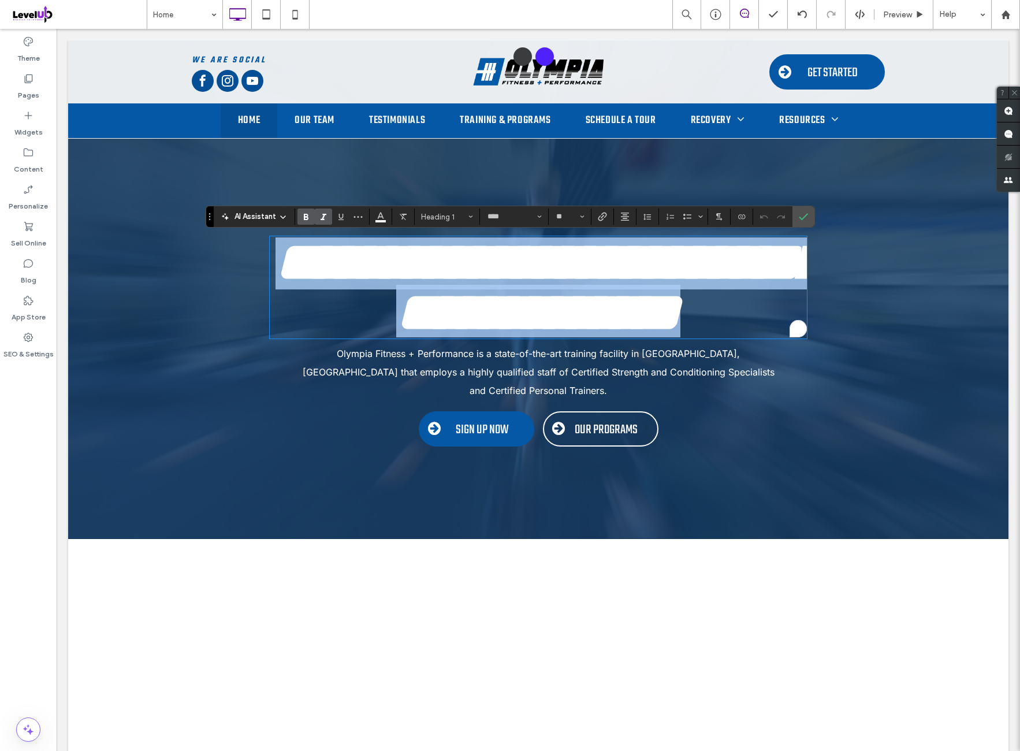
click at [564, 314] on span "**********" at bounding box center [550, 287] width 548 height 105
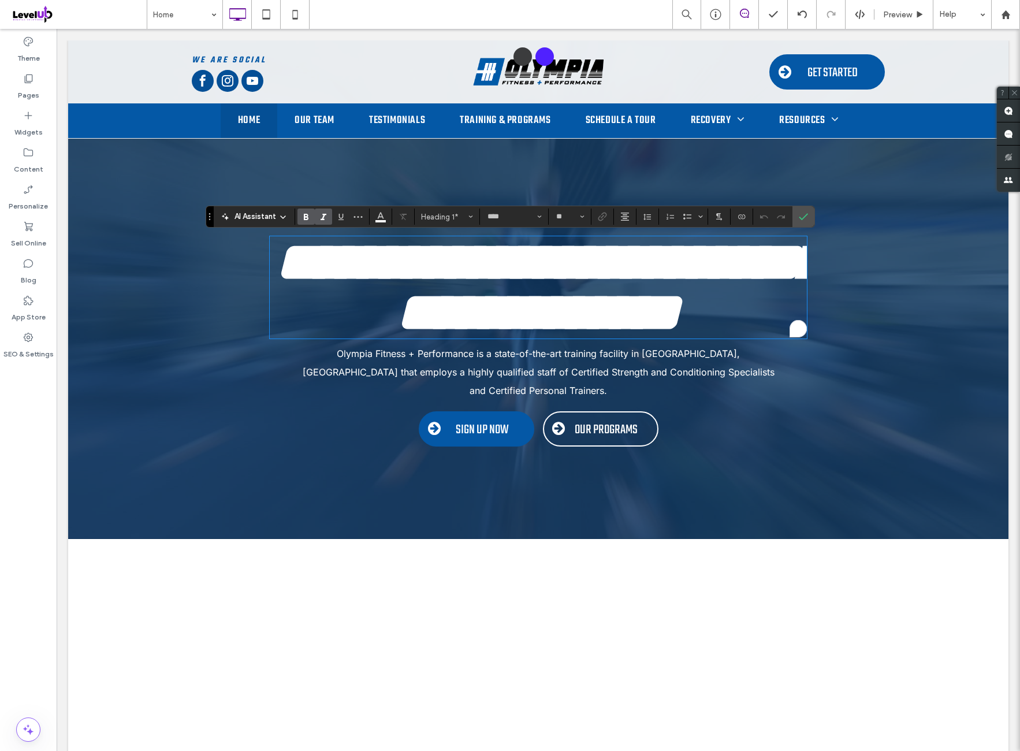
scroll to position [14, 0]
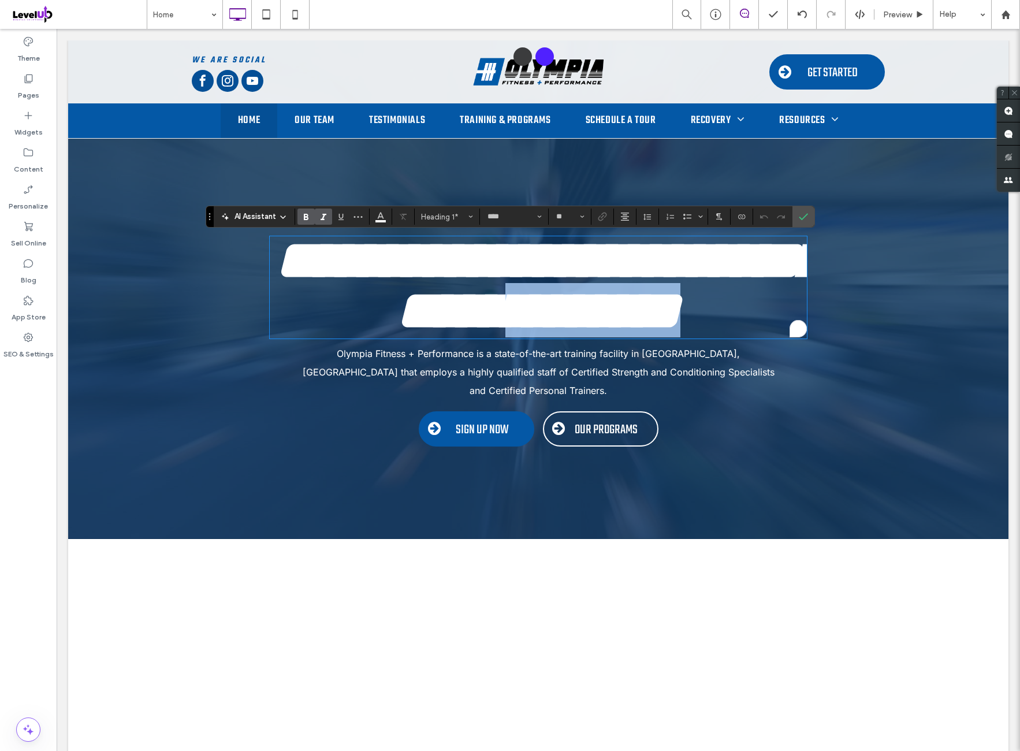
click at [564, 314] on span "**********" at bounding box center [550, 285] width 548 height 105
click at [558, 298] on span "**********" at bounding box center [550, 285] width 548 height 105
drag, startPoint x: 557, startPoint y: 293, endPoint x: 759, endPoint y: 294, distance: 202.2
click at [759, 294] on h1 "**********" at bounding box center [538, 286] width 537 height 100
click at [551, 296] on h1 "**********" at bounding box center [538, 286] width 537 height 100
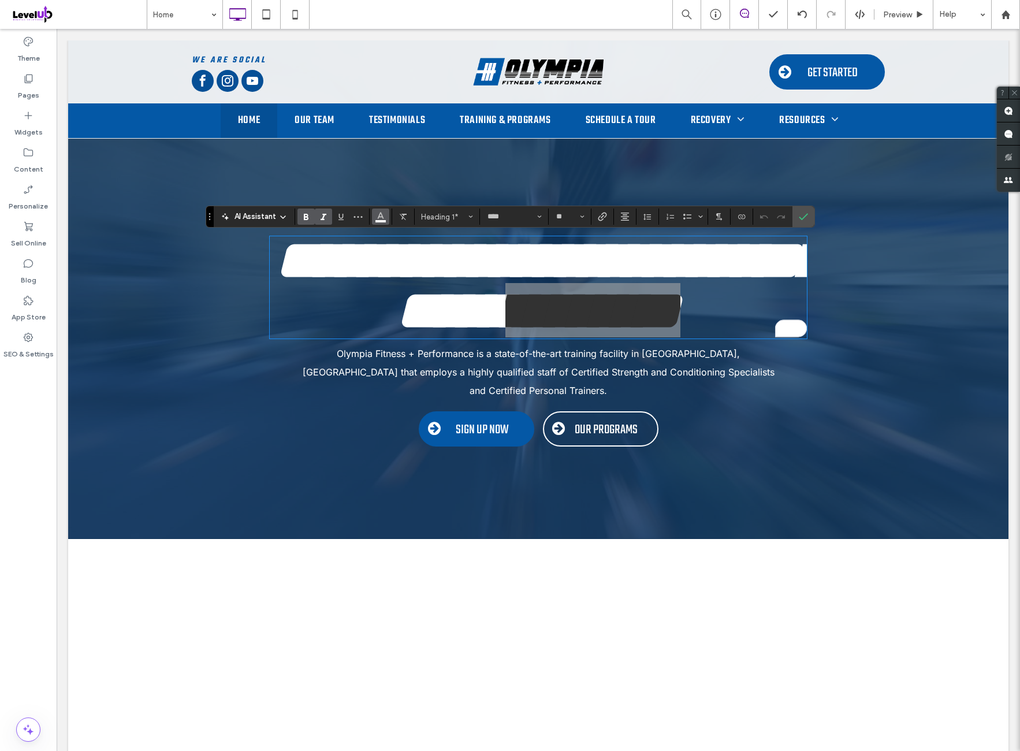
click at [382, 218] on use "Color" at bounding box center [380, 216] width 6 height 6
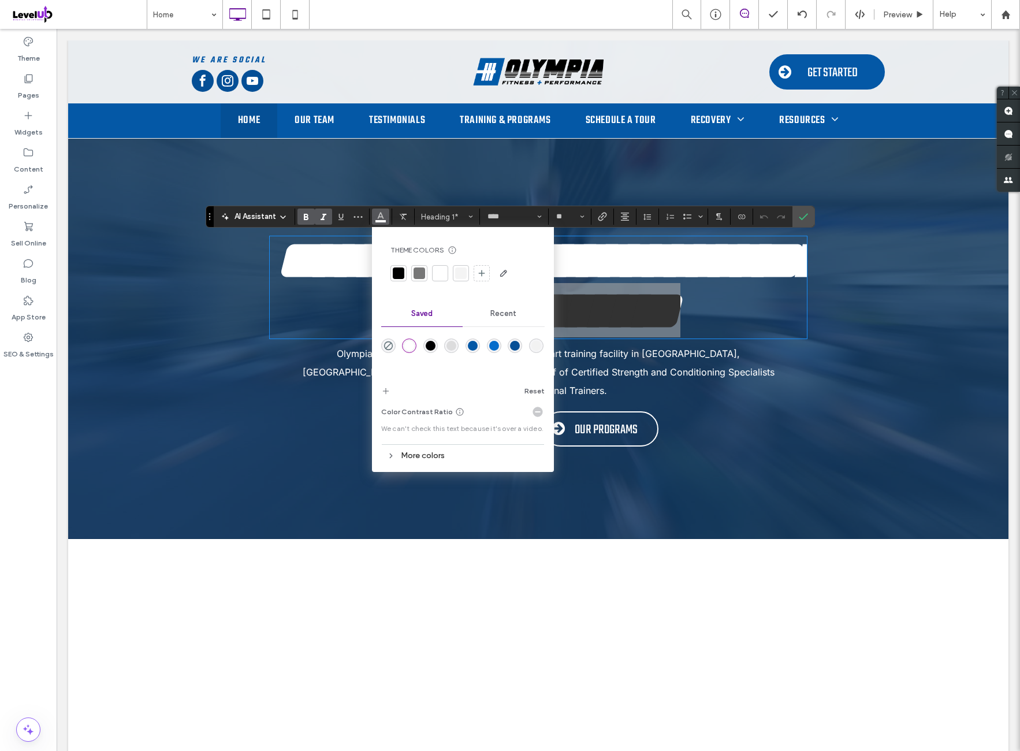
click at [493, 346] on div "rgba(5,108,203,1)" at bounding box center [494, 346] width 10 height 10
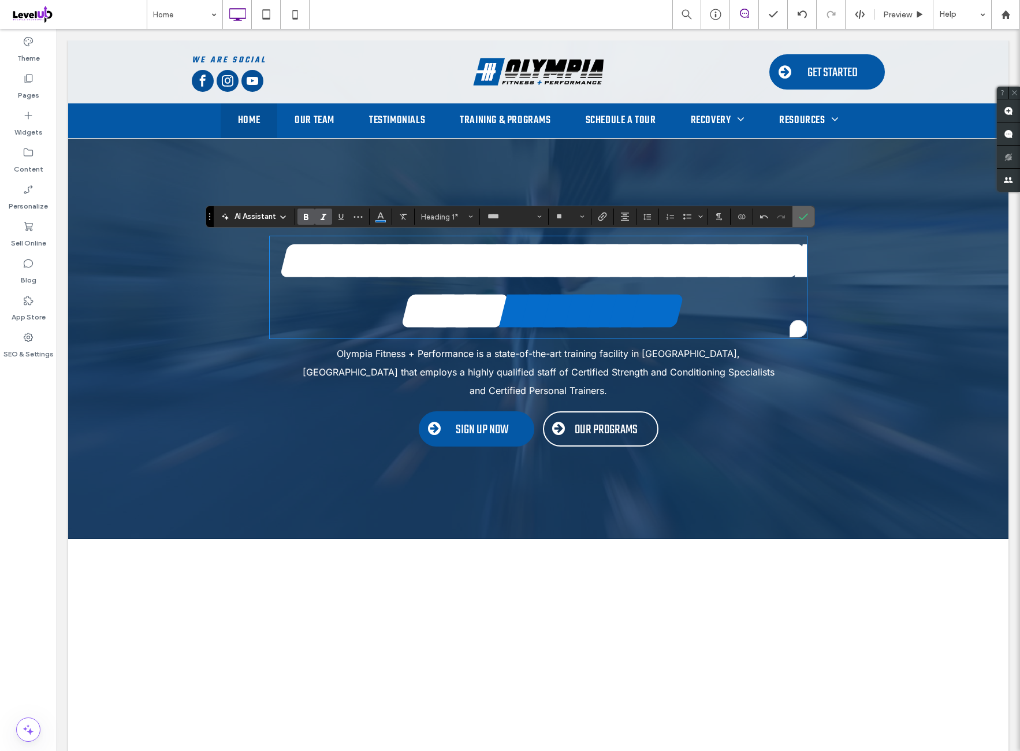
drag, startPoint x: 493, startPoint y: 346, endPoint x: 807, endPoint y: 216, distance: 339.1
click at [805, 216] on label "Confirm" at bounding box center [803, 216] width 17 height 21
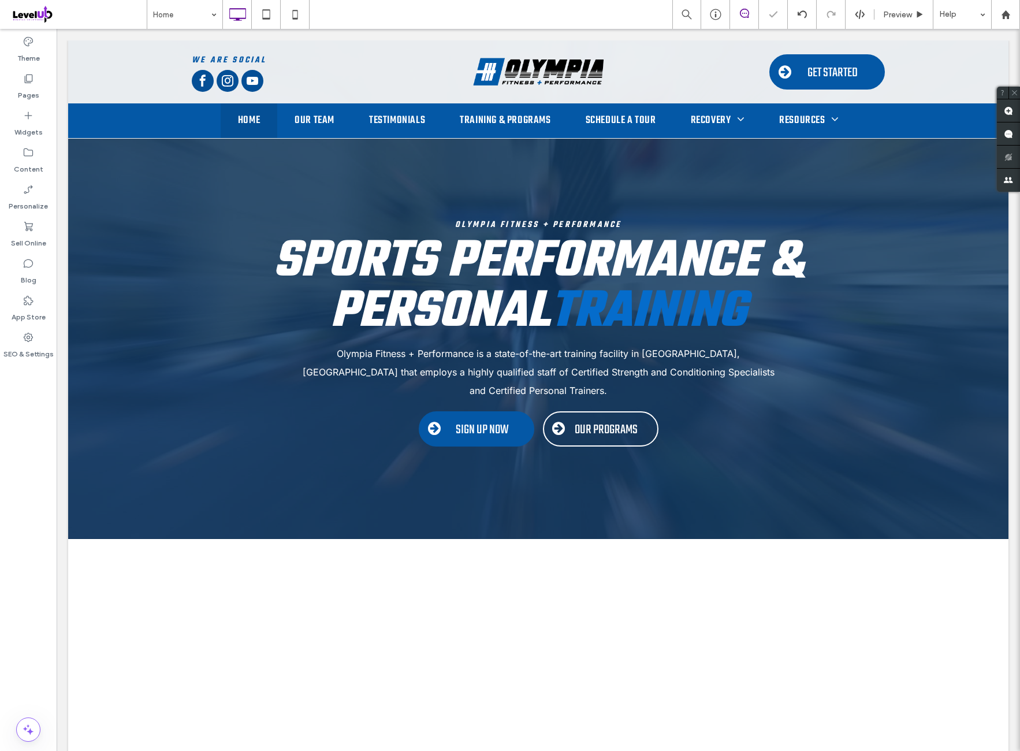
click at [54, 439] on div "Theme Pages Widgets Content Personalize Sell Online Blog App Store SEO & Settin…" at bounding box center [28, 390] width 57 height 722
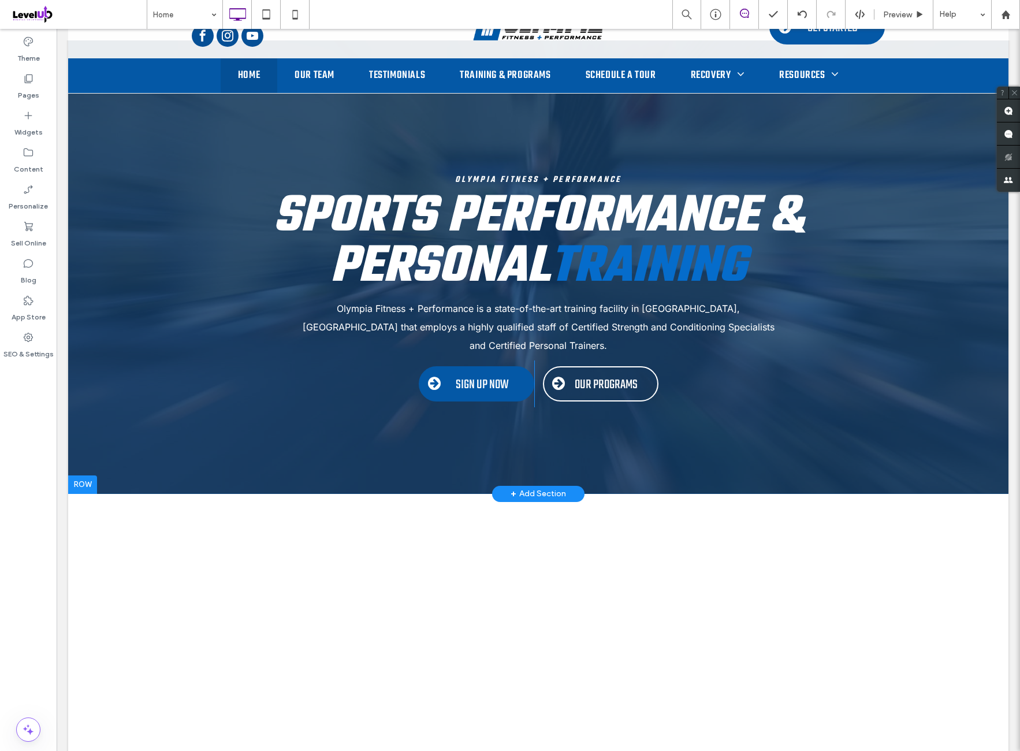
scroll to position [0, 0]
